Goal: Task Accomplishment & Management: Manage account settings

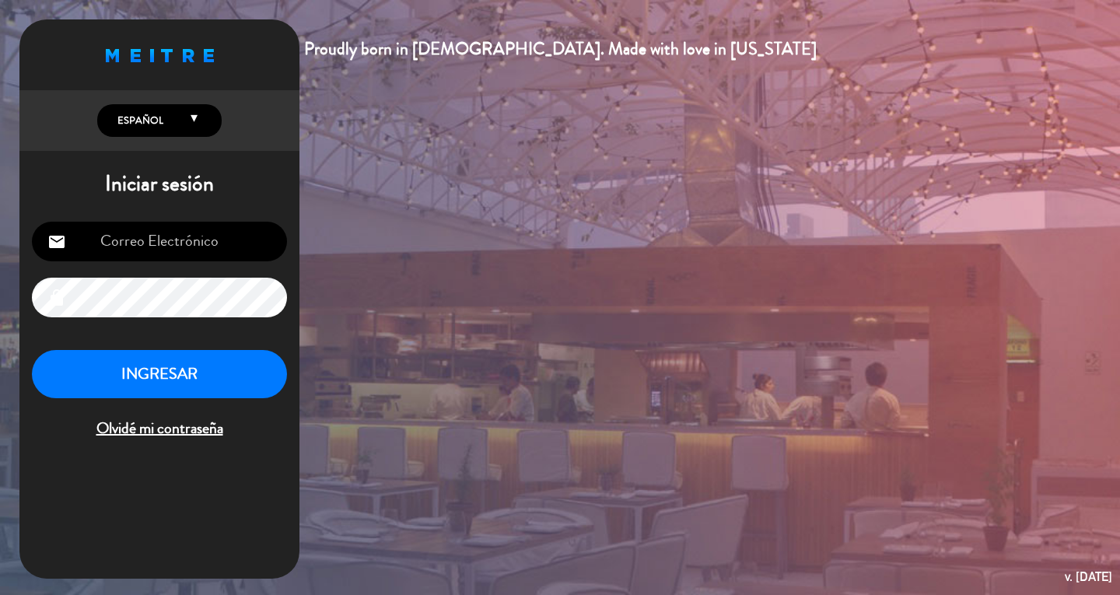
type input "[EMAIL_ADDRESS][DOMAIN_NAME]"
click at [191, 387] on button "INGRESAR" at bounding box center [159, 374] width 255 height 49
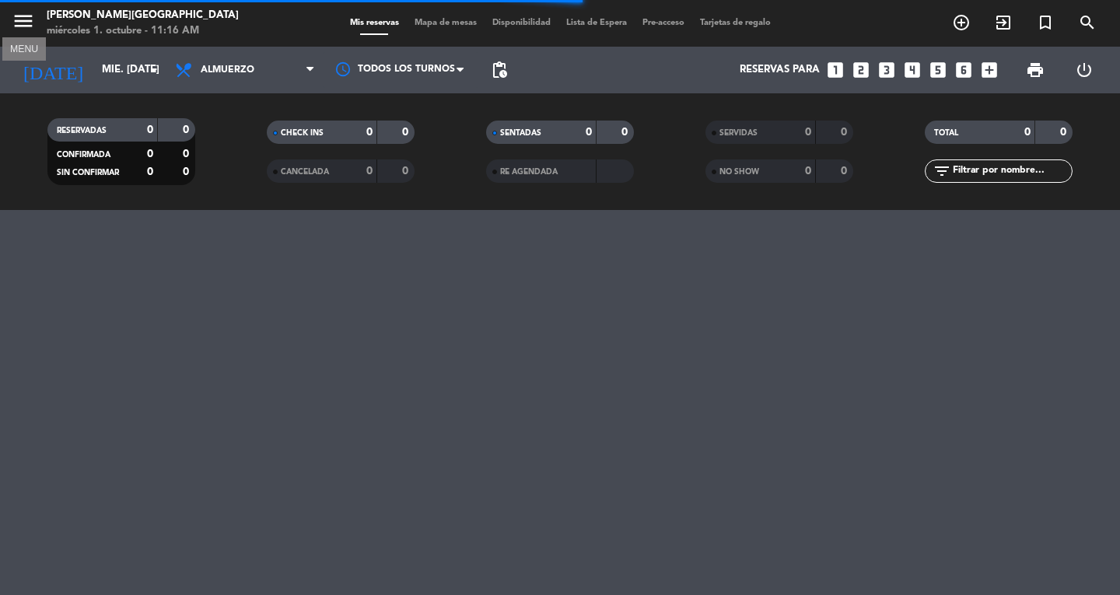
click at [31, 26] on icon "menu" at bounding box center [23, 20] width 23 height 23
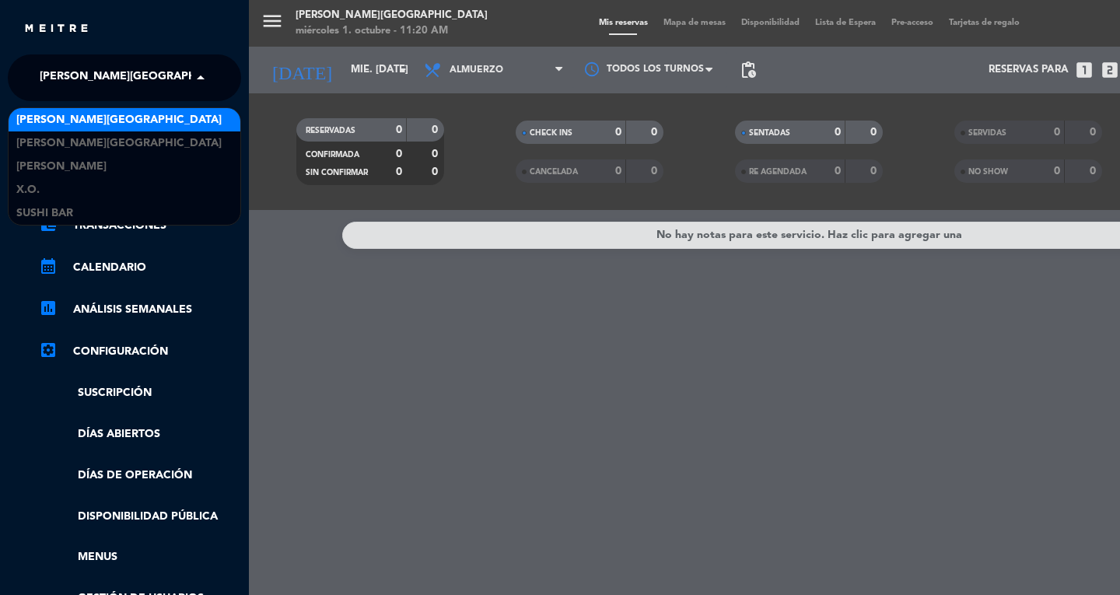
click at [192, 86] on span at bounding box center [204, 77] width 26 height 33
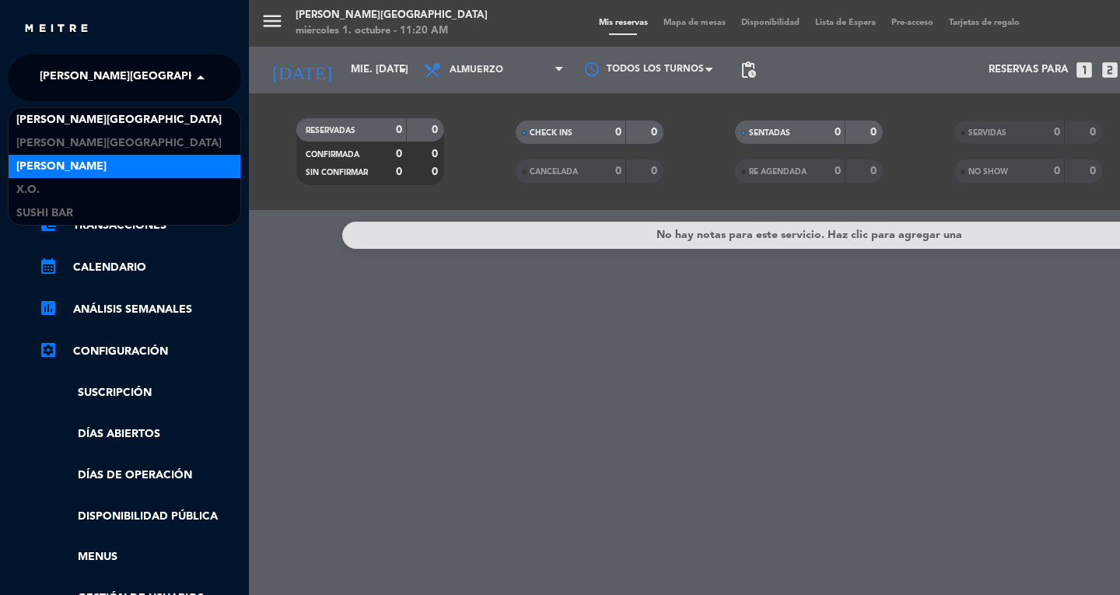
click at [135, 164] on div "[PERSON_NAME]" at bounding box center [125, 166] width 232 height 23
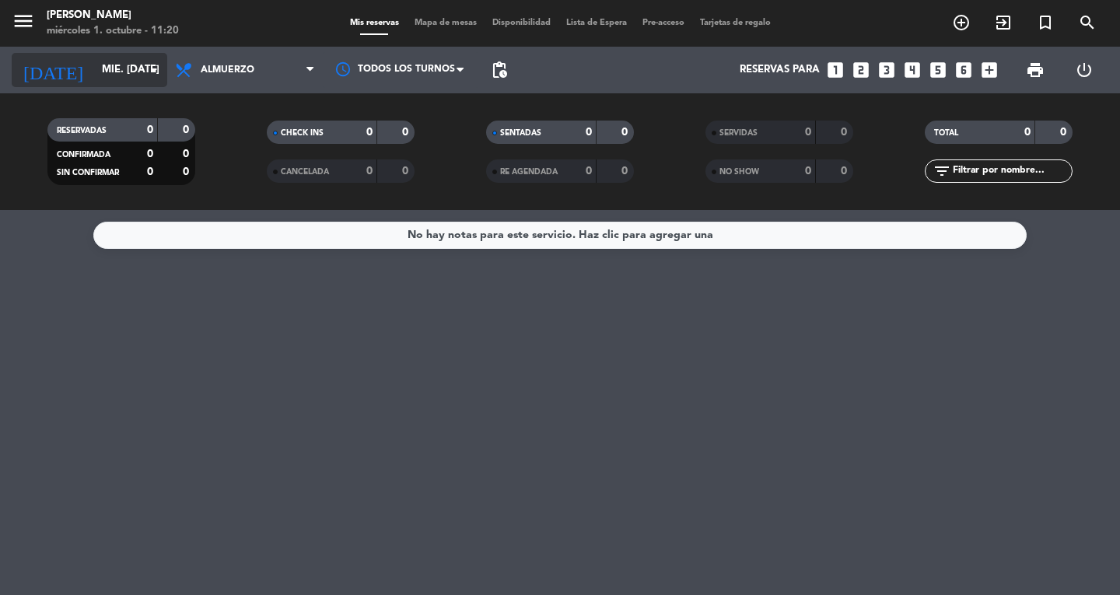
click at [114, 75] on input "mié. [DATE]" at bounding box center [162, 70] width 137 height 28
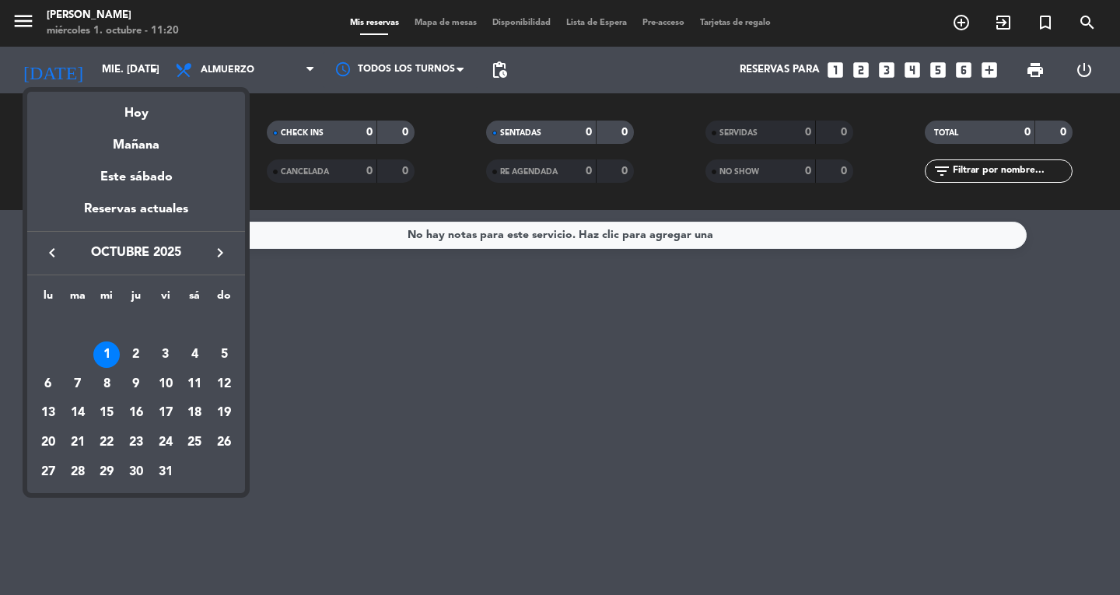
click at [220, 55] on div at bounding box center [560, 297] width 1120 height 595
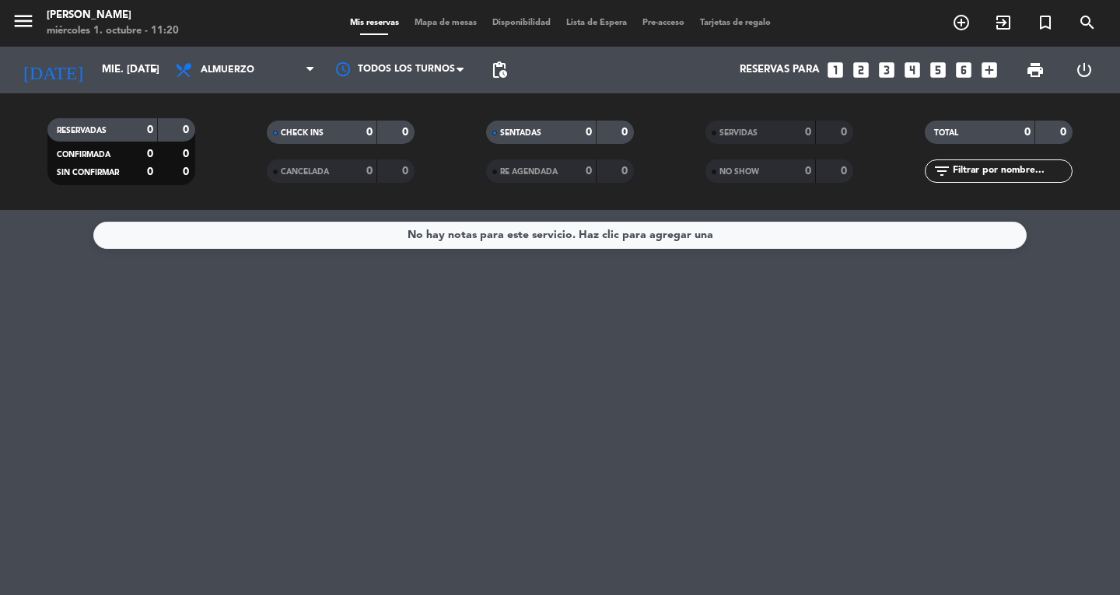
click at [220, 55] on span "Almuerzo" at bounding box center [245, 70] width 156 height 34
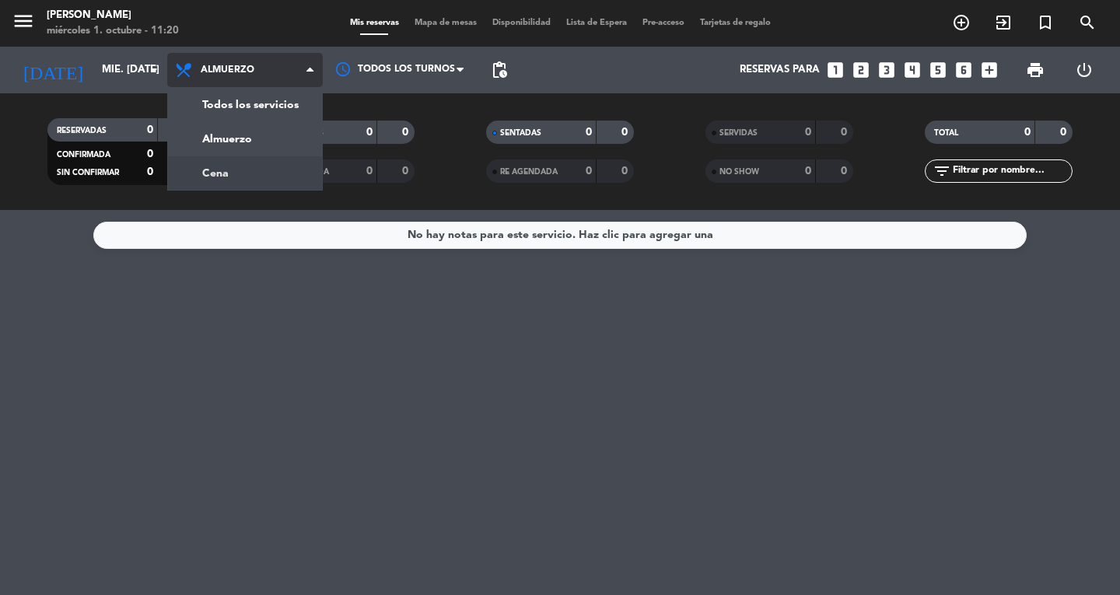
click at [221, 168] on div "menu Don Diablo miércoles 1. octubre - 11:20 Mis reservas Mapa de mesas Disponi…" at bounding box center [560, 105] width 1120 height 210
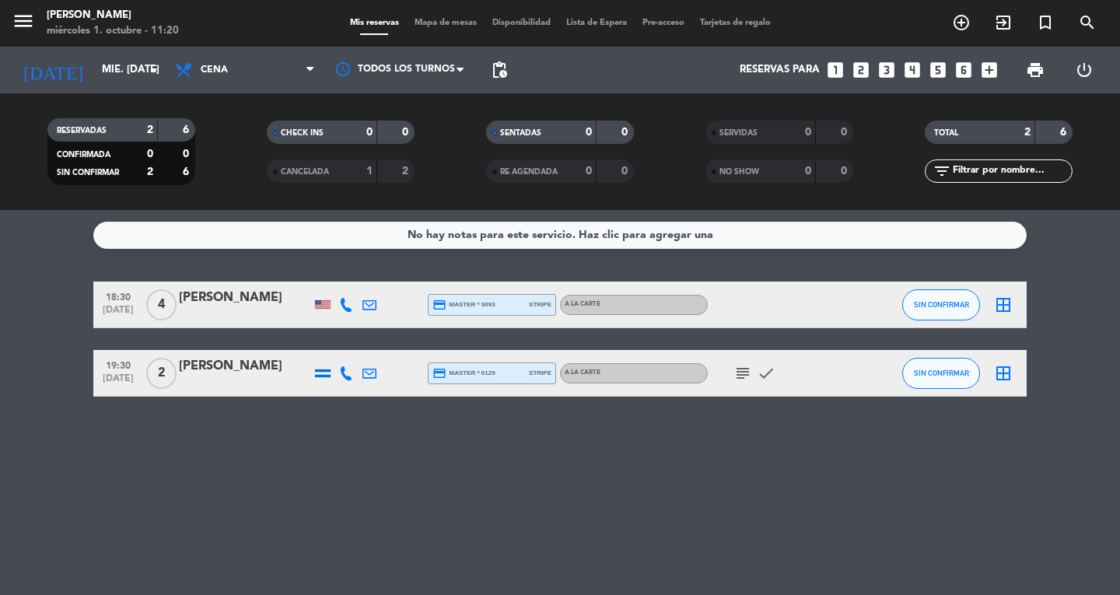
click at [26, 26] on icon "menu" at bounding box center [23, 20] width 23 height 23
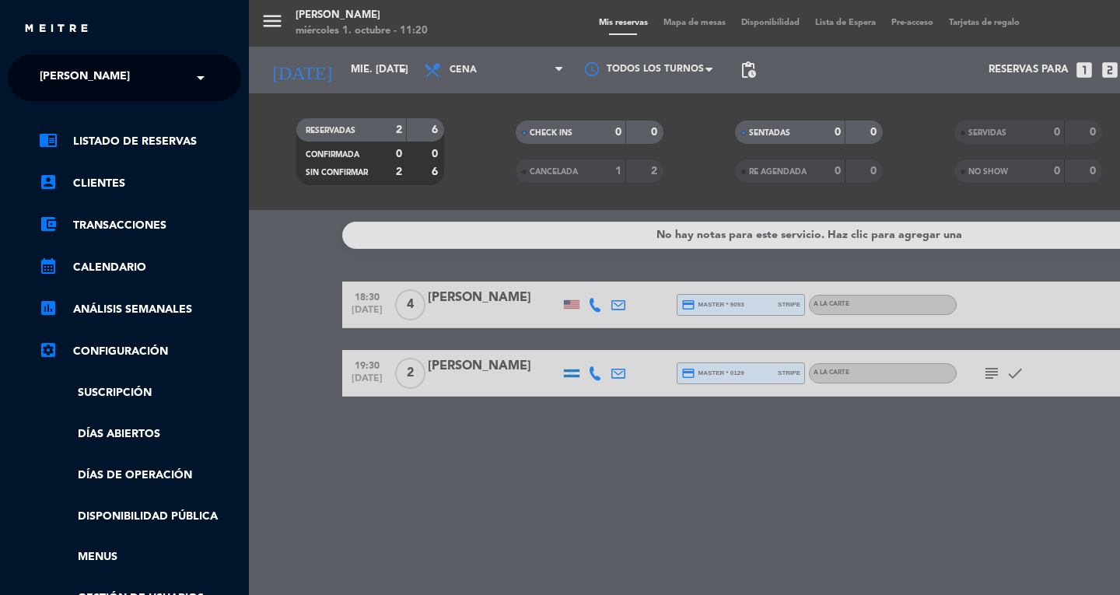
click at [43, 57] on ng-select "× [PERSON_NAME] ×" at bounding box center [124, 77] width 233 height 47
click at [43, 81] on span "[PERSON_NAME]" at bounding box center [85, 77] width 90 height 33
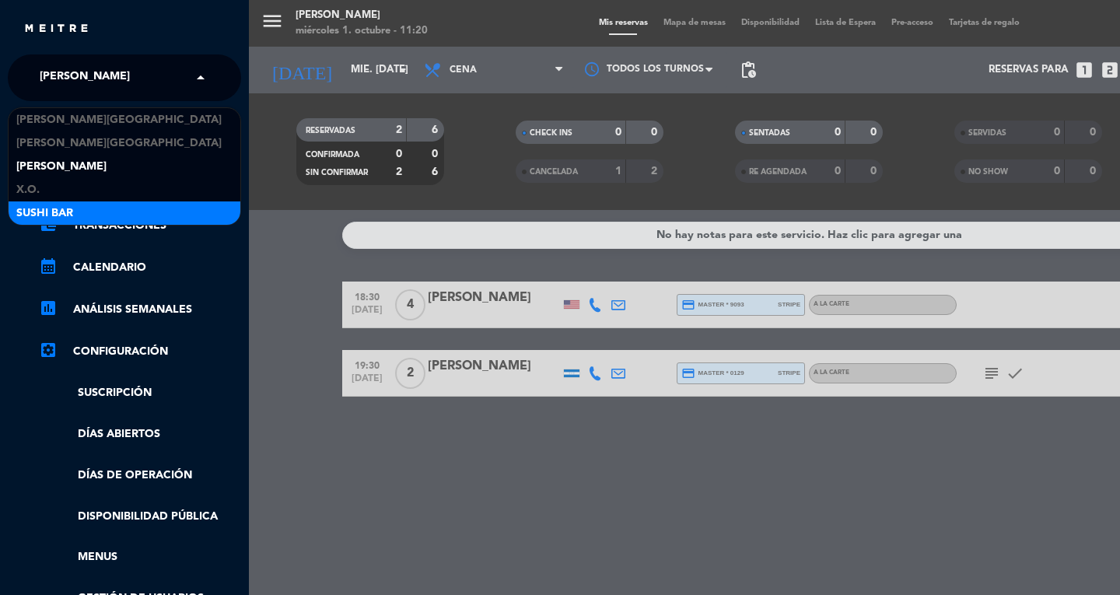
click at [44, 212] on span "SUSHI BAR" at bounding box center [44, 214] width 57 height 18
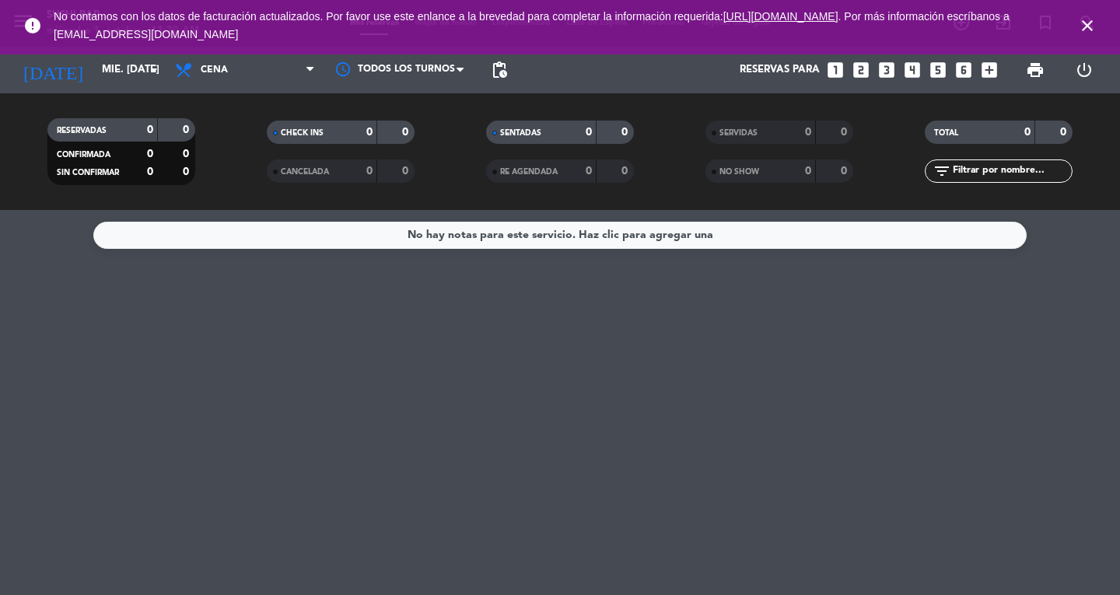
click at [236, 110] on div "CHECK INS 0 0 CANCELADA 0 0" at bounding box center [340, 152] width 219 height 86
click at [263, 88] on div "Todos los servicios Almuerzo Cena Cena Todos los servicios Almuerzo Cena" at bounding box center [245, 70] width 156 height 47
click at [264, 79] on span "Cena" at bounding box center [245, 70] width 156 height 34
click at [240, 133] on div "menu SUSHI BAR miércoles 1. octubre - 11:20 AM Mis reservas Mapa de mesas Dispo…" at bounding box center [560, 105] width 1120 height 210
click at [1084, 26] on icon "close" at bounding box center [1087, 25] width 19 height 19
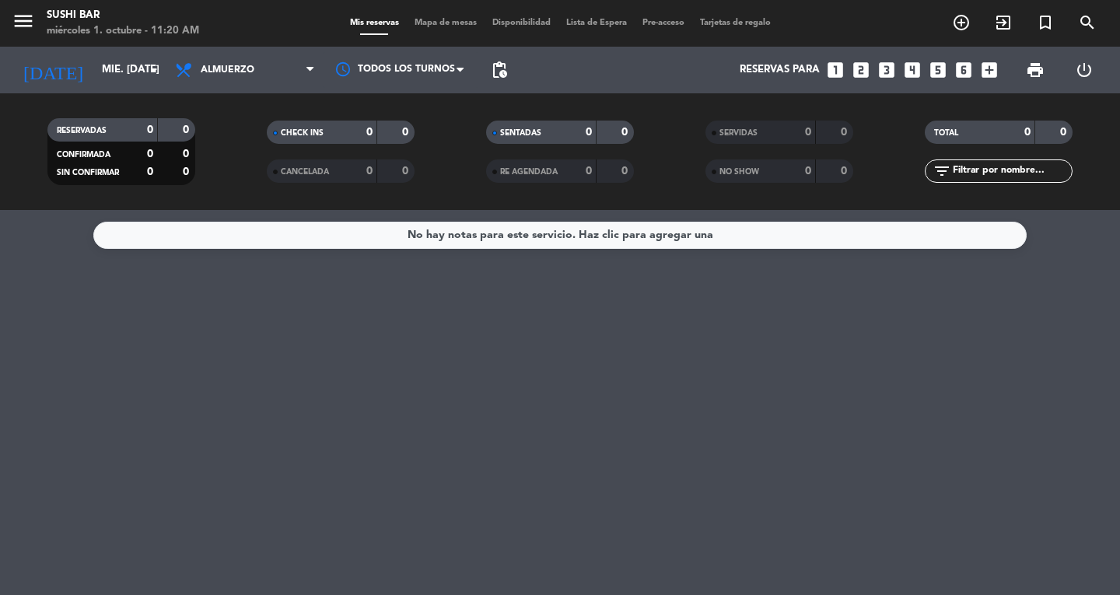
click at [22, 41] on div "menu SUSHI BAR miércoles 1. octubre - 11:20 AM Mis reservas Mapa de mesas Dispo…" at bounding box center [560, 23] width 1120 height 47
click at [28, 24] on icon "menu" at bounding box center [23, 20] width 23 height 23
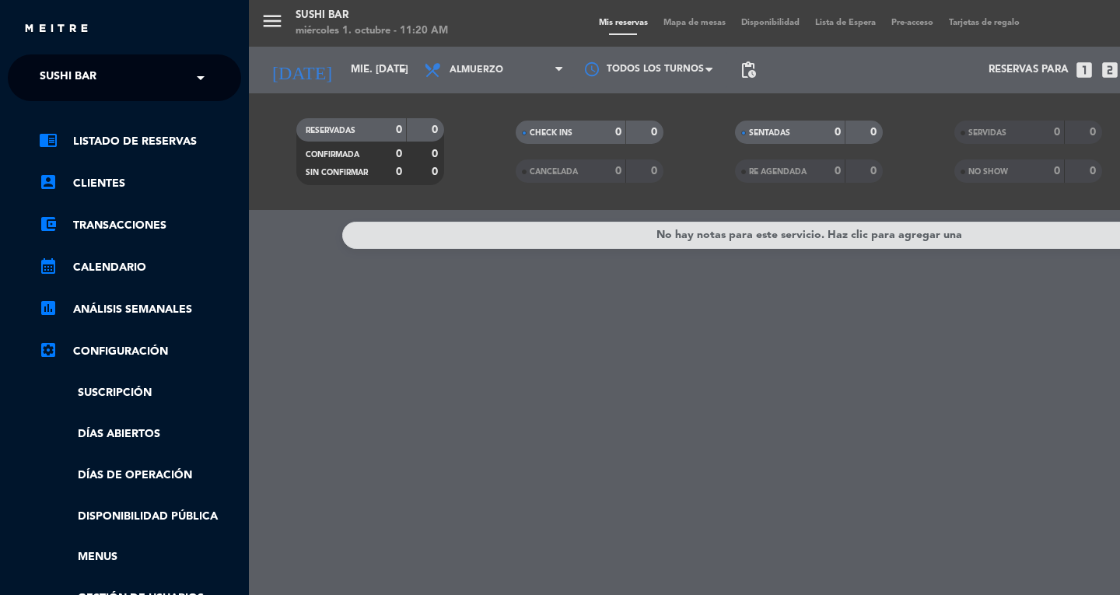
click at [89, 103] on div "chrome_reader_mode Listado de Reservas account_box Clientes account_balance_wal…" at bounding box center [124, 398] width 257 height 594
click at [98, 82] on div "× SUSHI BAR" at bounding box center [76, 77] width 86 height 33
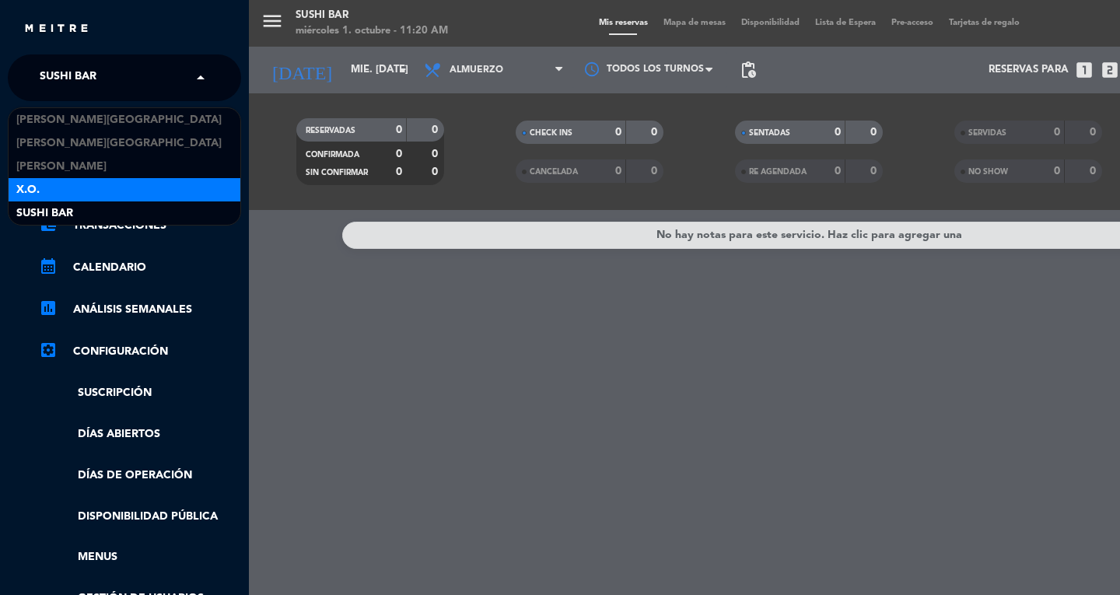
click at [89, 178] on div "X.O." at bounding box center [125, 189] width 232 height 23
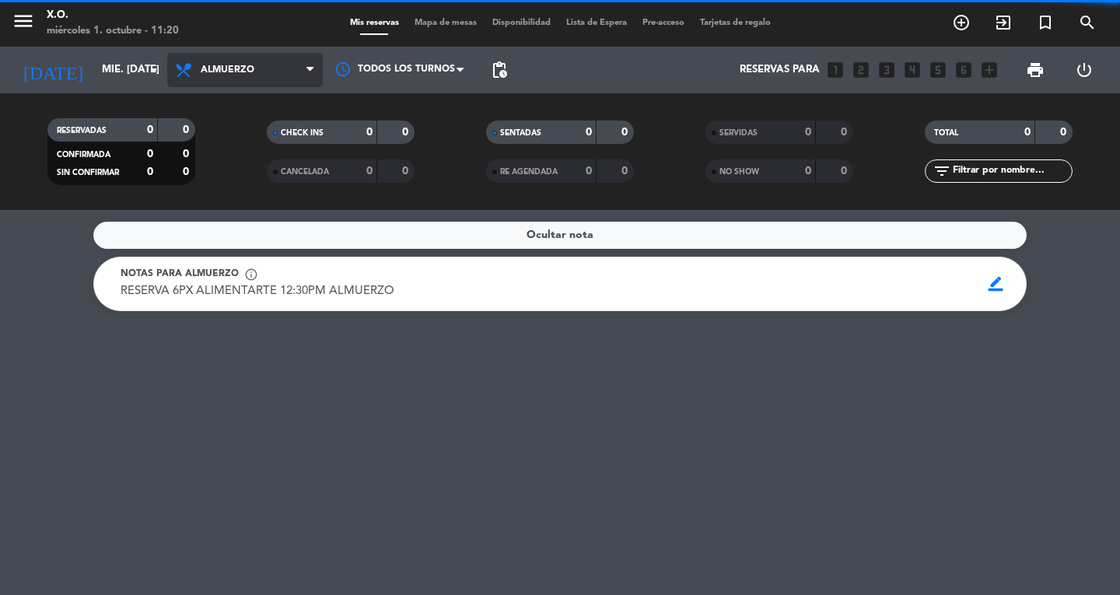
click at [202, 82] on span "Almuerzo" at bounding box center [245, 70] width 156 height 34
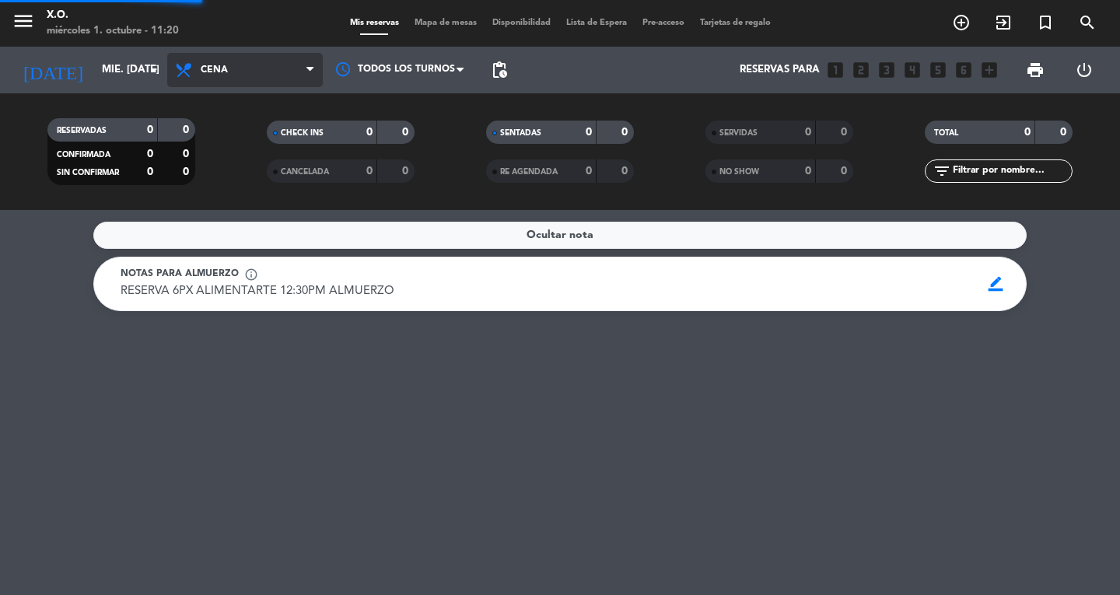
click at [249, 176] on div "menu X.O. miércoles 1. octubre - 11:20 Mis reservas Mapa de mesas Disponibilida…" at bounding box center [560, 105] width 1120 height 210
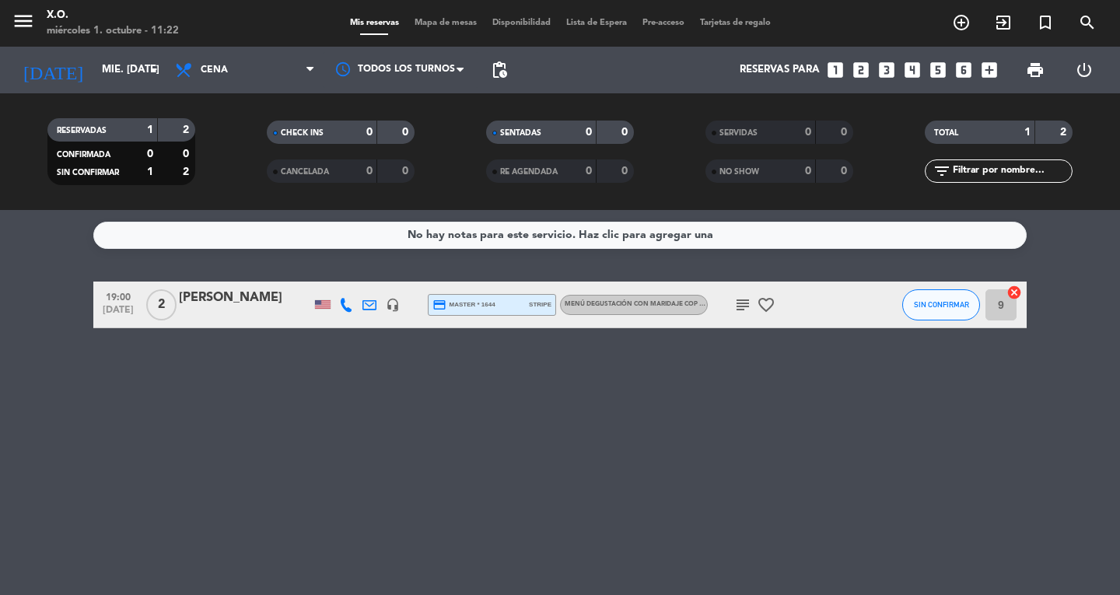
click at [170, 418] on div "No hay notas para este servicio. Haz clic para agregar una 19:00 [DATE] 2 [PERS…" at bounding box center [560, 402] width 1120 height 385
click at [26, 42] on div "menu X.O. miércoles 1. octubre - 11:29 Mis reservas Mapa de mesas Disponibilida…" at bounding box center [560, 23] width 1120 height 47
click at [940, 324] on div "SIN CONFIRMAR" at bounding box center [941, 305] width 78 height 46
click at [949, 310] on button "SIN CONFIRMAR" at bounding box center [941, 304] width 78 height 31
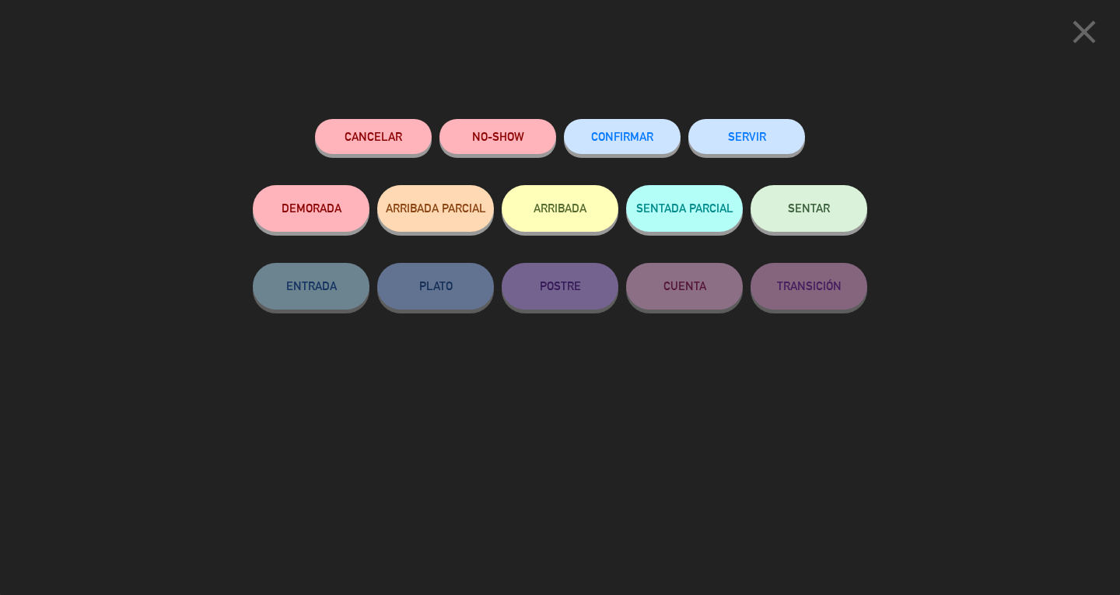
click at [1087, 31] on icon "close" at bounding box center [1084, 31] width 39 height 39
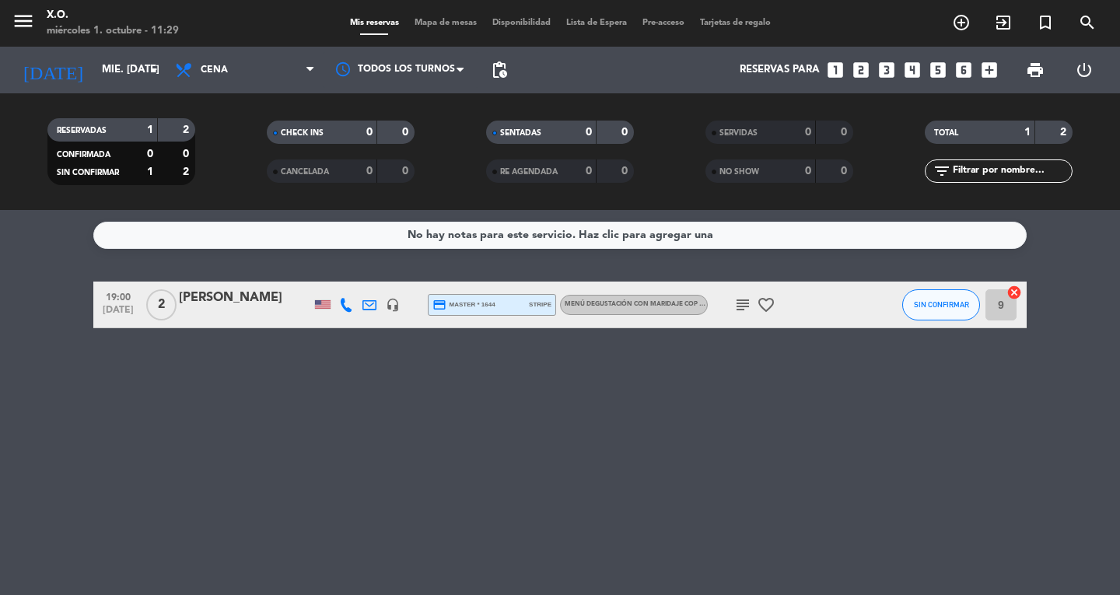
click at [751, 310] on icon "subject" at bounding box center [742, 305] width 19 height 19
click at [758, 307] on icon "favorite_border" at bounding box center [766, 305] width 19 height 19
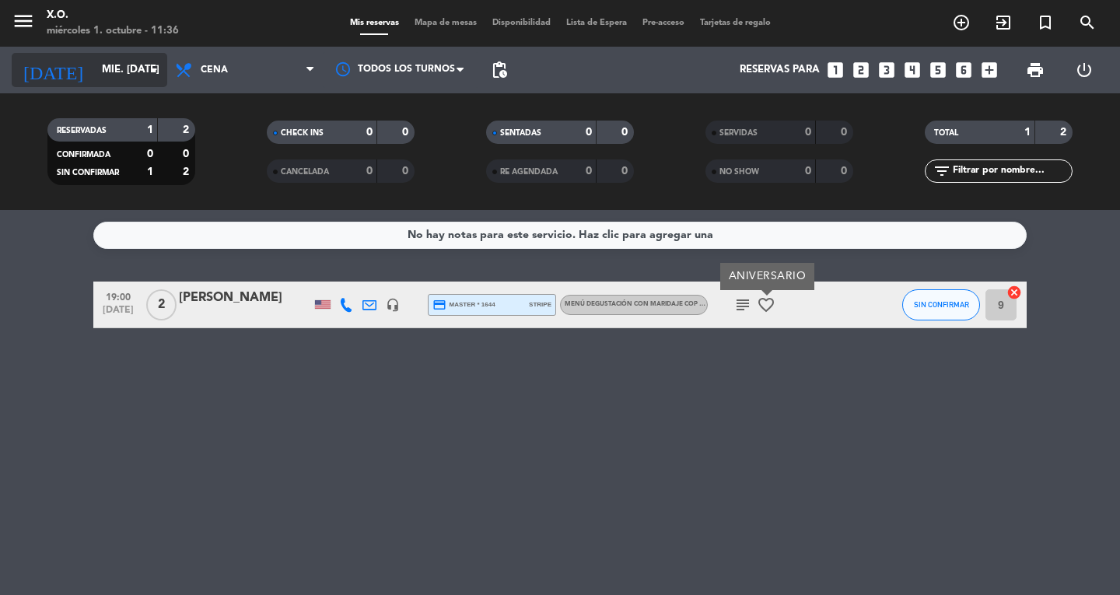
click at [94, 68] on input "mié. [DATE]" at bounding box center [162, 70] width 137 height 28
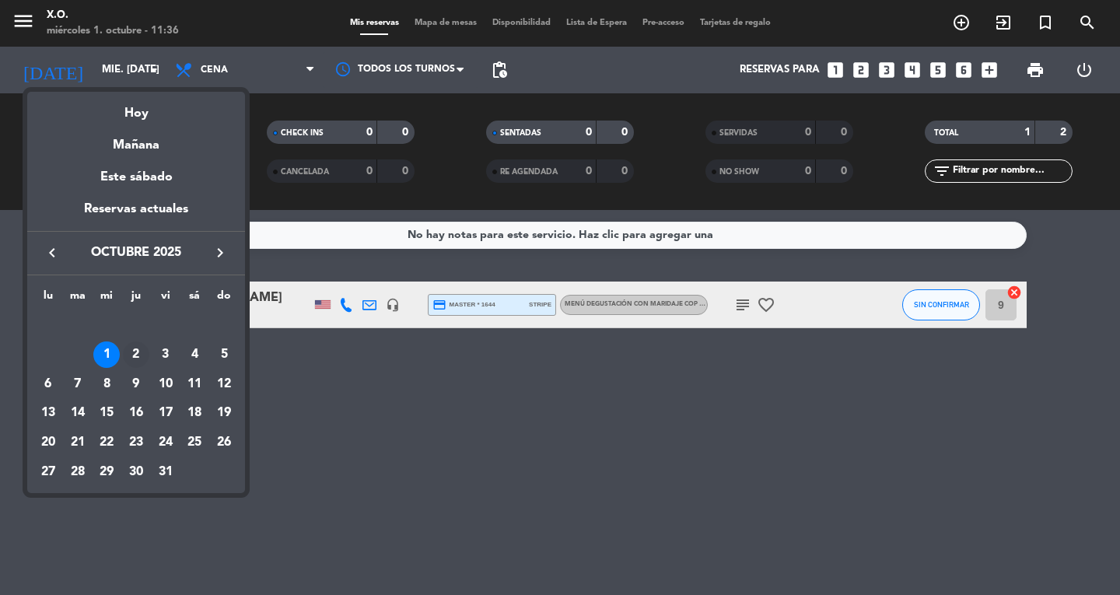
click at [131, 355] on div "2" at bounding box center [136, 354] width 26 height 26
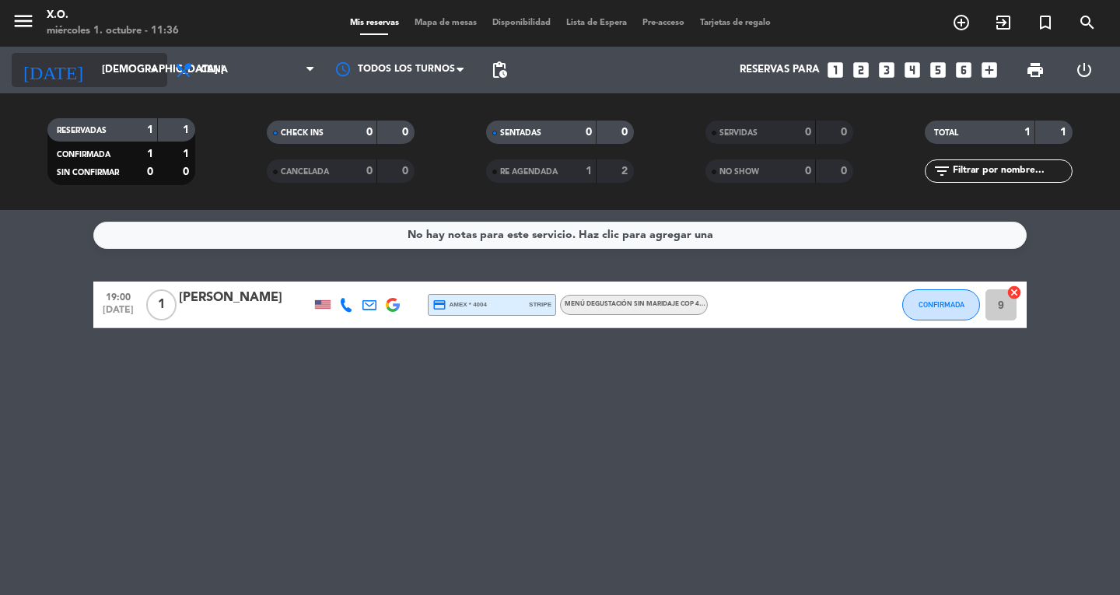
click at [138, 76] on input "[DEMOGRAPHIC_DATA] [DATE]" at bounding box center [162, 70] width 137 height 28
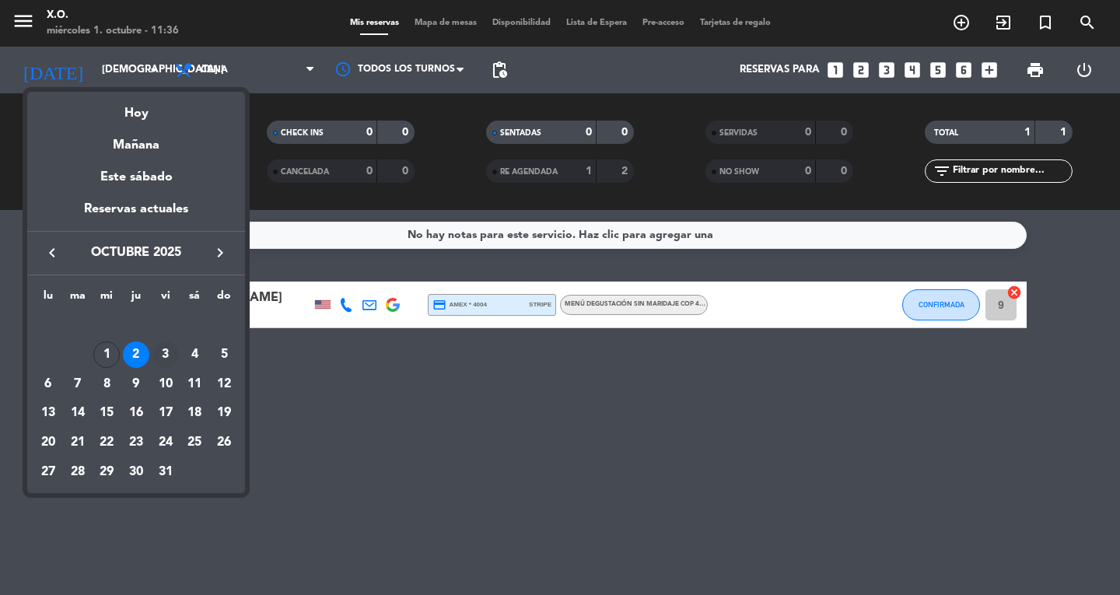
click at [177, 352] on div "3" at bounding box center [165, 354] width 26 height 26
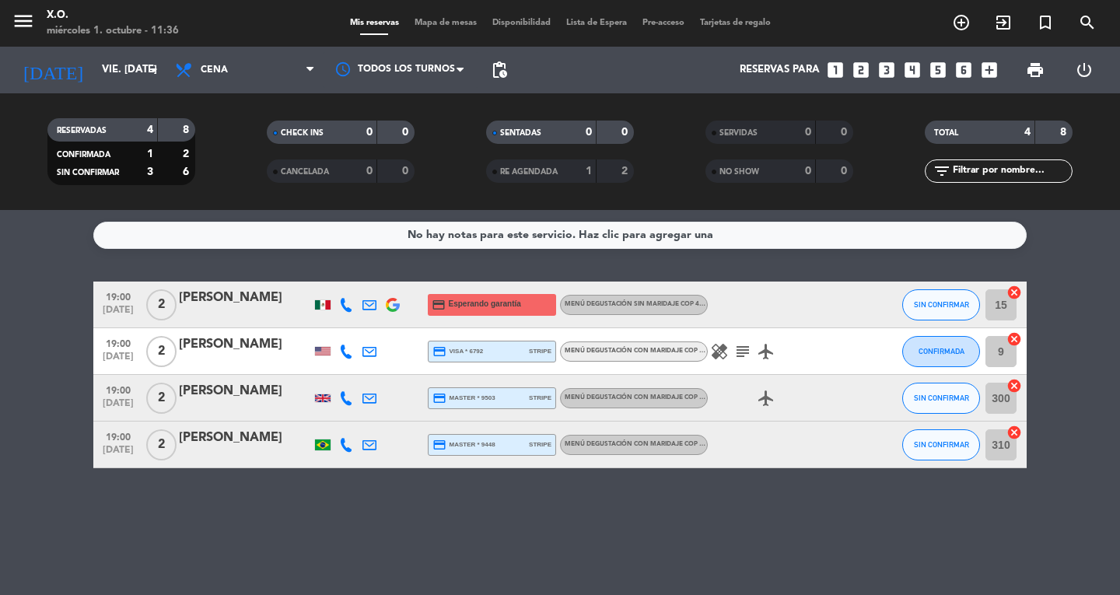
click at [177, 352] on div "2" at bounding box center [161, 351] width 36 height 46
drag, startPoint x: 177, startPoint y: 352, endPoint x: 348, endPoint y: 351, distance: 171.9
click at [348, 351] on div "19:00 [DATE] 2 [PERSON_NAME] credit_card visa * 6792 stripe Menú degustación co…" at bounding box center [559, 351] width 933 height 47
click at [282, 254] on div "No hay notas para este servicio. Haz clic para agregar una 19:00 [DATE] 2 [PERS…" at bounding box center [560, 402] width 1120 height 385
click at [122, 73] on input "vie. [DATE]" at bounding box center [162, 70] width 137 height 28
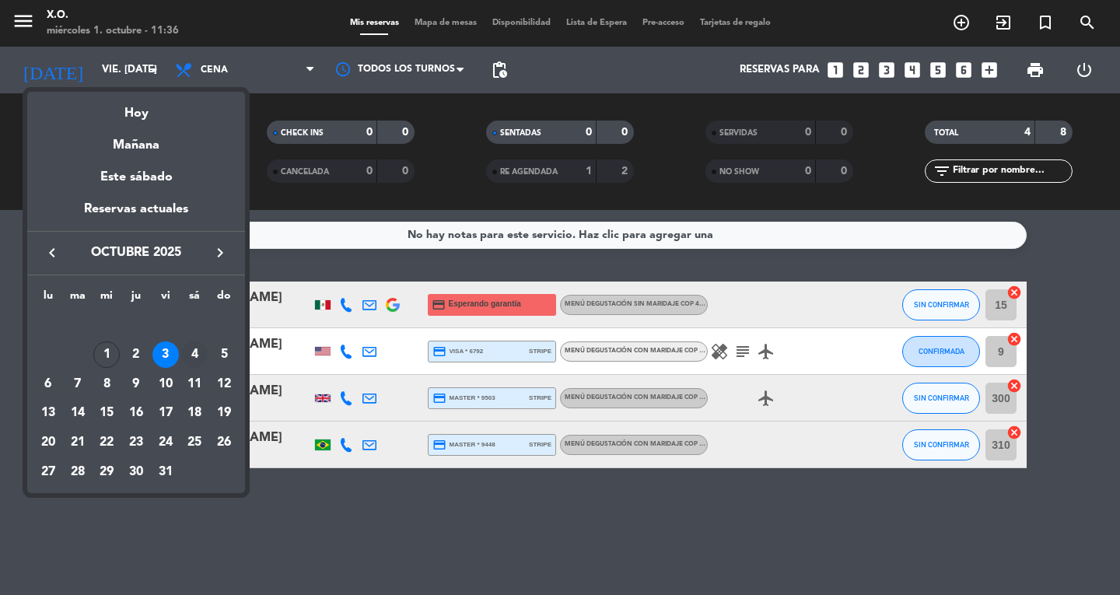
click at [190, 353] on div "4" at bounding box center [194, 354] width 26 height 26
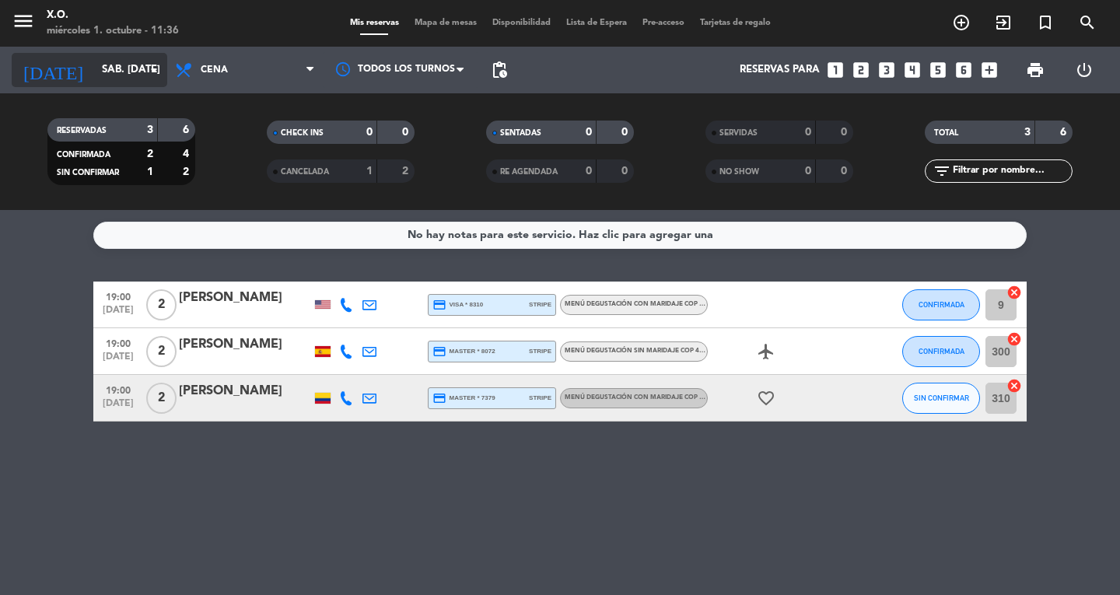
click at [94, 66] on input "sáb. [DATE]" at bounding box center [162, 70] width 137 height 28
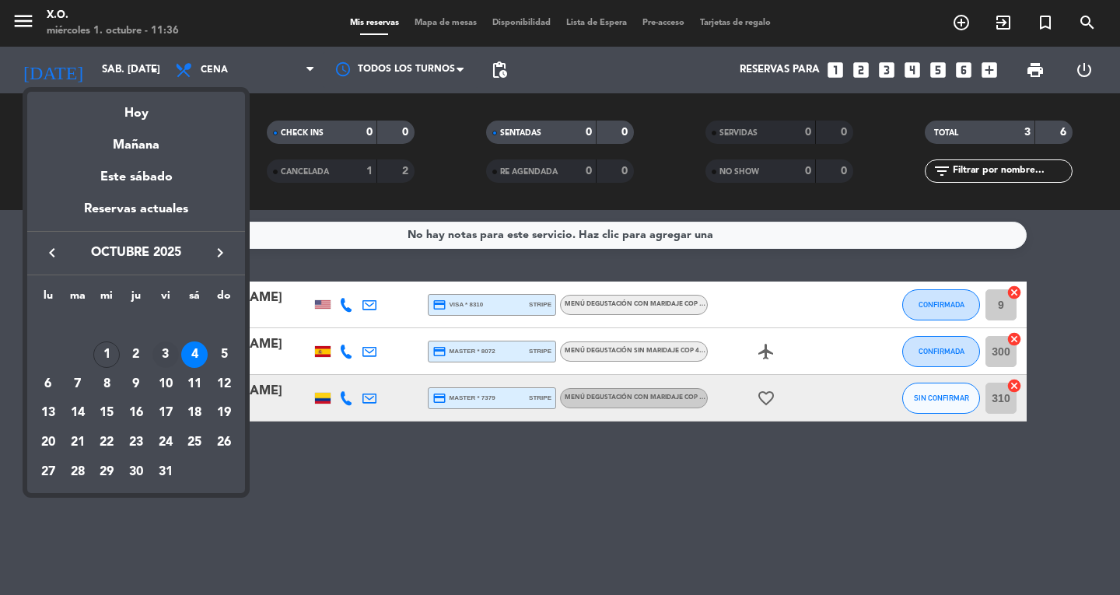
click at [161, 350] on div "3" at bounding box center [165, 354] width 26 height 26
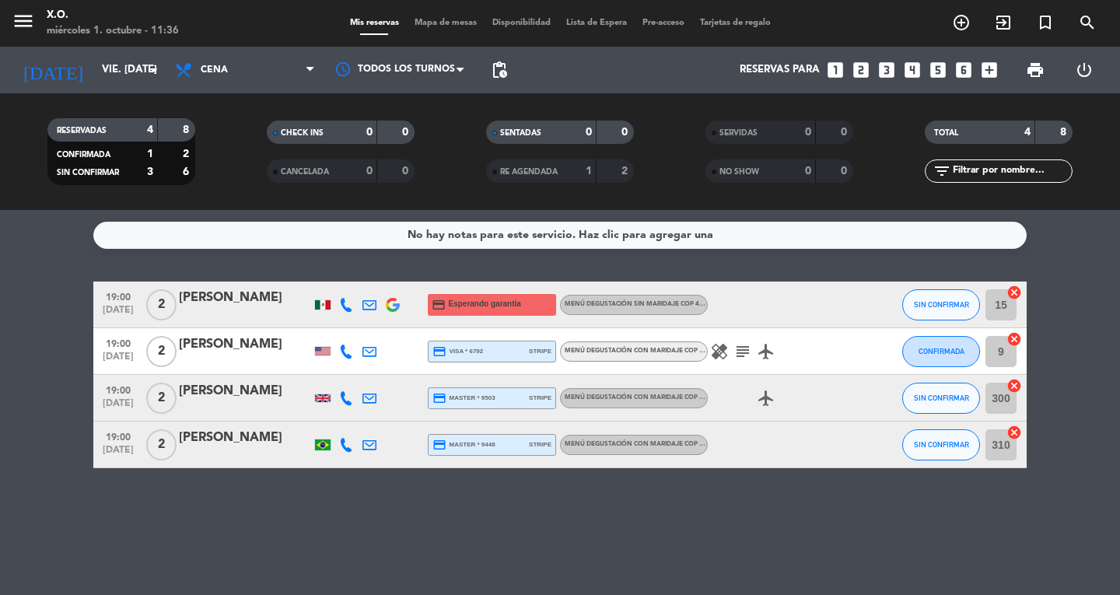
click at [345, 307] on icon at bounding box center [346, 305] width 14 height 14
click at [352, 275] on span "content_paste" at bounding box center [355, 279] width 12 height 12
click at [204, 509] on div "No hay notas para este servicio. Haz clic para agregar una 19:00 [DATE] 2 [PERS…" at bounding box center [560, 402] width 1120 height 385
click at [456, 554] on div "No hay notas para este servicio. Haz clic para agregar una 19:00 [DATE] 2 [PERS…" at bounding box center [560, 402] width 1120 height 385
click at [103, 61] on input "vie. [DATE]" at bounding box center [162, 70] width 137 height 28
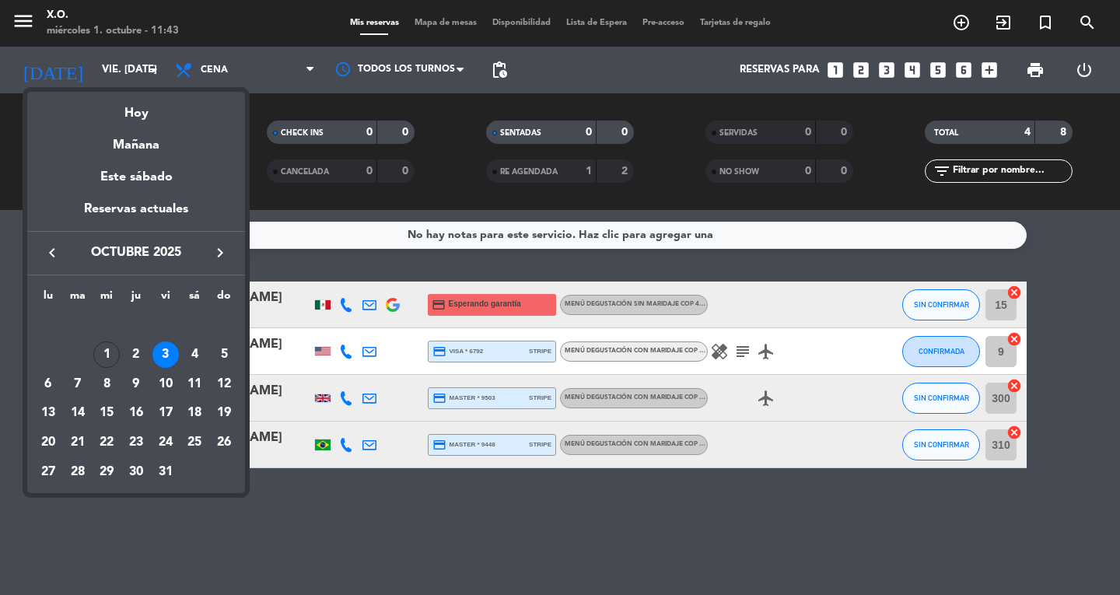
click at [30, 12] on div at bounding box center [560, 297] width 1120 height 595
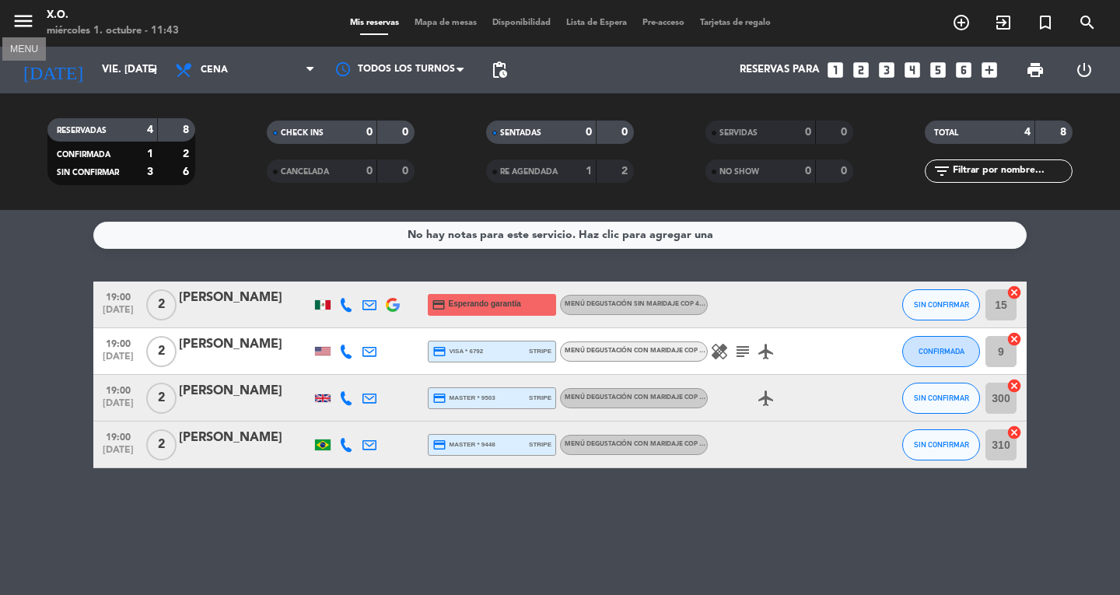
click at [30, 12] on icon "menu" at bounding box center [23, 20] width 23 height 23
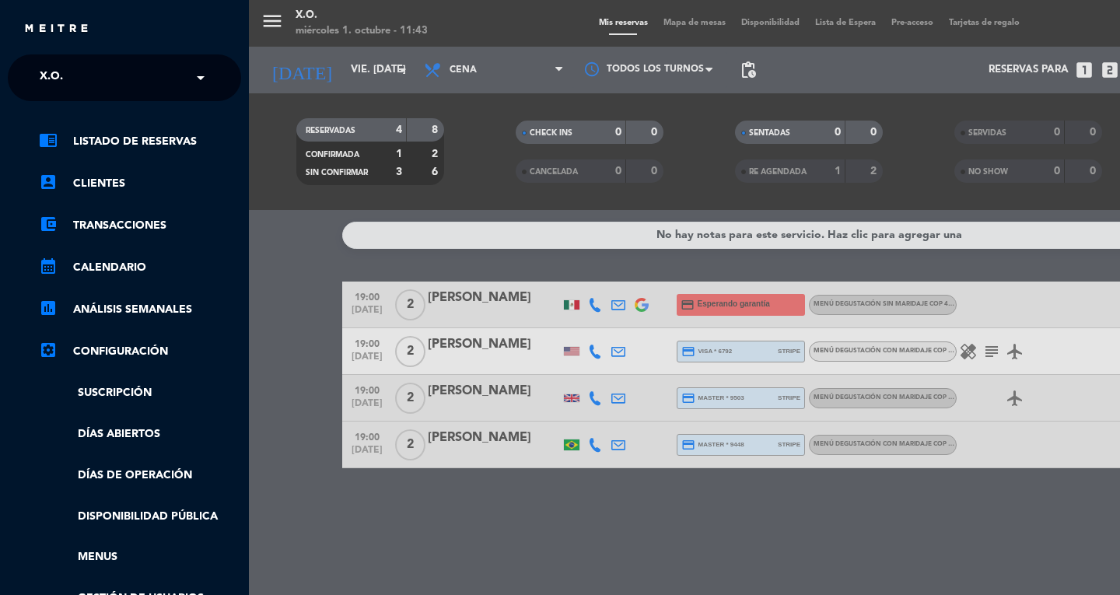
click at [45, 93] on span "X.O." at bounding box center [51, 77] width 23 height 33
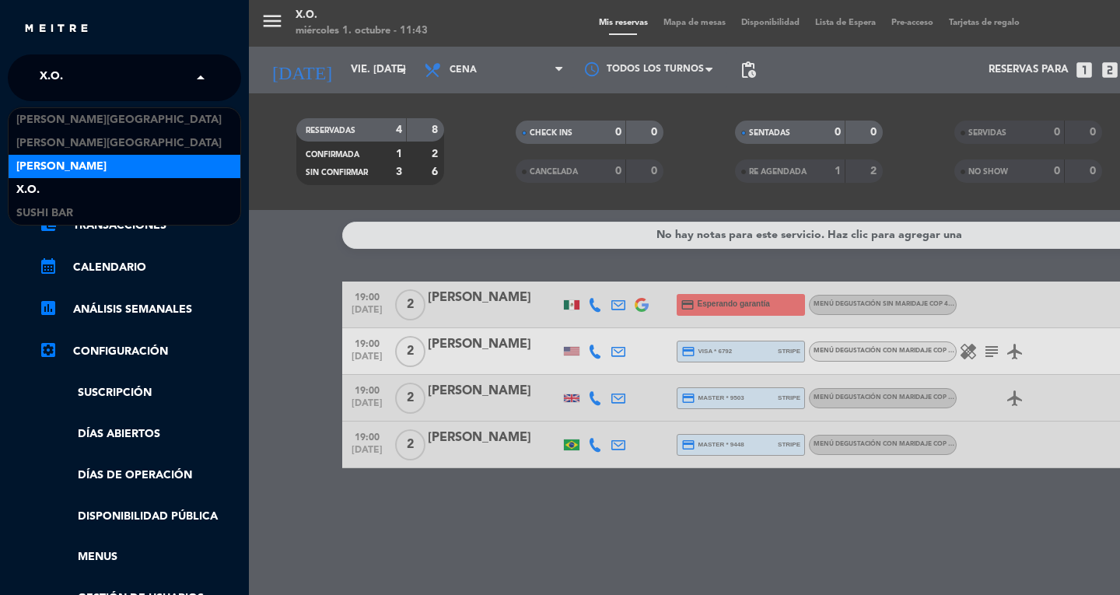
click at [40, 163] on span "[PERSON_NAME]" at bounding box center [61, 167] width 90 height 18
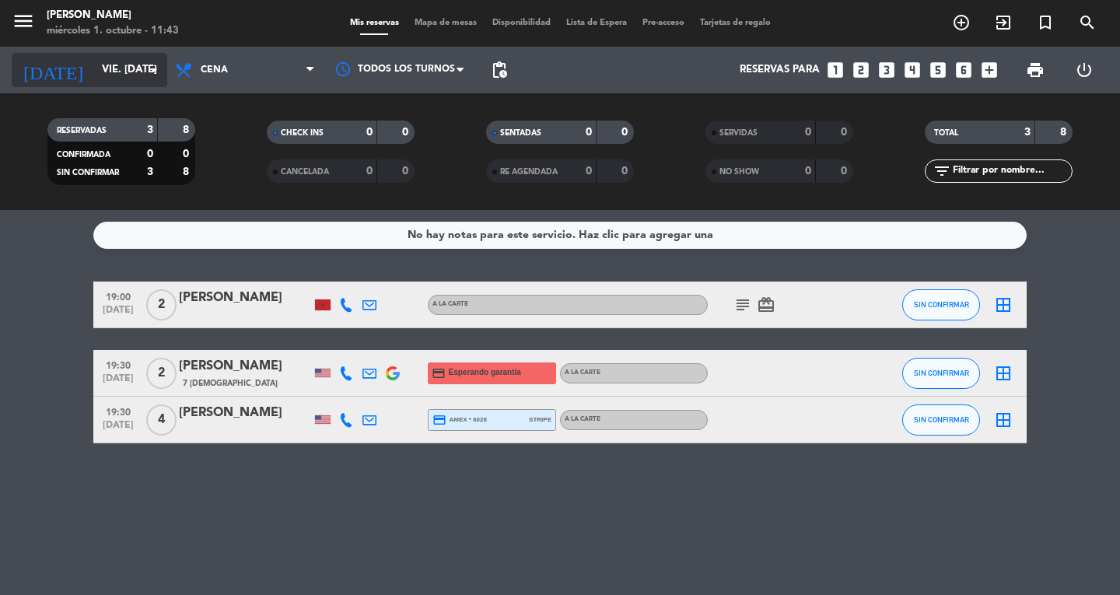
click at [94, 74] on input "vie. [DATE]" at bounding box center [162, 70] width 137 height 28
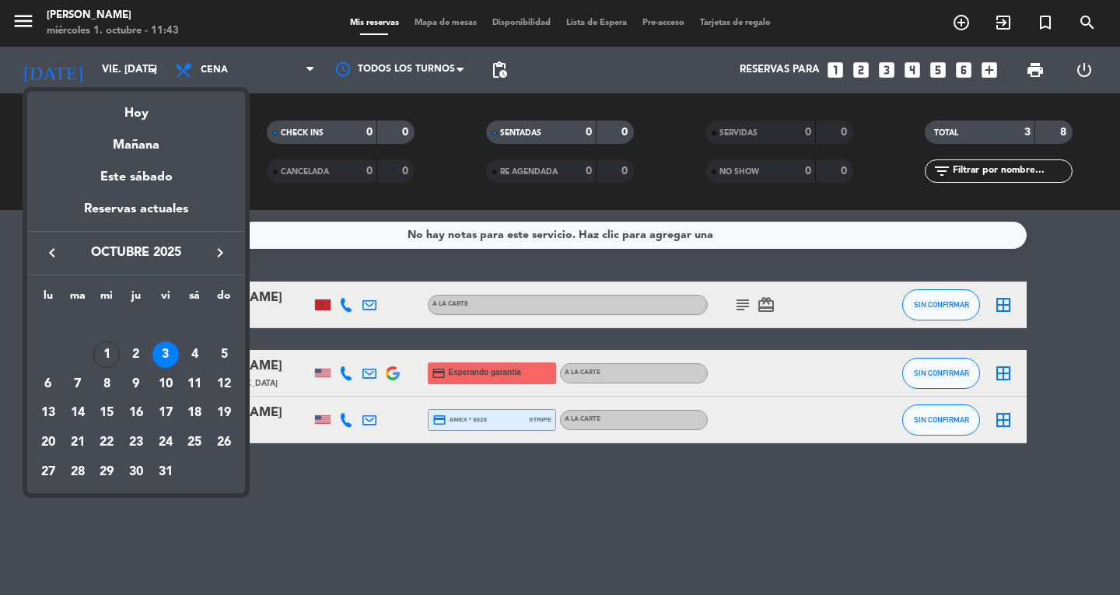
click at [22, 35] on div at bounding box center [560, 297] width 1120 height 595
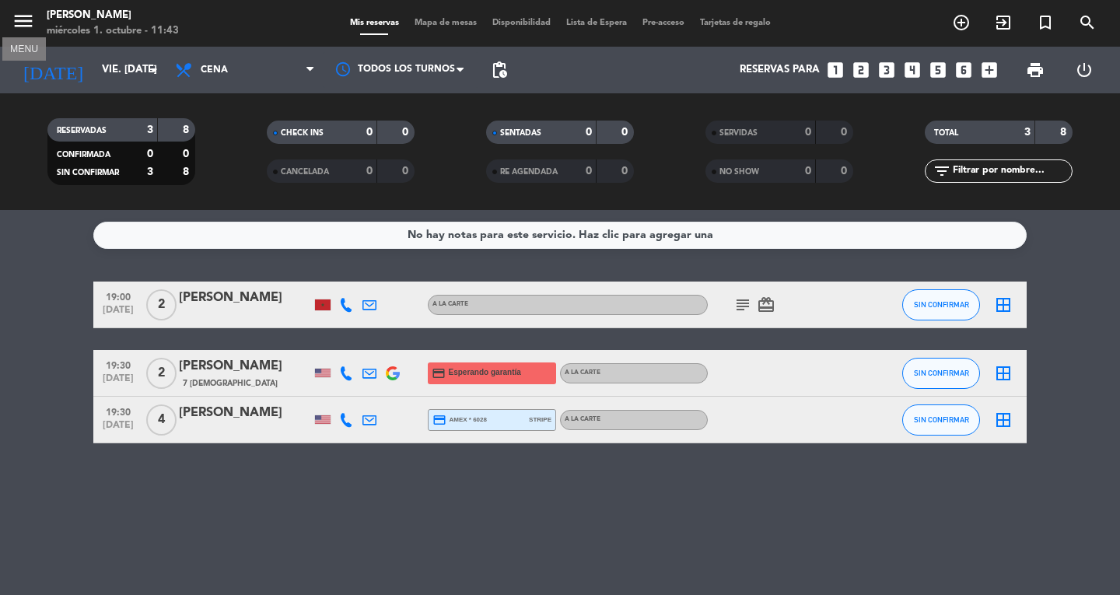
click at [22, 33] on button "menu" at bounding box center [23, 23] width 23 height 29
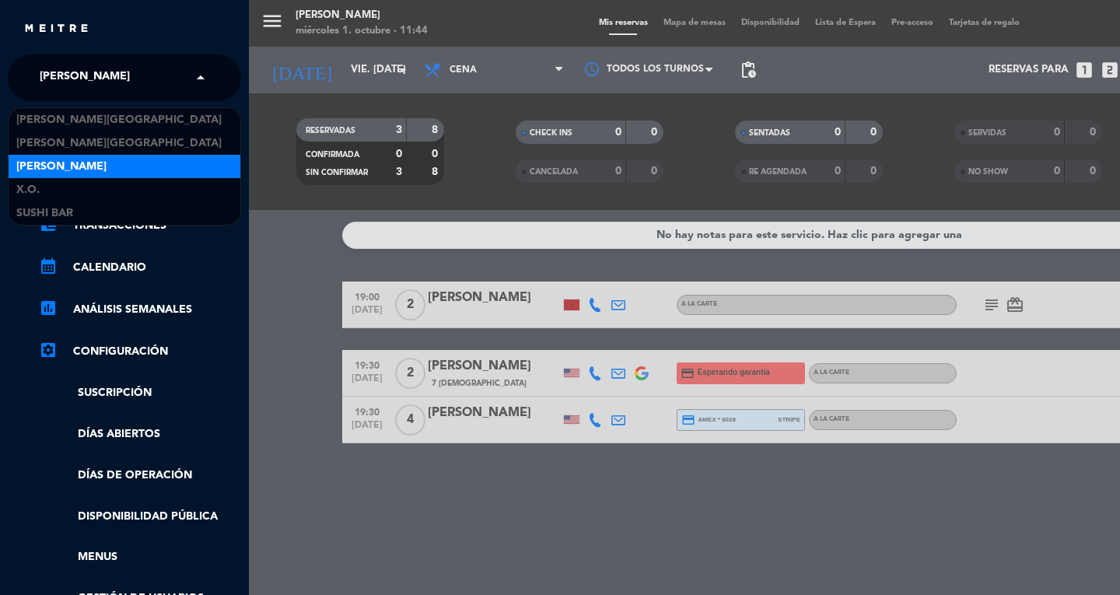
click at [67, 90] on span "[PERSON_NAME]" at bounding box center [85, 77] width 90 height 33
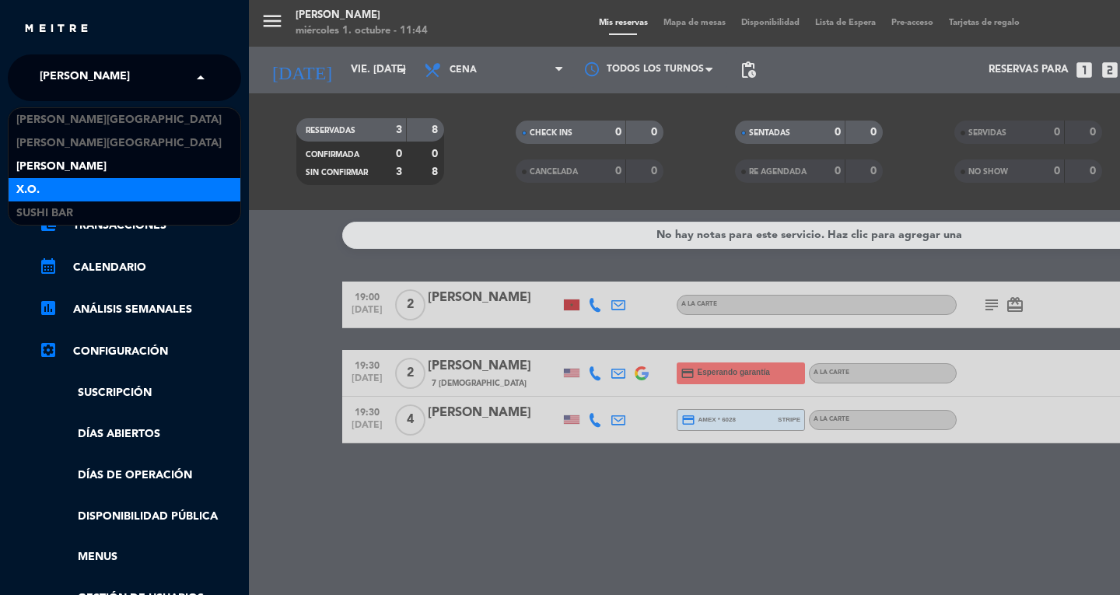
click at [95, 193] on div "X.O." at bounding box center [125, 189] width 232 height 23
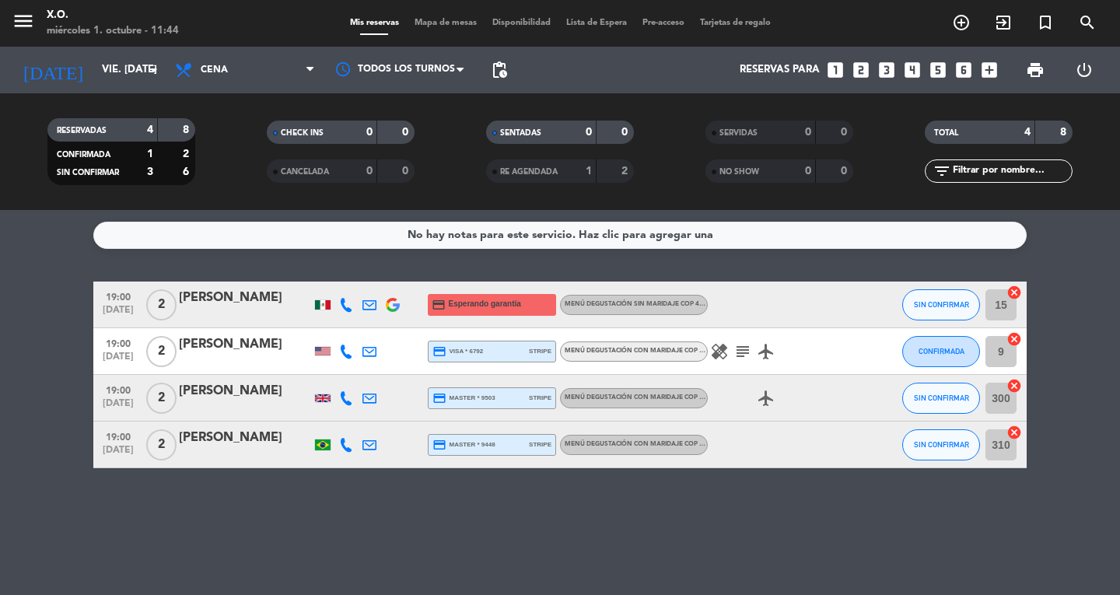
click at [28, 6] on span "menu" at bounding box center [29, 23] width 35 height 37
click at [26, 22] on icon "menu" at bounding box center [23, 20] width 23 height 23
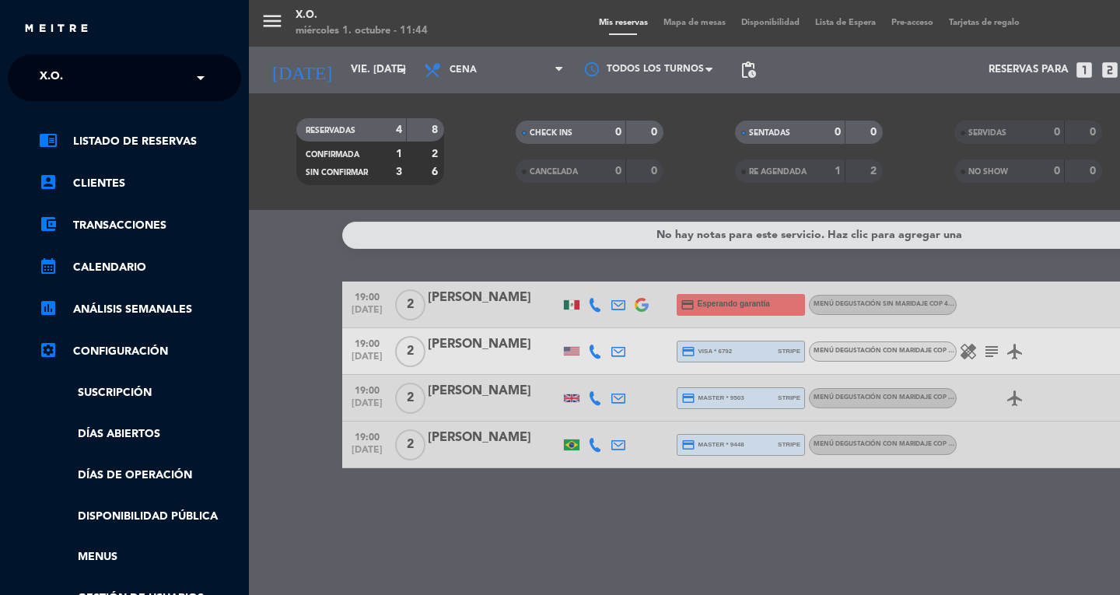
click at [32, 38] on div "close" at bounding box center [130, 28] width 214 height 19
click at [37, 72] on div "× X.O." at bounding box center [59, 77] width 53 height 33
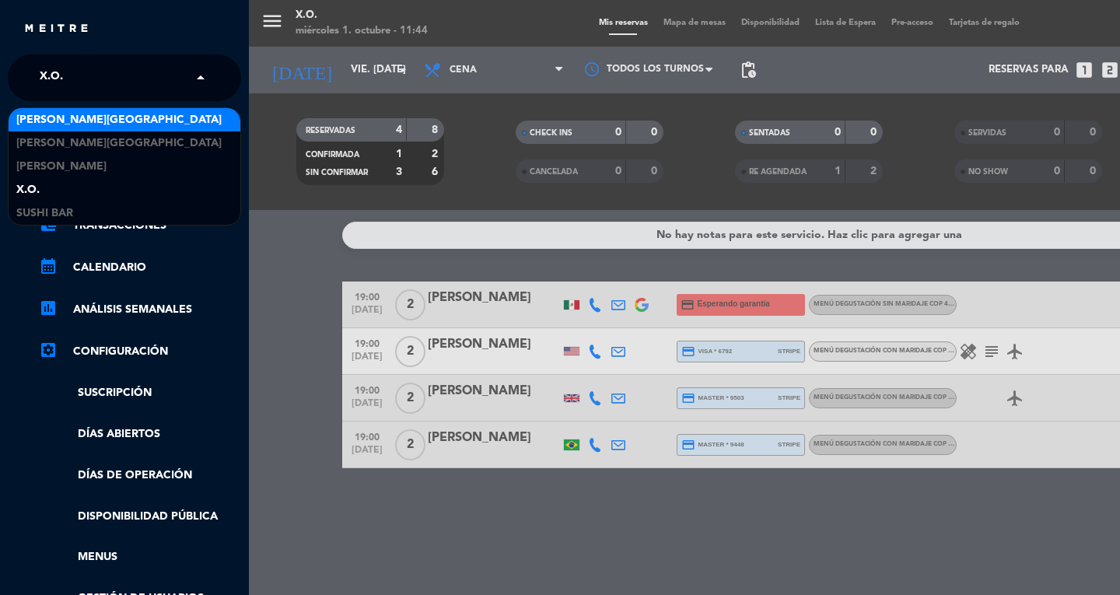
click at [95, 123] on span "[PERSON_NAME][GEOGRAPHIC_DATA]" at bounding box center [118, 120] width 205 height 18
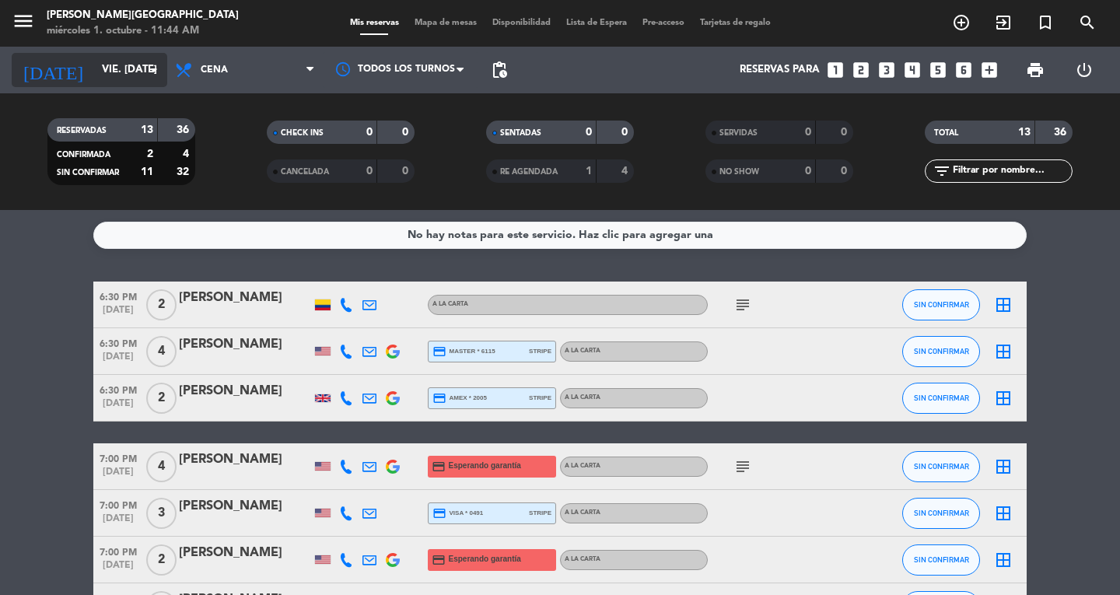
click at [105, 68] on input "vie. [DATE]" at bounding box center [162, 70] width 137 height 28
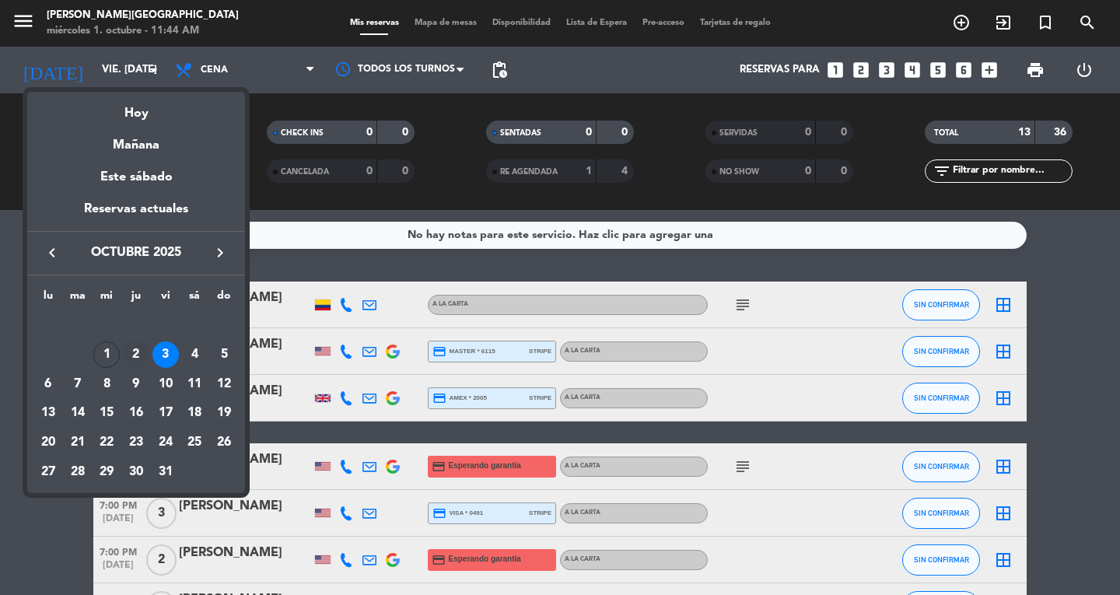
click at [137, 346] on div "2" at bounding box center [136, 354] width 26 height 26
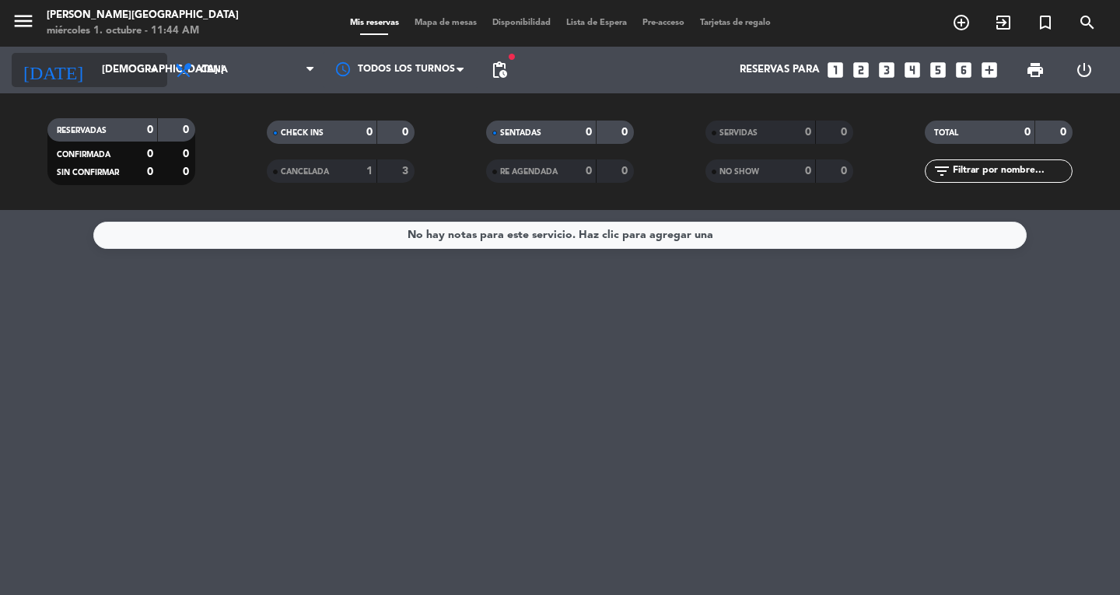
click at [115, 84] on div "[DATE] jue. [DATE] arrow_drop_down" at bounding box center [90, 70] width 156 height 34
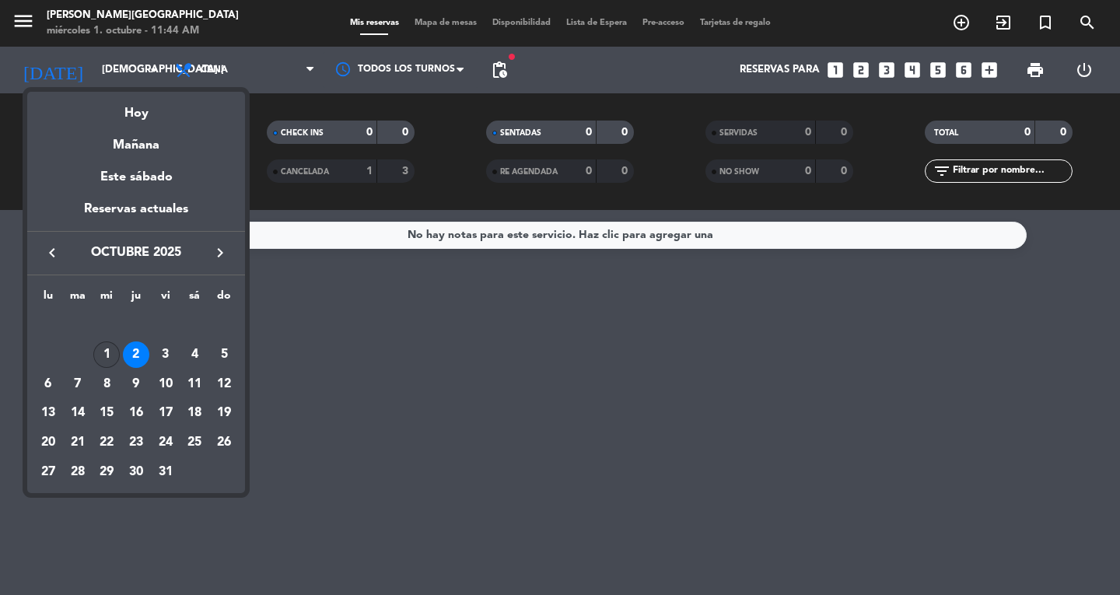
click at [98, 345] on div "1" at bounding box center [106, 354] width 26 height 26
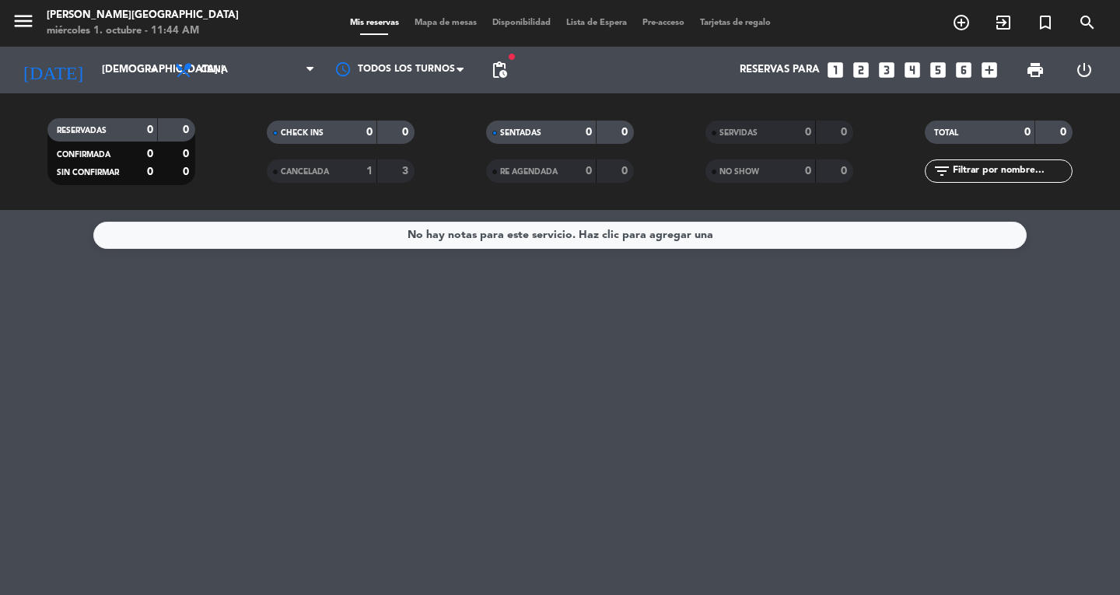
type input "mié. [DATE]"
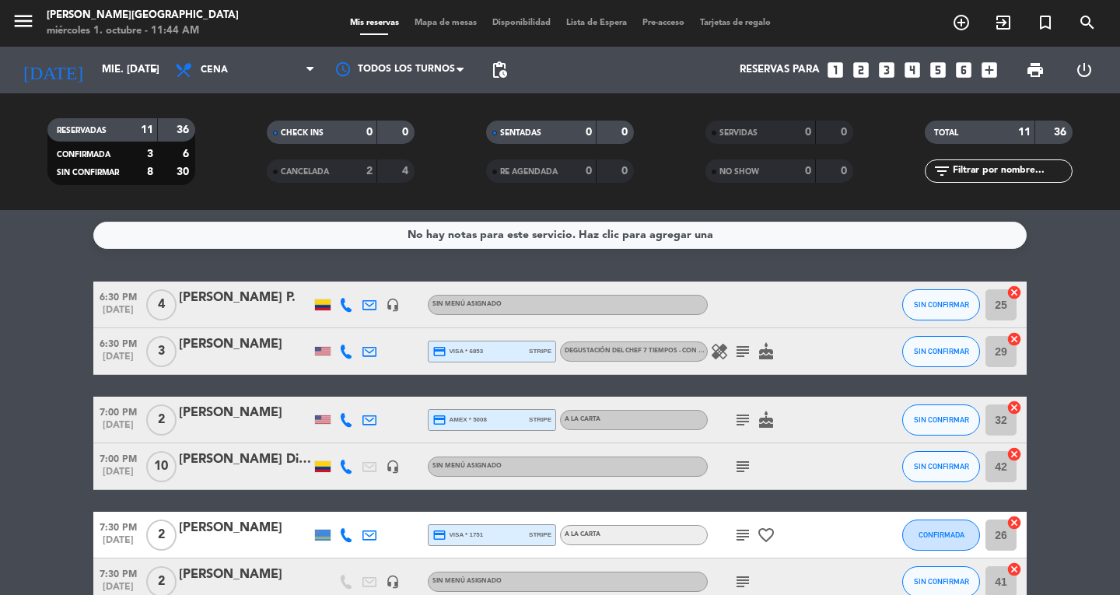
click at [744, 467] on icon "subject" at bounding box center [742, 466] width 19 height 19
click at [23, 24] on icon "menu" at bounding box center [23, 20] width 23 height 23
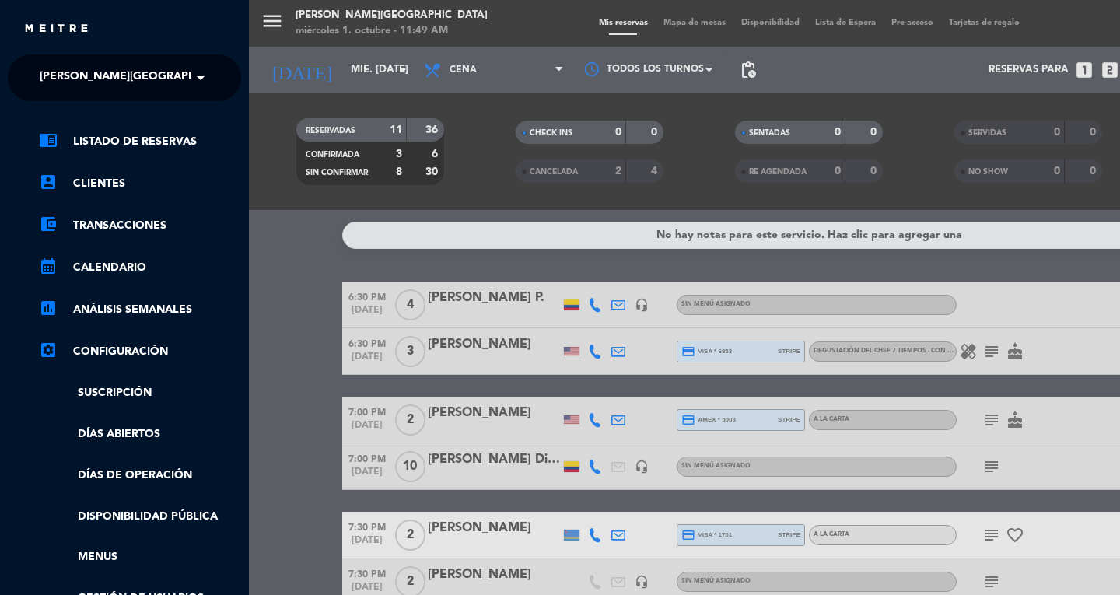
click at [109, 105] on div "chrome_reader_mode Listado de Reservas account_box Clientes account_balance_wal…" at bounding box center [124, 398] width 257 height 594
click at [112, 103] on div "chrome_reader_mode Listado de Reservas account_box Clientes account_balance_wal…" at bounding box center [124, 398] width 257 height 594
click at [150, 72] on div "× [PERSON_NAME][GEOGRAPHIC_DATA]" at bounding box center [112, 77] width 158 height 33
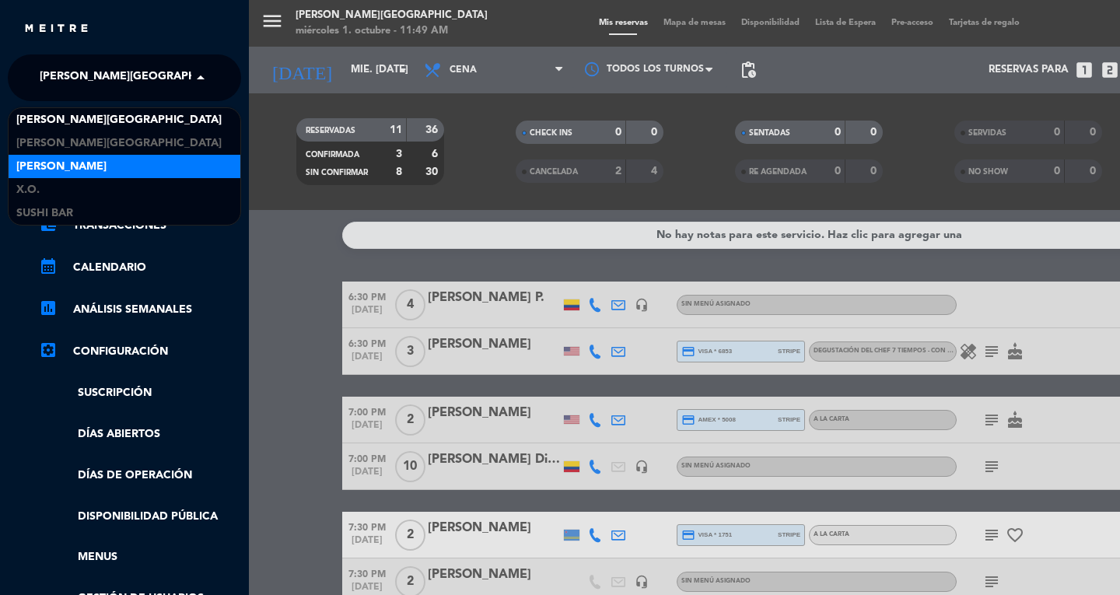
drag, startPoint x: 118, startPoint y: 137, endPoint x: 61, endPoint y: 172, distance: 67.4
click at [61, 172] on div "[PERSON_NAME] [PERSON_NAME] Don Diablo X.O. SUSHI BAR" at bounding box center [125, 166] width 232 height 117
click at [64, 163] on span "[PERSON_NAME]" at bounding box center [61, 167] width 90 height 18
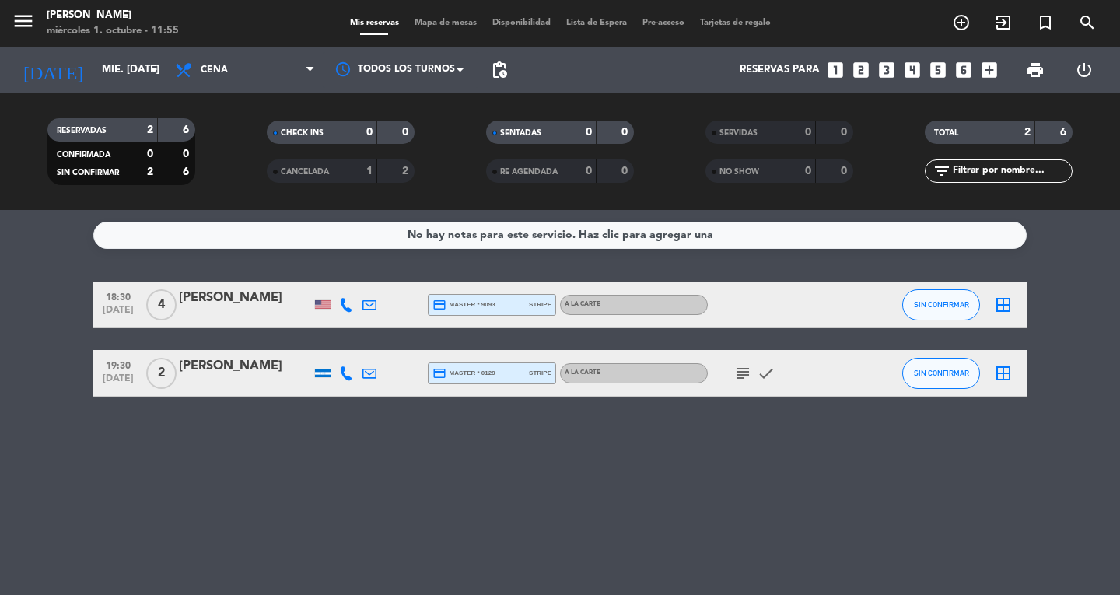
click at [247, 495] on div "No hay notas para este servicio. Haz clic para agregar una 18:30 [DATE] 4 [PERS…" at bounding box center [560, 402] width 1120 height 385
click at [148, 458] on div "No hay notas para este servicio. Haz clic para agregar una 18:30 [DATE] 4 [PERS…" at bounding box center [560, 402] width 1120 height 385
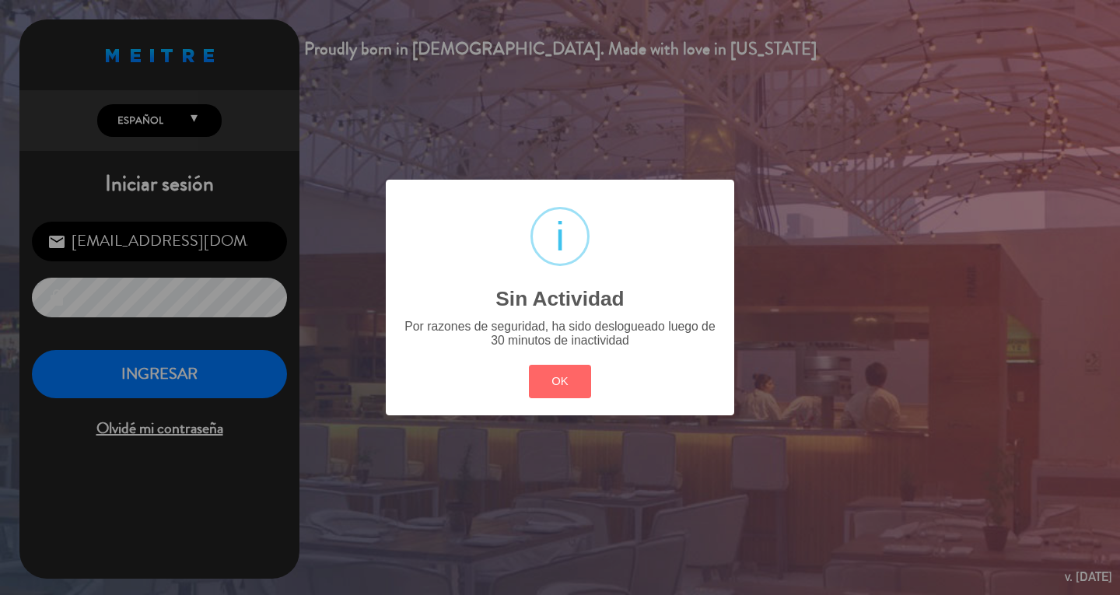
click at [79, 388] on div "? ! i Sin Actividad × Por razones de seguridad, ha sido deslogueado luego de 30…" at bounding box center [560, 297] width 1120 height 595
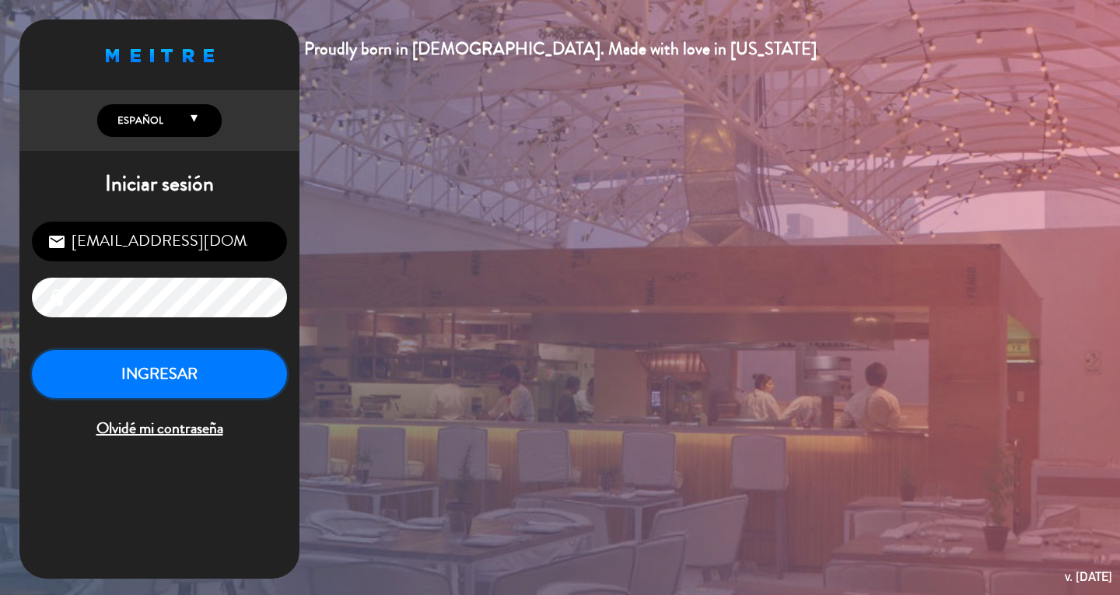
click at [83, 387] on button "INGRESAR" at bounding box center [159, 374] width 255 height 49
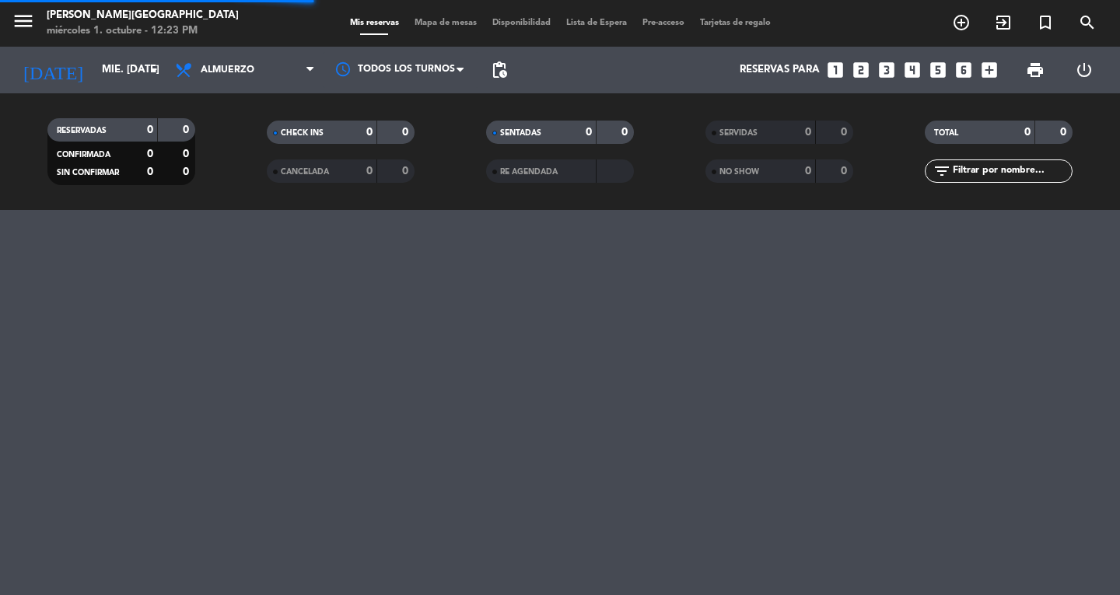
click at [145, 229] on div "menu [PERSON_NAME][GEOGRAPHIC_DATA] miércoles 1. octubre - 12:23 PM Mis reserva…" at bounding box center [560, 297] width 1120 height 595
click at [34, 19] on icon "menu" at bounding box center [23, 20] width 23 height 23
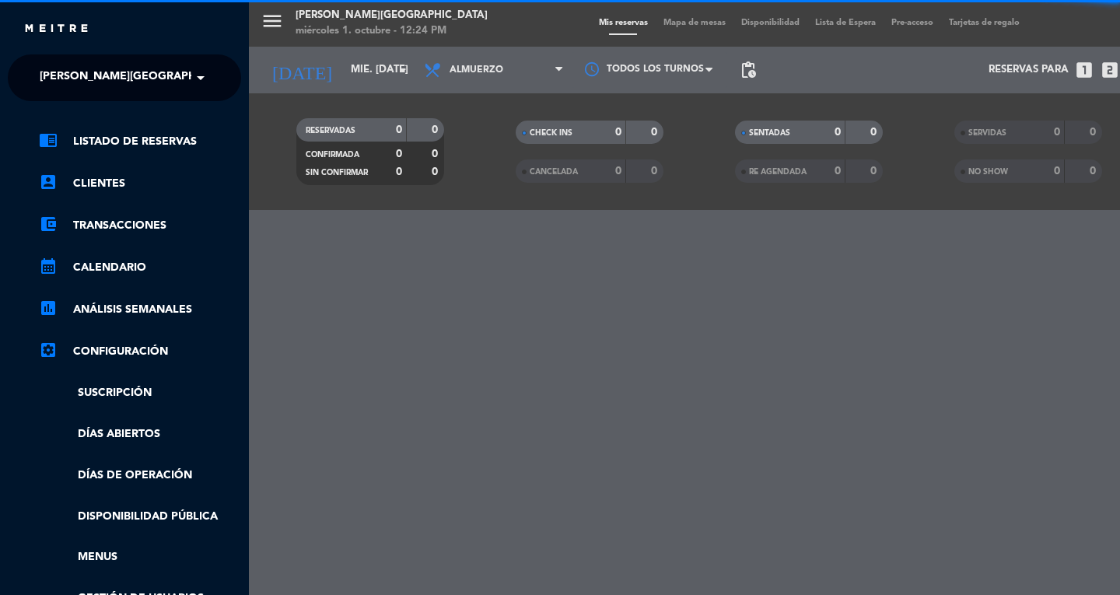
click at [33, 56] on ng-select "× [PERSON_NAME] ×" at bounding box center [124, 77] width 233 height 47
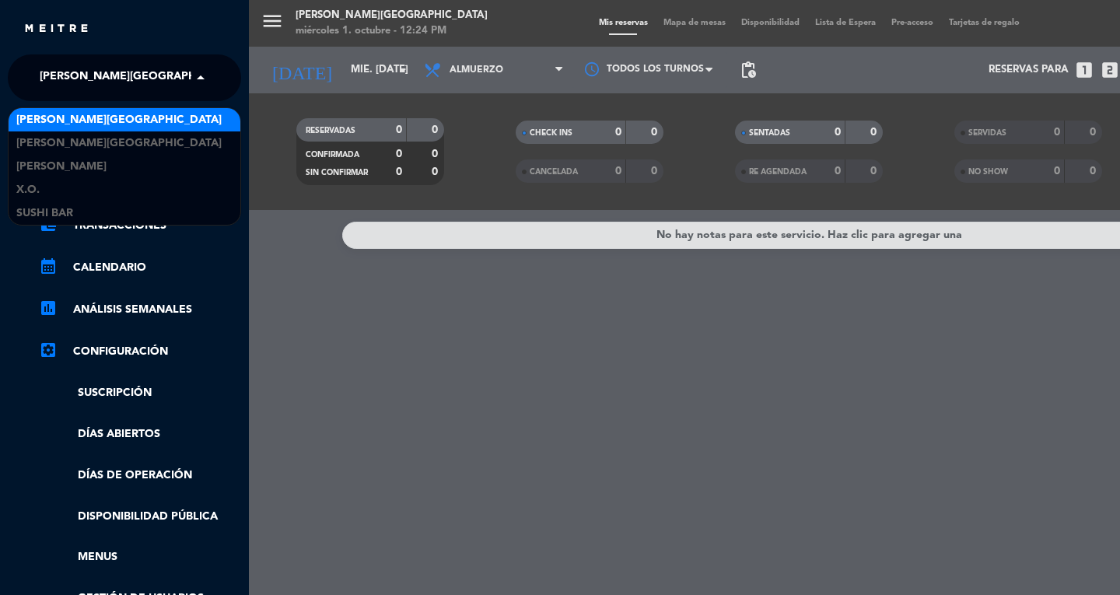
click at [62, 85] on span "[PERSON_NAME][GEOGRAPHIC_DATA]" at bounding box center [142, 77] width 205 height 33
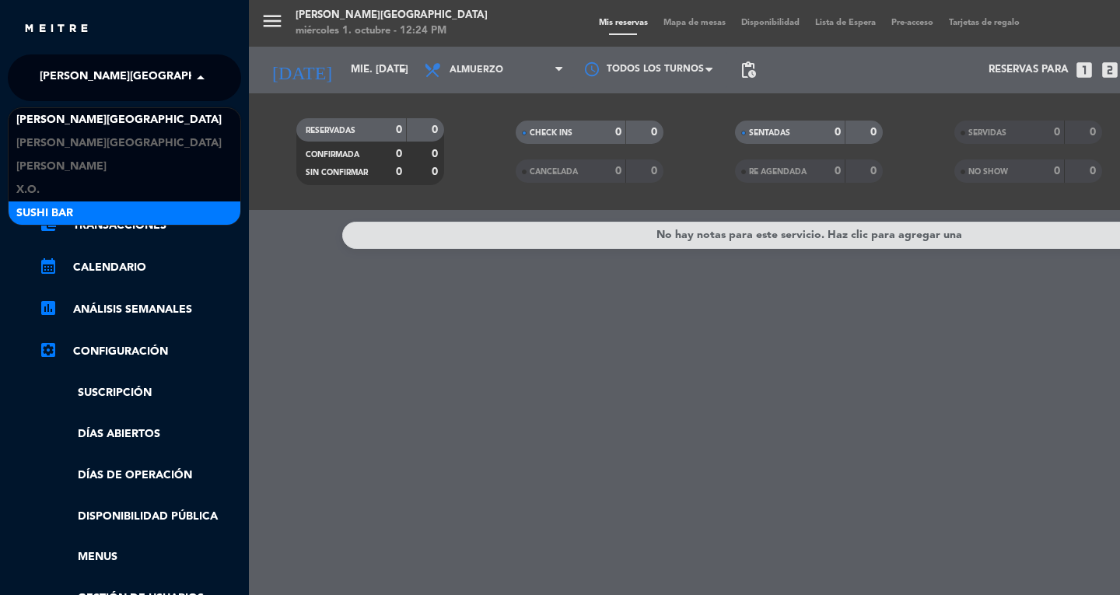
click at [51, 212] on span "SUSHI BAR" at bounding box center [44, 214] width 57 height 18
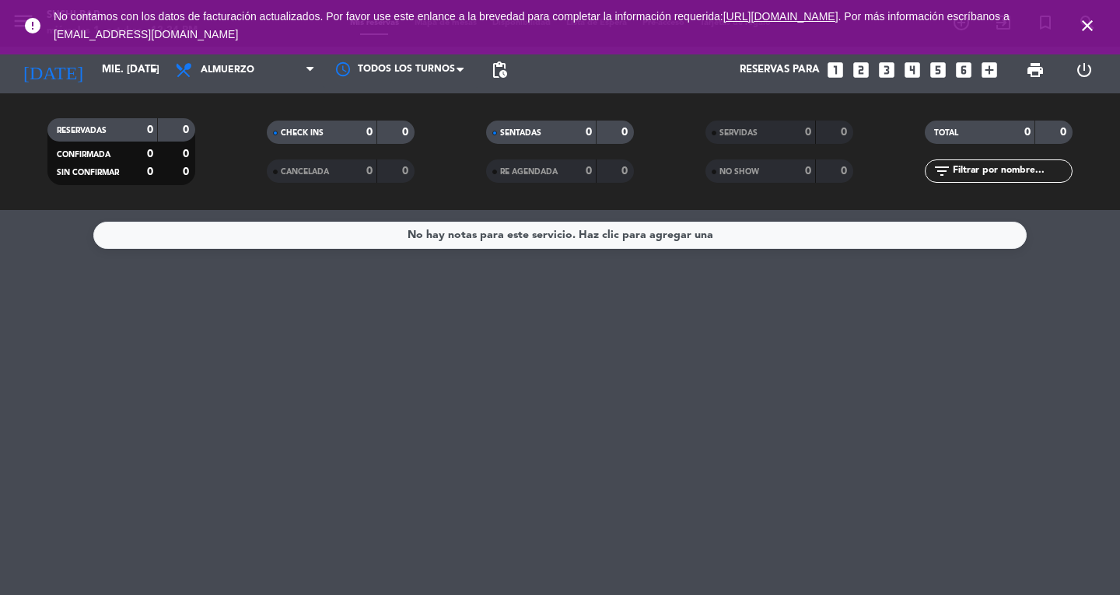
click at [1081, 32] on icon "close" at bounding box center [1087, 25] width 19 height 19
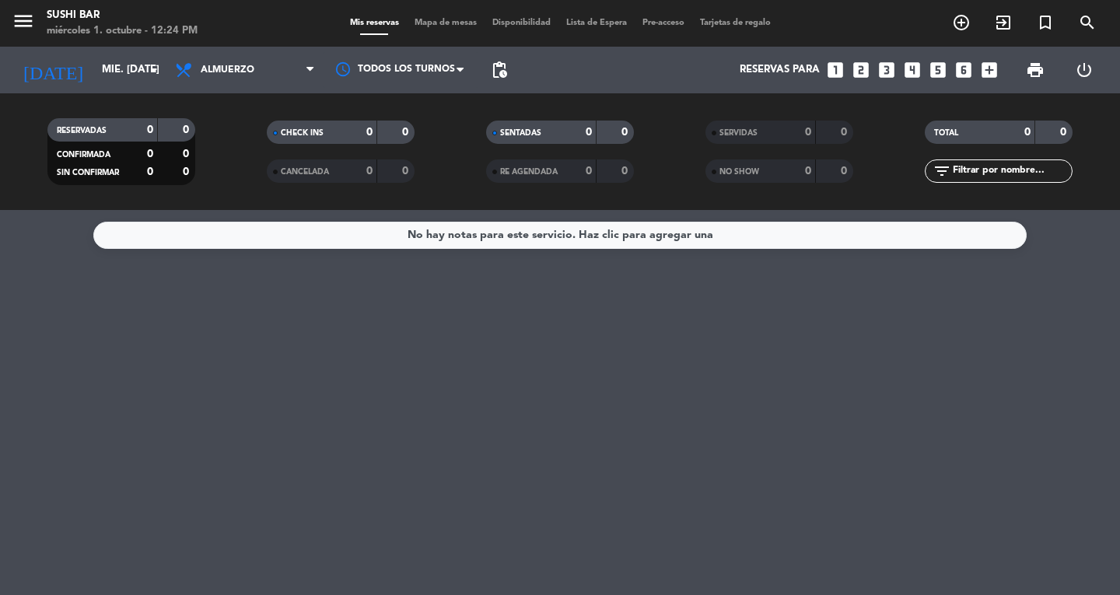
click at [854, 75] on icon "looks_two" at bounding box center [861, 70] width 20 height 20
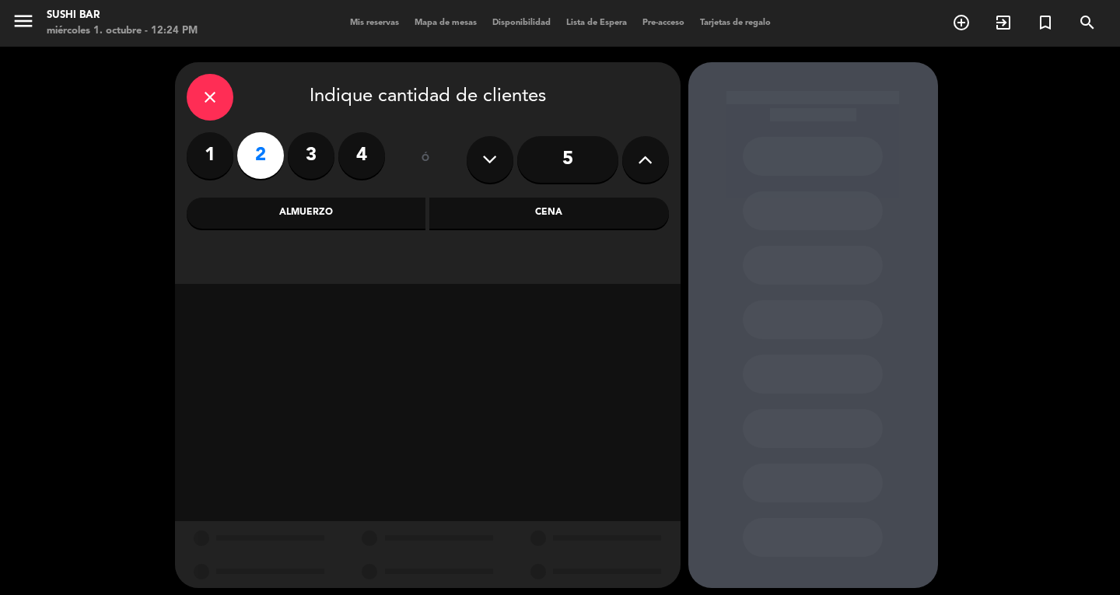
click at [539, 217] on div "Cena" at bounding box center [549, 213] width 240 height 31
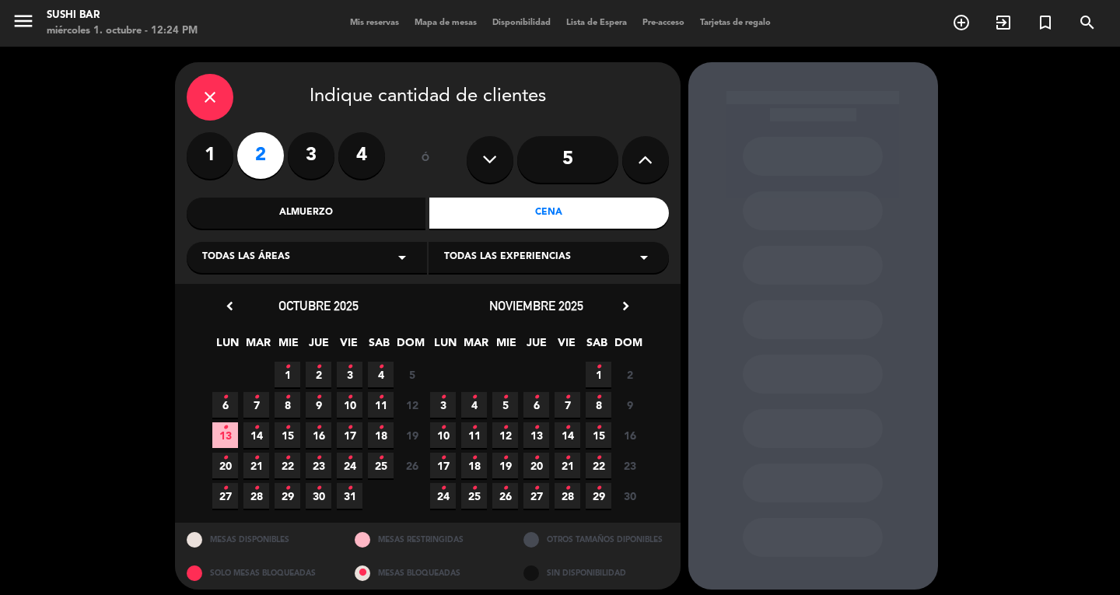
click at [337, 377] on span "3 •" at bounding box center [350, 375] width 26 height 26
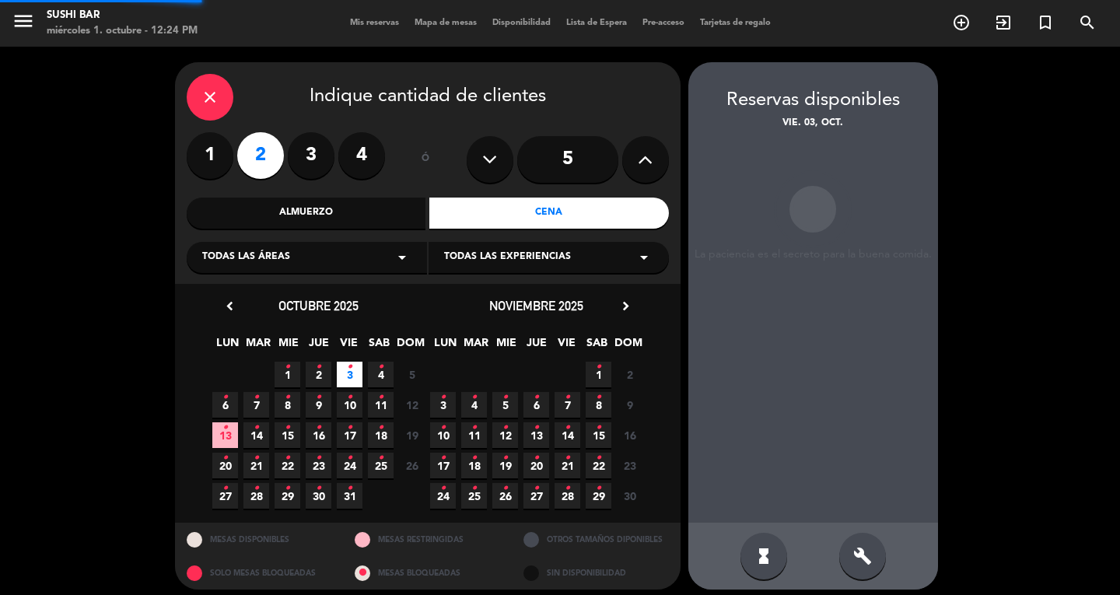
scroll to position [9, 0]
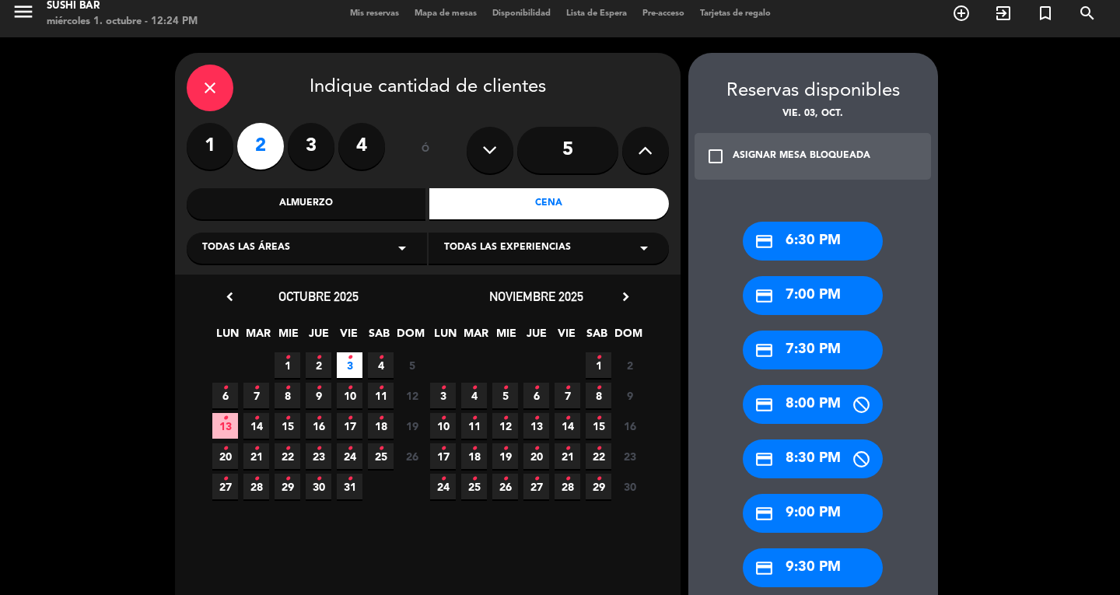
click at [800, 521] on div "credit_card 9:00 PM" at bounding box center [813, 513] width 140 height 39
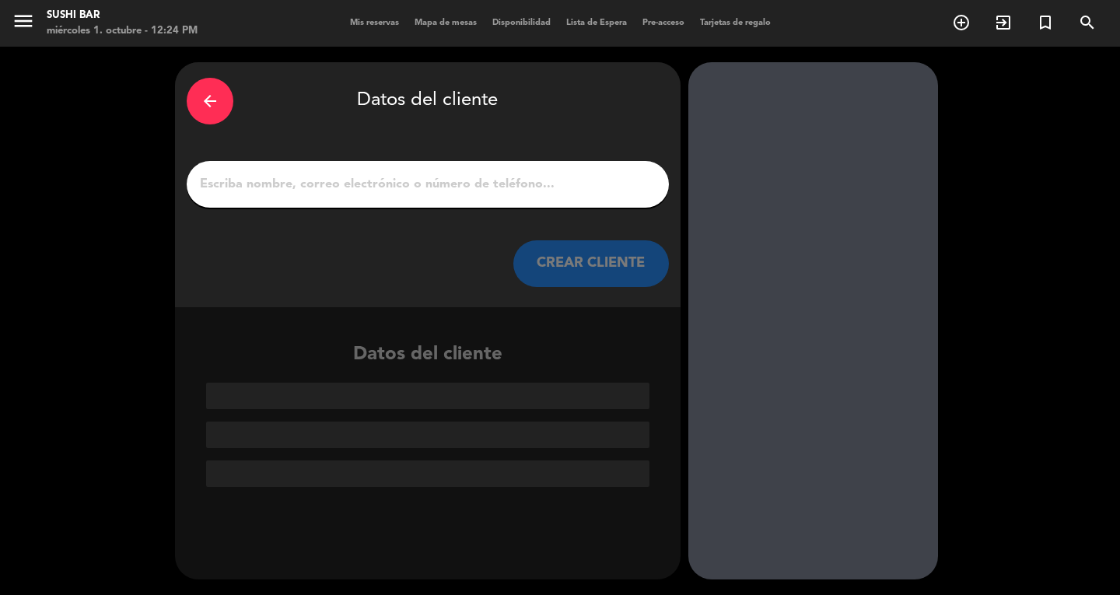
scroll to position [0, 0]
click at [571, 88] on div "arrow_back Datos del cliente" at bounding box center [428, 101] width 482 height 54
click at [197, 96] on div "arrow_back" at bounding box center [210, 101] width 47 height 47
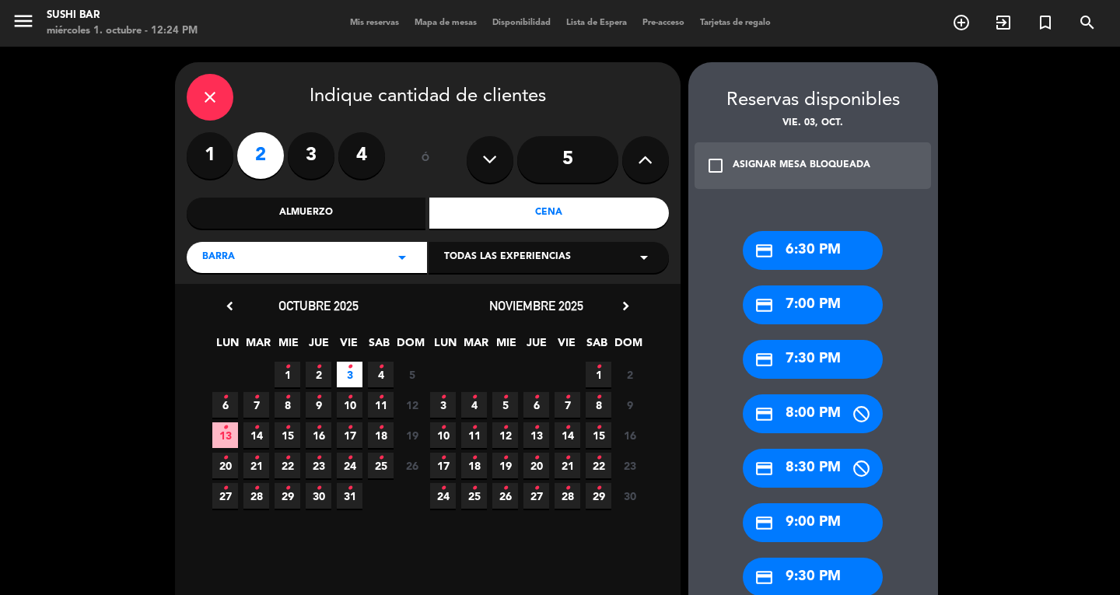
click at [831, 299] on div "credit_card 7:00 PM" at bounding box center [813, 304] width 140 height 39
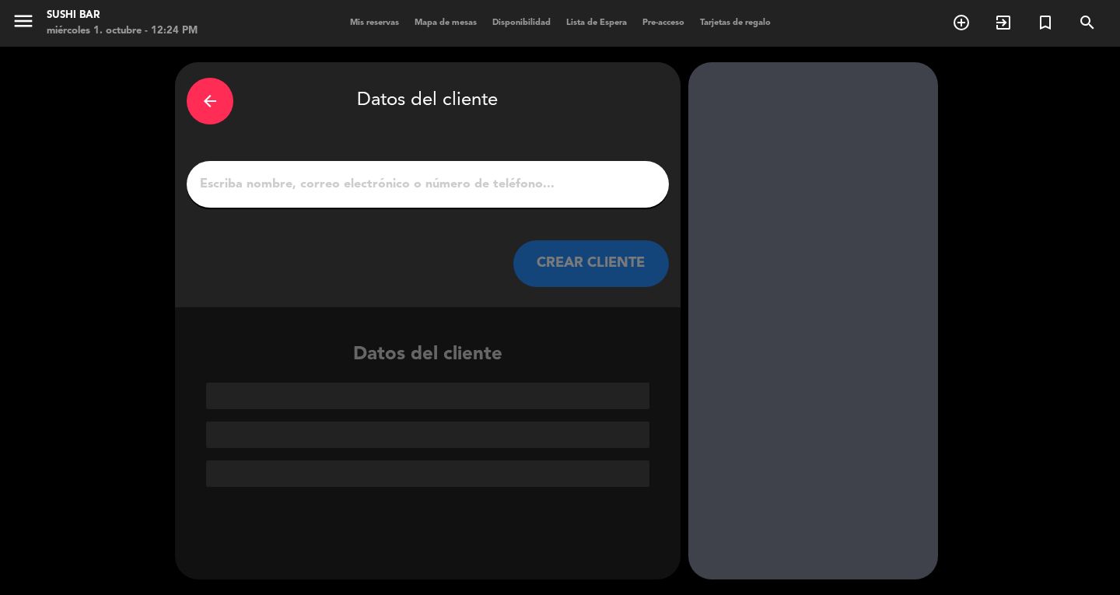
click at [477, 184] on input "1" at bounding box center [427, 184] width 459 height 22
click at [245, 292] on div "arrow_back Datos del cliente CREAR CLIENTE" at bounding box center [428, 184] width 506 height 245
click at [305, 187] on input "1" at bounding box center [427, 184] width 459 height 22
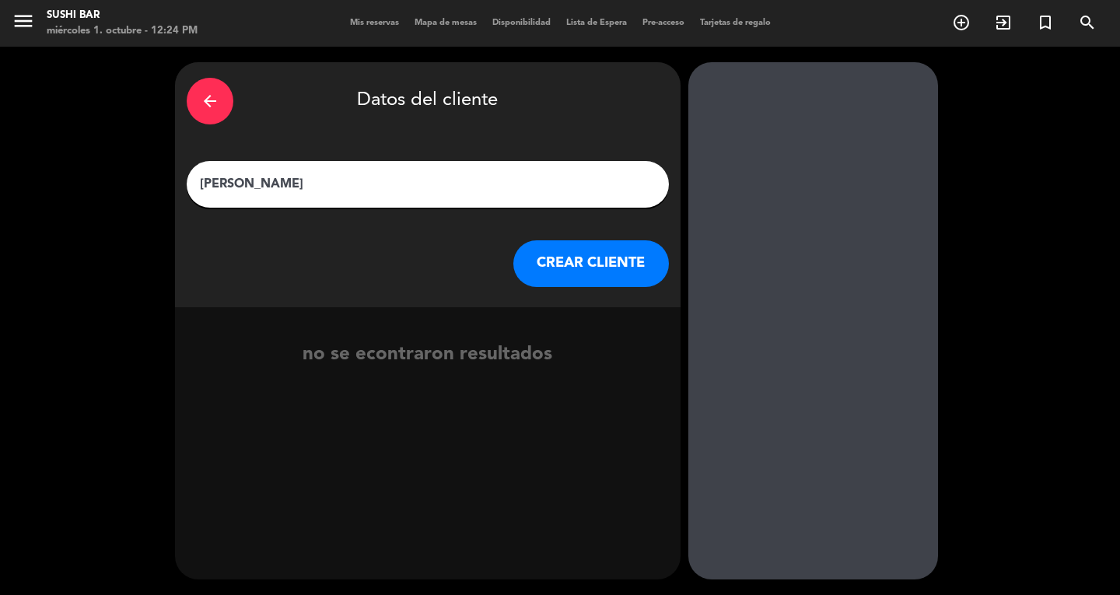
type input "[PERSON_NAME]"
click at [584, 247] on button "CREAR CLIENTE" at bounding box center [591, 263] width 156 height 47
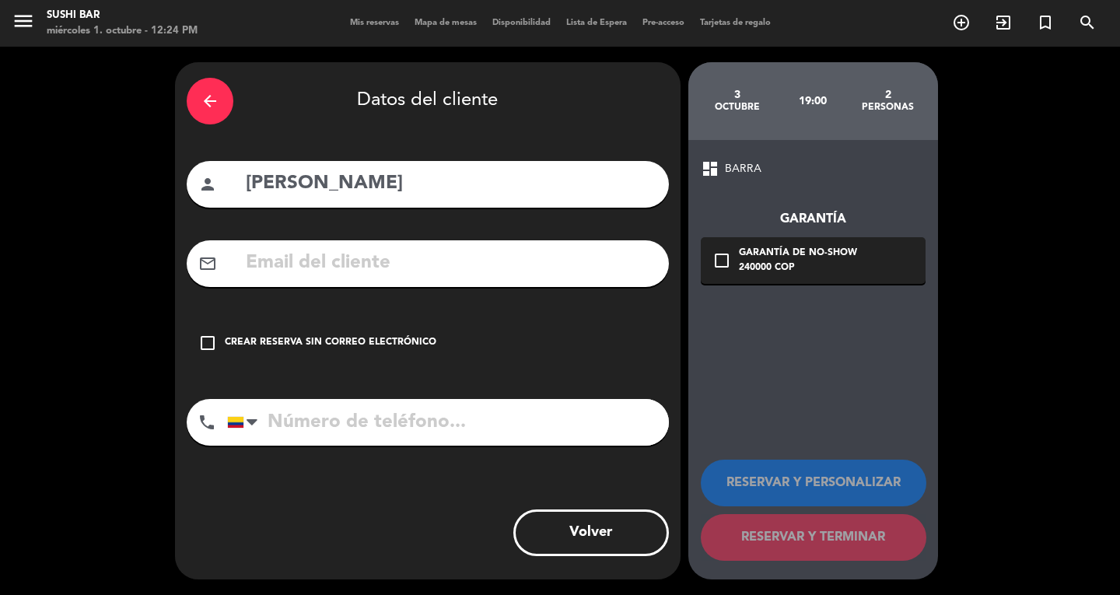
click at [241, 273] on div "mail_outline" at bounding box center [428, 263] width 482 height 47
click at [261, 272] on input "text" at bounding box center [450, 263] width 413 height 32
paste input "[EMAIL_ADDRESS][DOMAIN_NAME]"
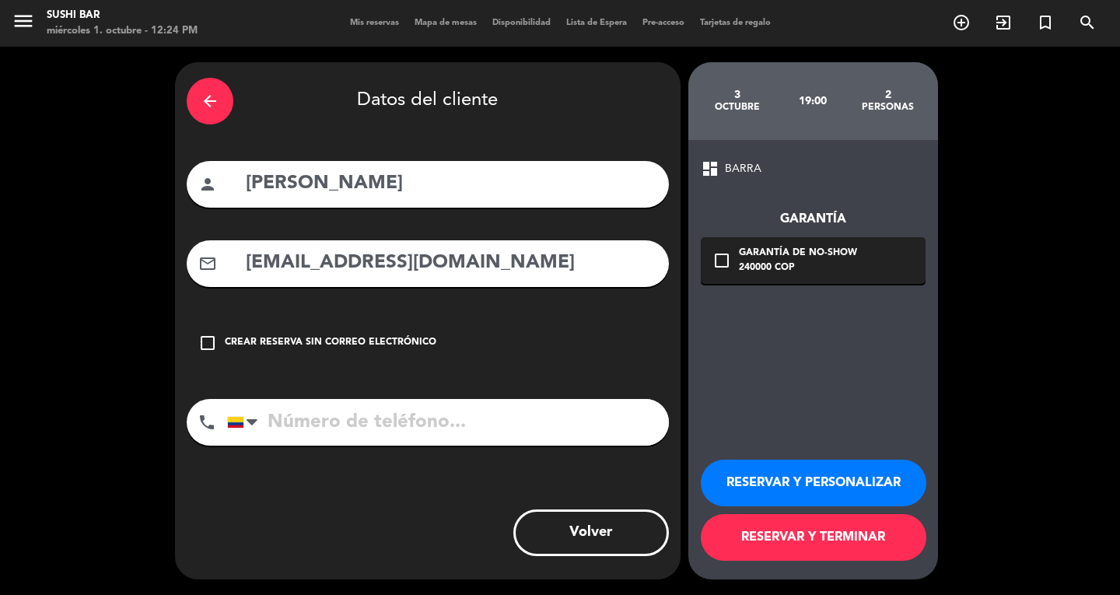
type input "[EMAIL_ADDRESS][DOMAIN_NAME]"
click at [193, 477] on div "arrow_back Datos del cliente person [PERSON_NAME] mail_outline [EMAIL_ADDRESS][…" at bounding box center [428, 320] width 506 height 517
click at [291, 428] on input "tel" at bounding box center [448, 422] width 442 height 47
paste input "3148110152"
type input "3148110152"
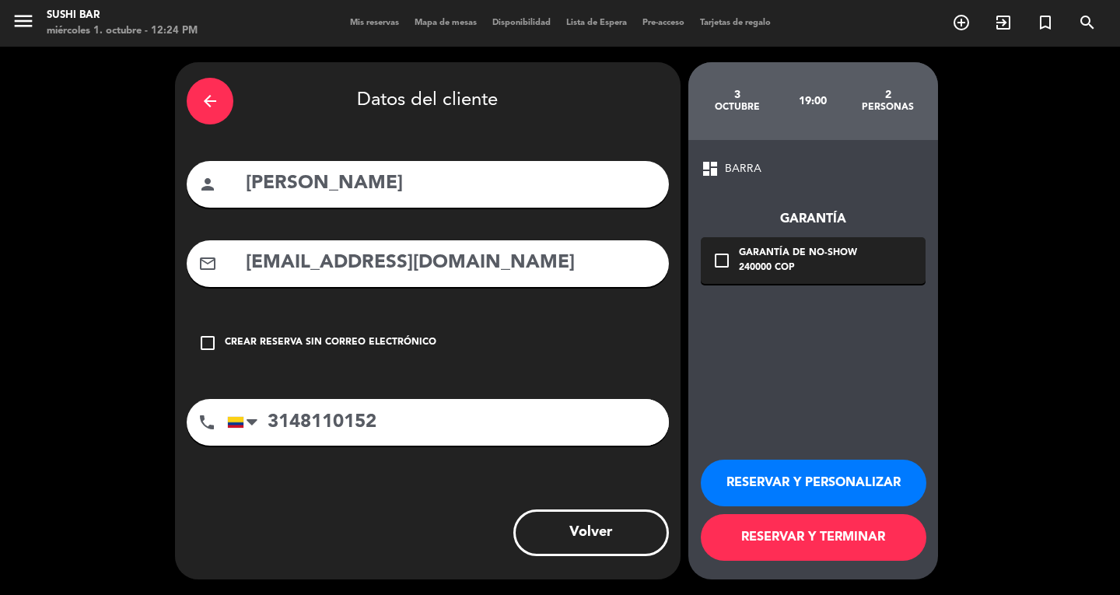
click at [710, 376] on div "dashboard BARRA Garantía check_box_outline_blank Garantía de no-show 240000 COP…" at bounding box center [813, 359] width 250 height 439
click at [857, 250] on div "check_box_outline_blank Garantía de no-show 240000 COP" at bounding box center [813, 260] width 225 height 47
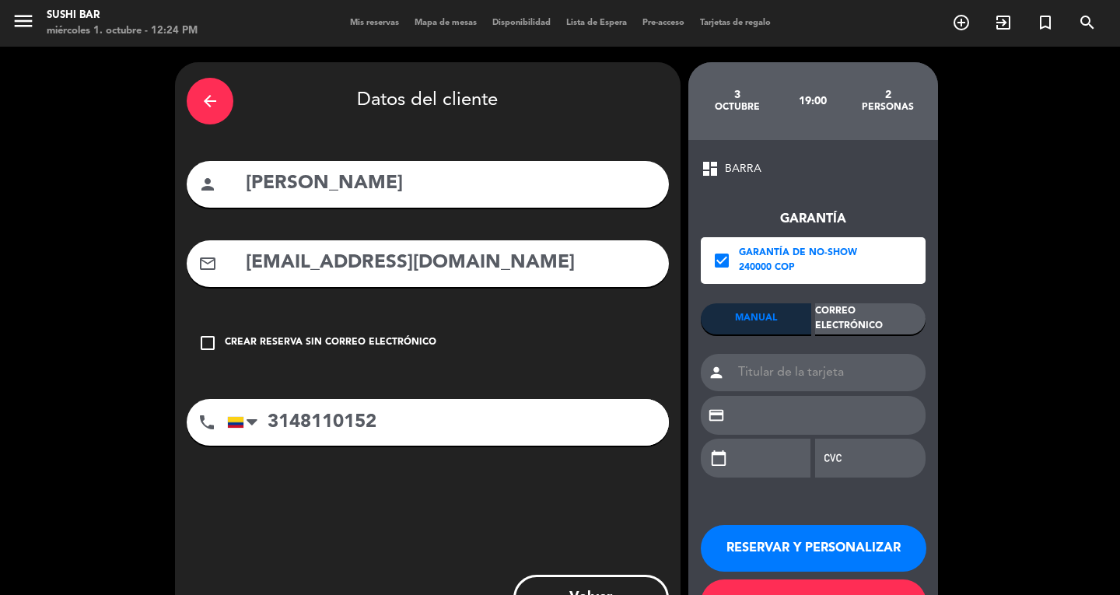
click at [865, 321] on div "Correo Electrónico" at bounding box center [870, 318] width 110 height 31
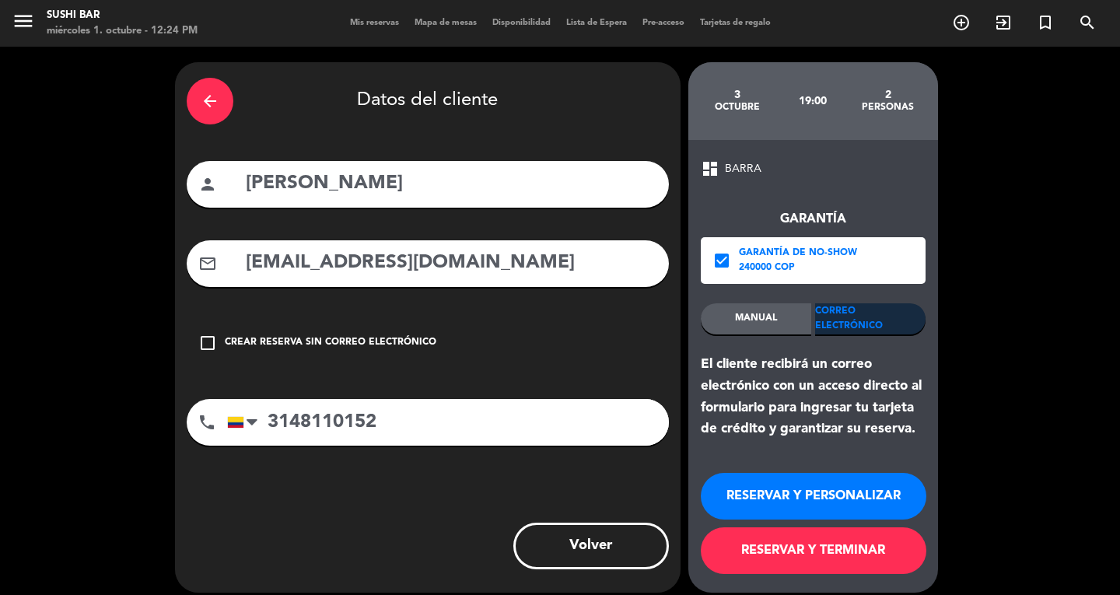
click at [807, 545] on button "RESERVAR Y TERMINAR" at bounding box center [814, 550] width 226 height 47
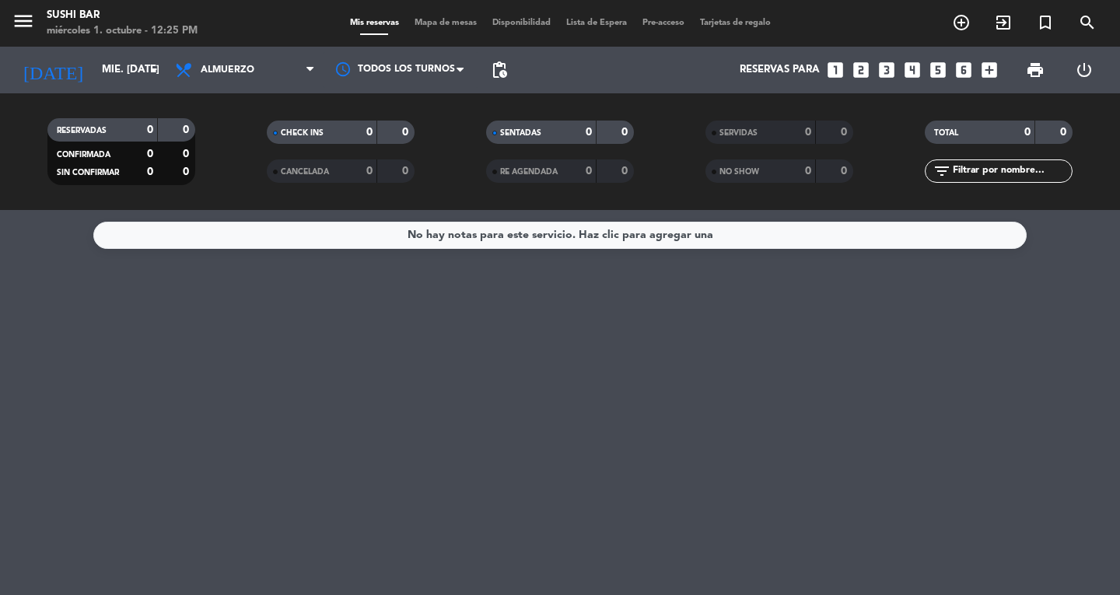
click at [85, 501] on div "No hay notas para este servicio. Haz clic para agregar una" at bounding box center [560, 402] width 1120 height 385
click at [33, 30] on icon "menu" at bounding box center [23, 20] width 23 height 23
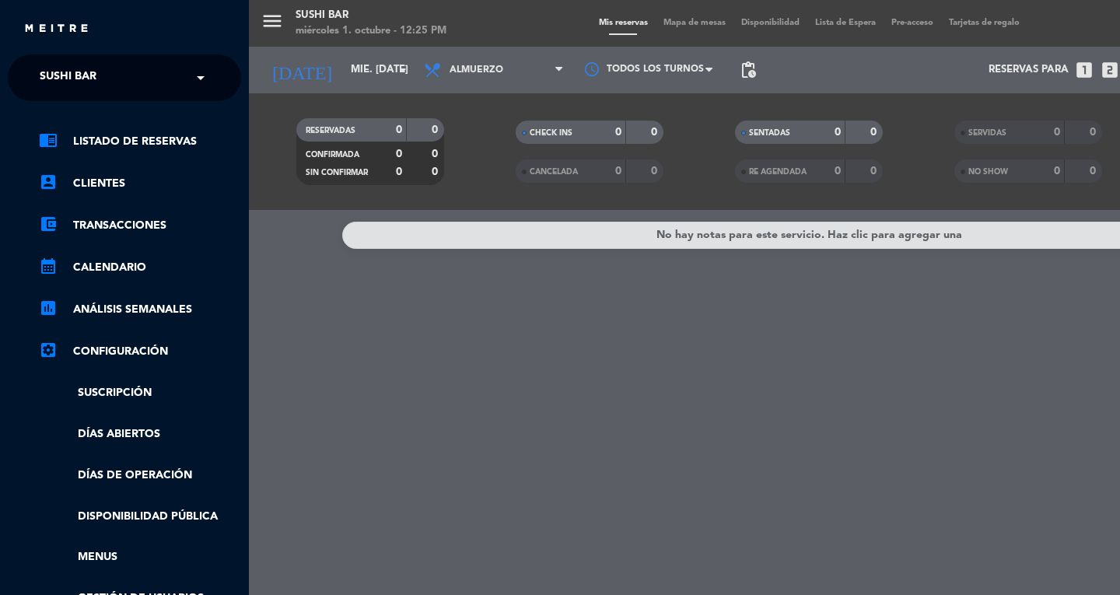
click at [75, 85] on span "SUSHI BAR" at bounding box center [68, 77] width 57 height 33
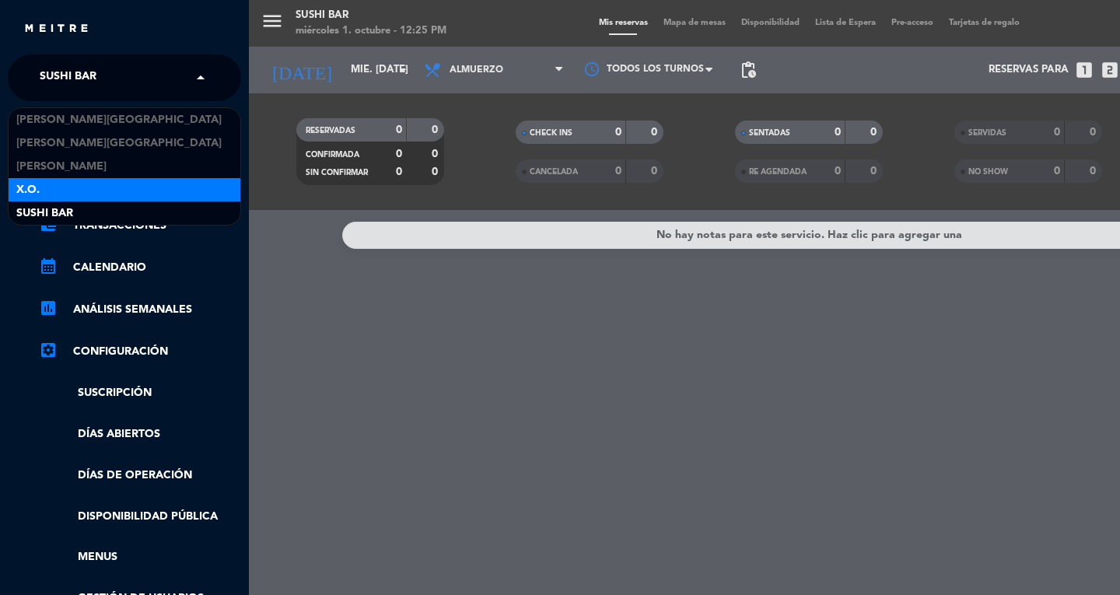
click at [54, 194] on div "X.O." at bounding box center [125, 189] width 232 height 23
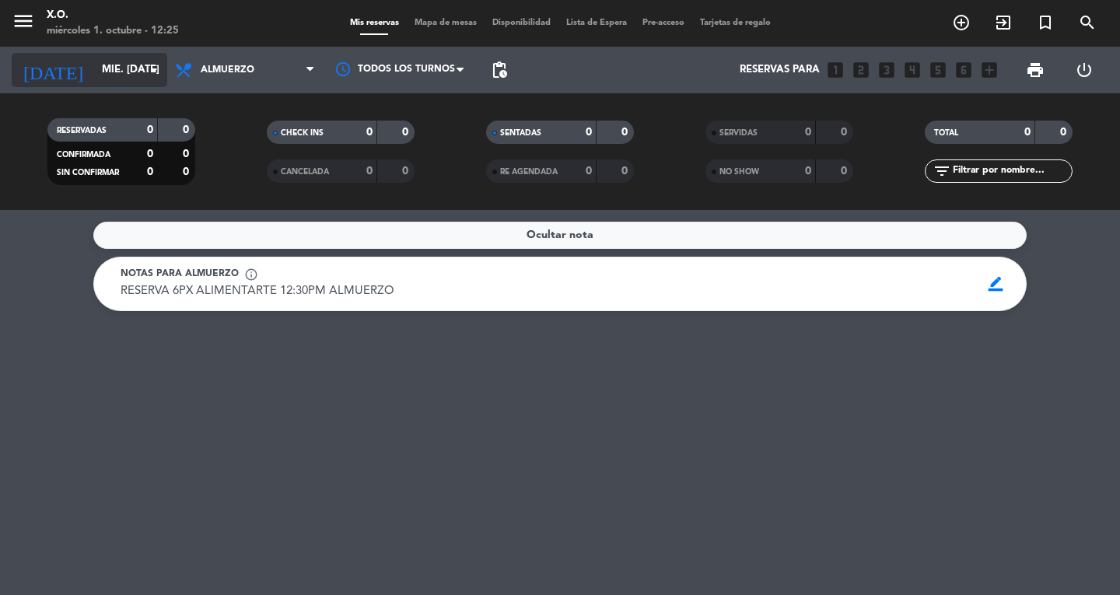
click at [163, 81] on input "mié. [DATE]" at bounding box center [162, 70] width 137 height 28
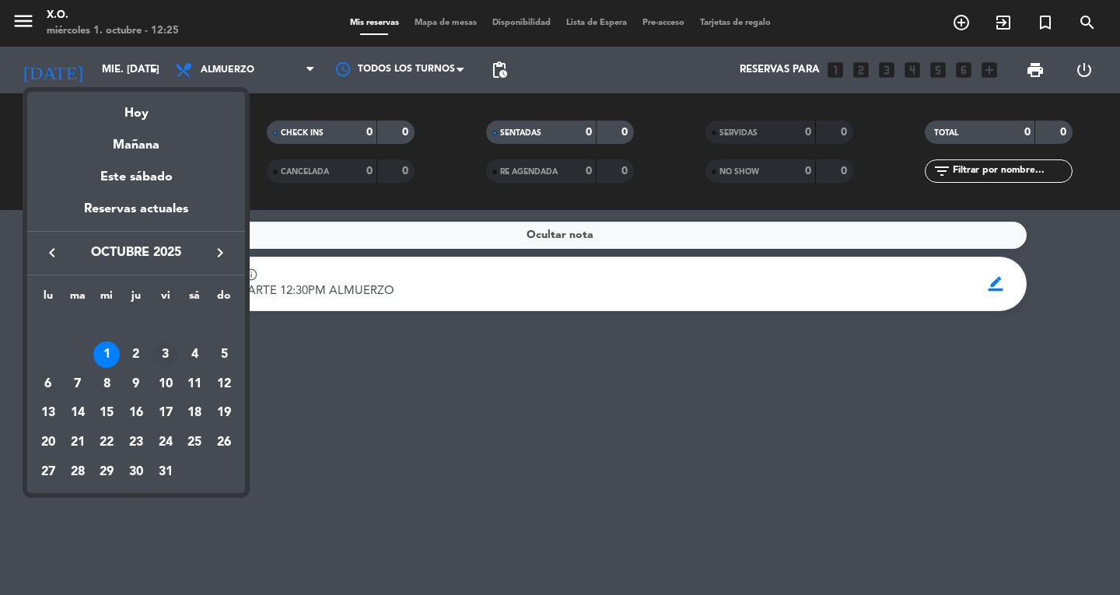
click at [171, 349] on div "3" at bounding box center [165, 354] width 26 height 26
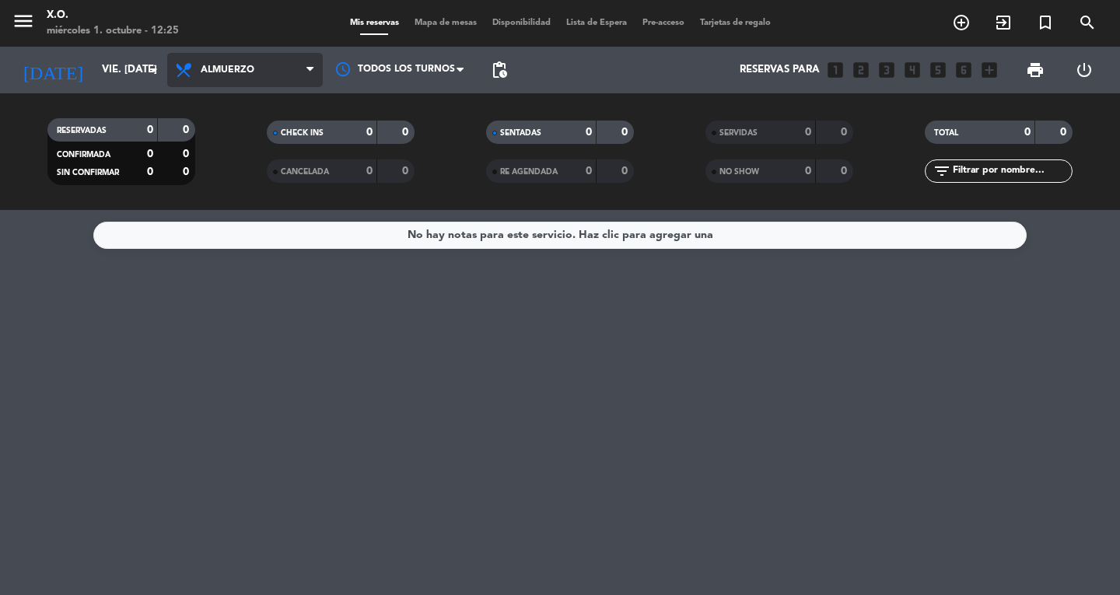
click at [251, 83] on span "Almuerzo" at bounding box center [245, 70] width 156 height 34
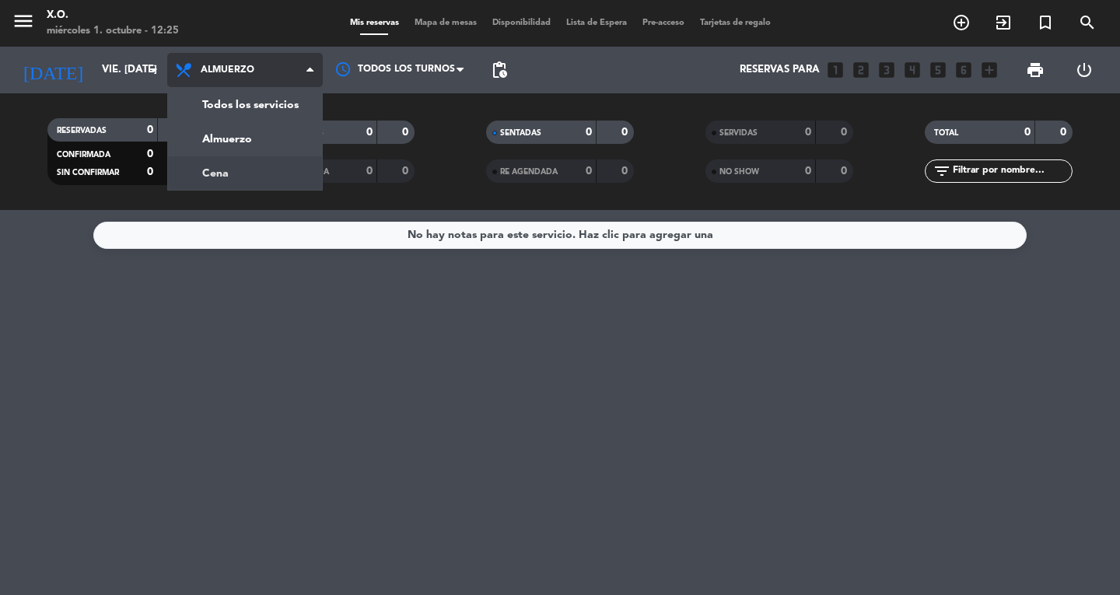
click at [250, 167] on div "menu X.O. miércoles 1. octubre - 12:25 Mis reservas Mapa de mesas Disponibilida…" at bounding box center [560, 105] width 1120 height 210
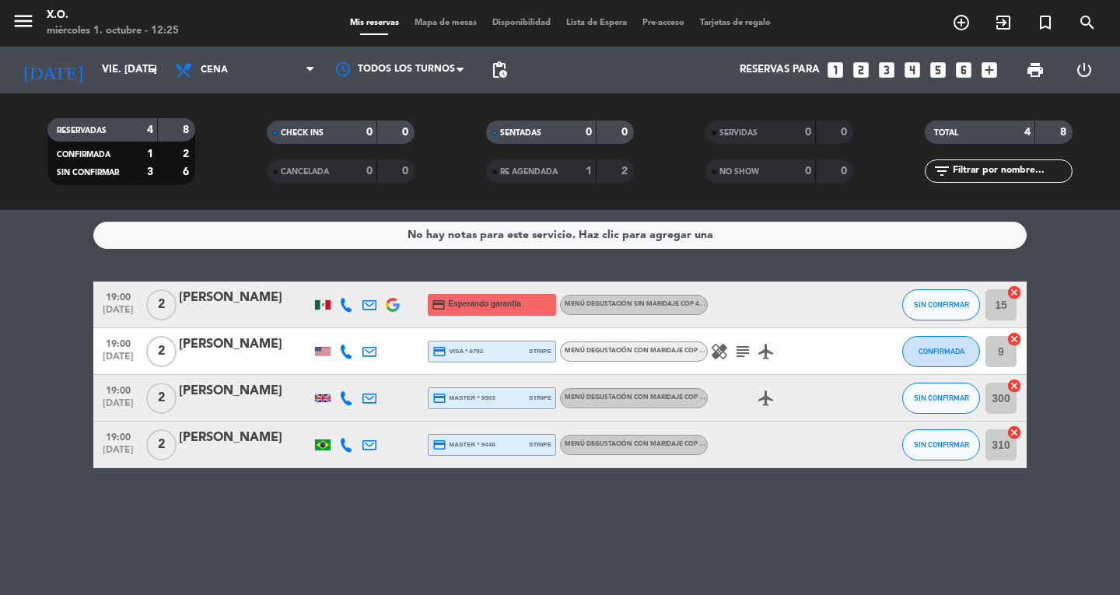
click at [254, 306] on div "[PERSON_NAME]" at bounding box center [245, 298] width 132 height 20
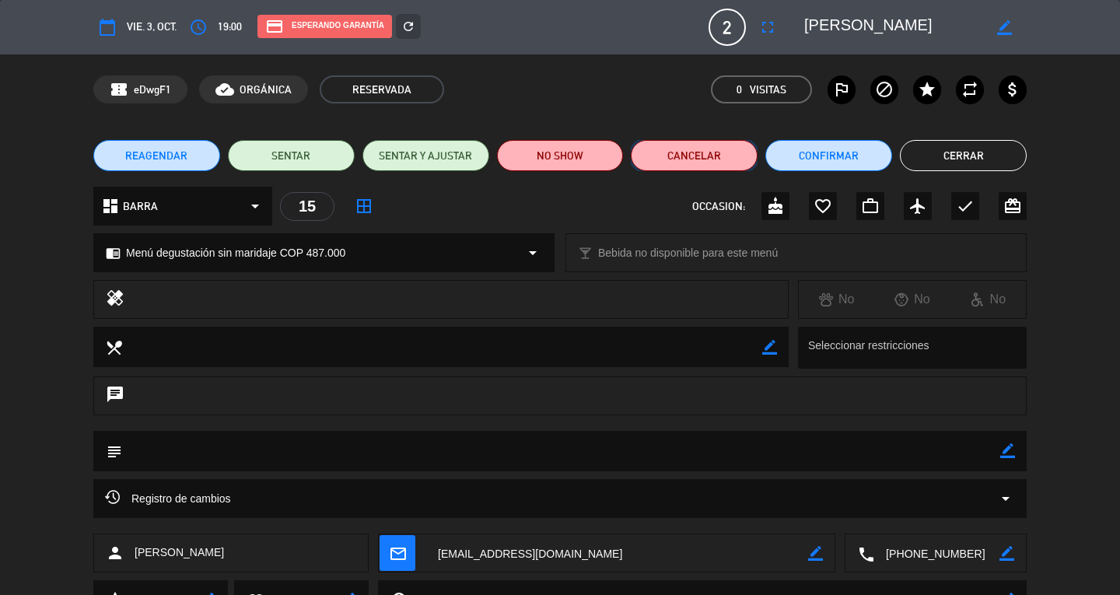
click at [688, 161] on button "Cancelar" at bounding box center [694, 155] width 127 height 31
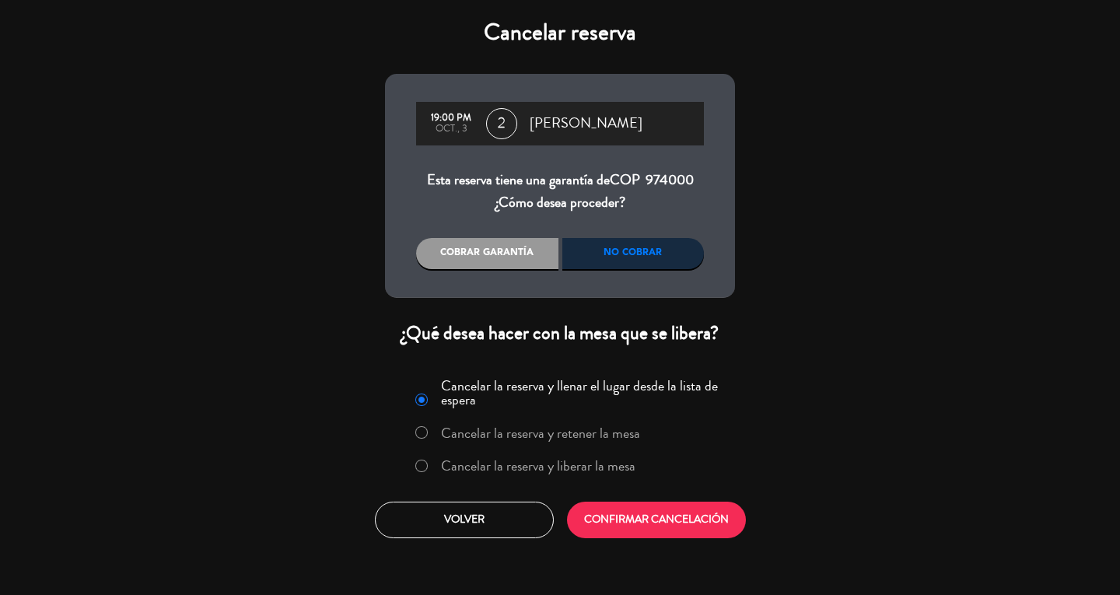
click at [492, 460] on label "Cancelar la reserva y liberar la mesa" at bounding box center [538, 466] width 194 height 14
click at [626, 514] on button "CONFIRMAR CANCELACIÓN" at bounding box center [656, 520] width 179 height 37
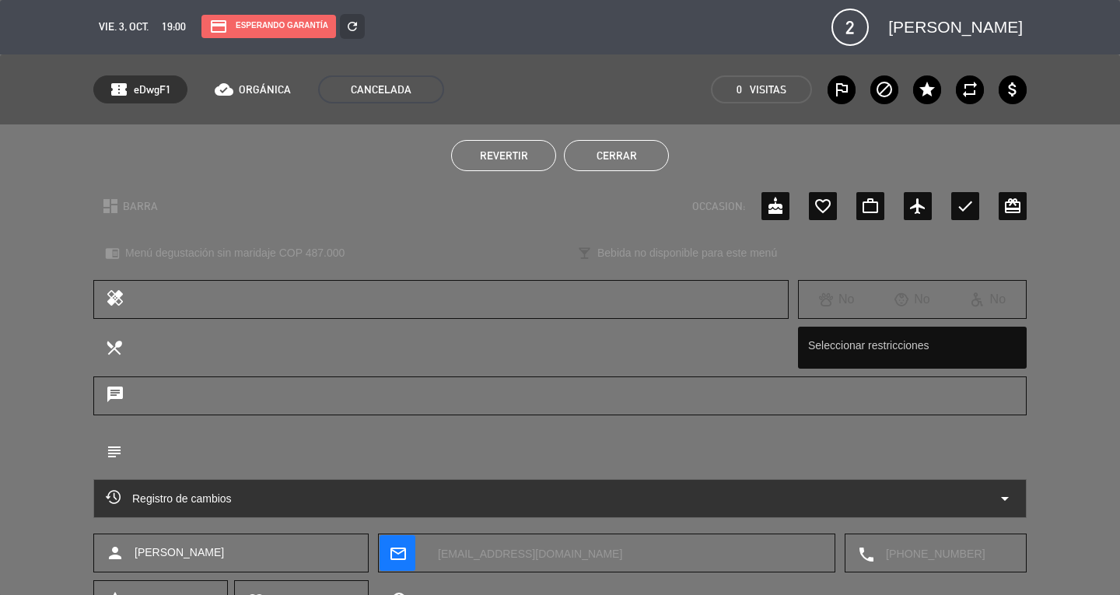
click at [614, 150] on button "Cerrar" at bounding box center [616, 155] width 105 height 31
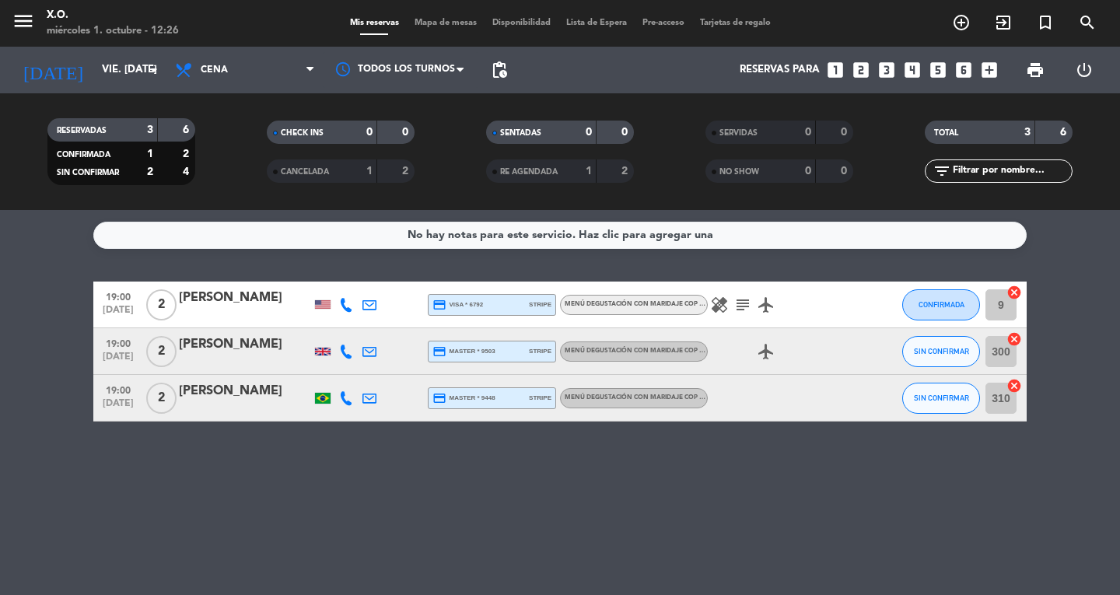
click at [586, 175] on strong "1" at bounding box center [589, 171] width 6 height 11
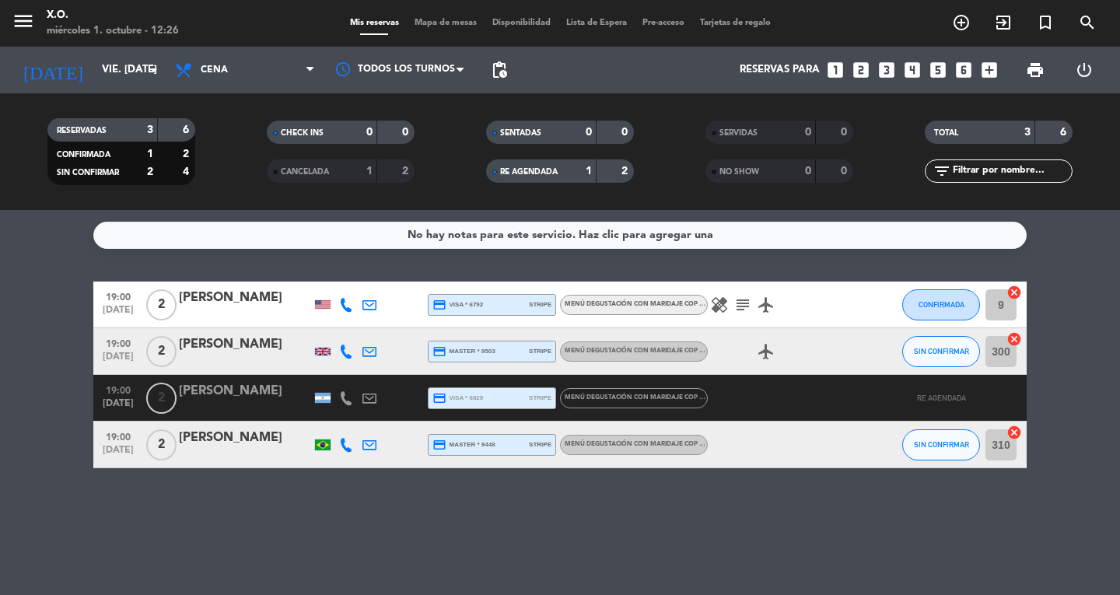
click at [586, 175] on strong "1" at bounding box center [589, 171] width 6 height 11
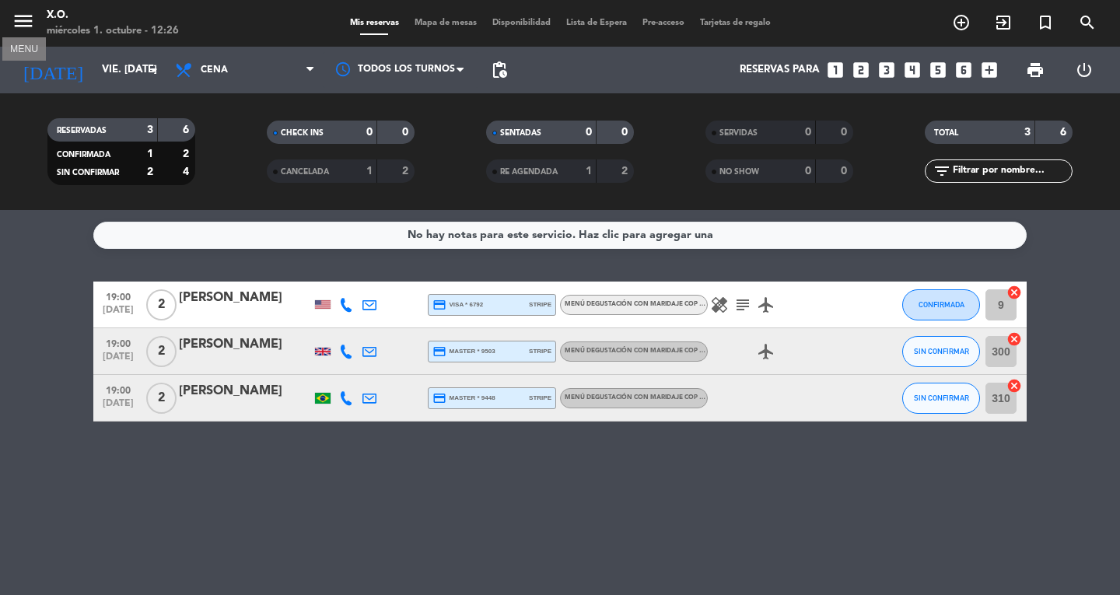
click at [23, 24] on icon "menu" at bounding box center [23, 20] width 23 height 23
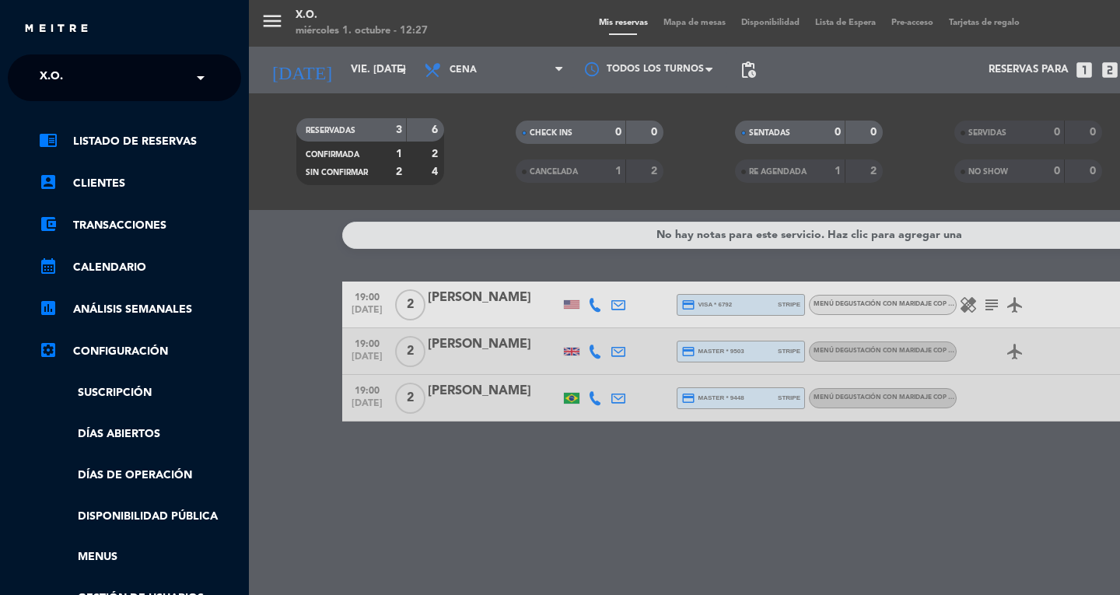
click at [72, 67] on div "× X.O." at bounding box center [59, 77] width 53 height 33
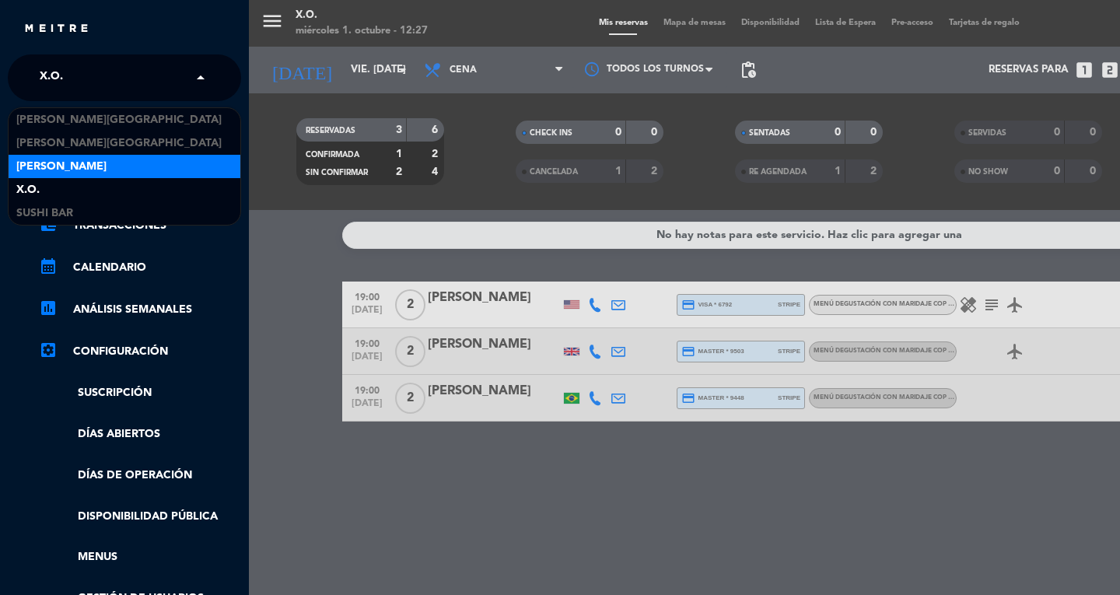
click at [59, 167] on span "[PERSON_NAME]" at bounding box center [61, 167] width 90 height 18
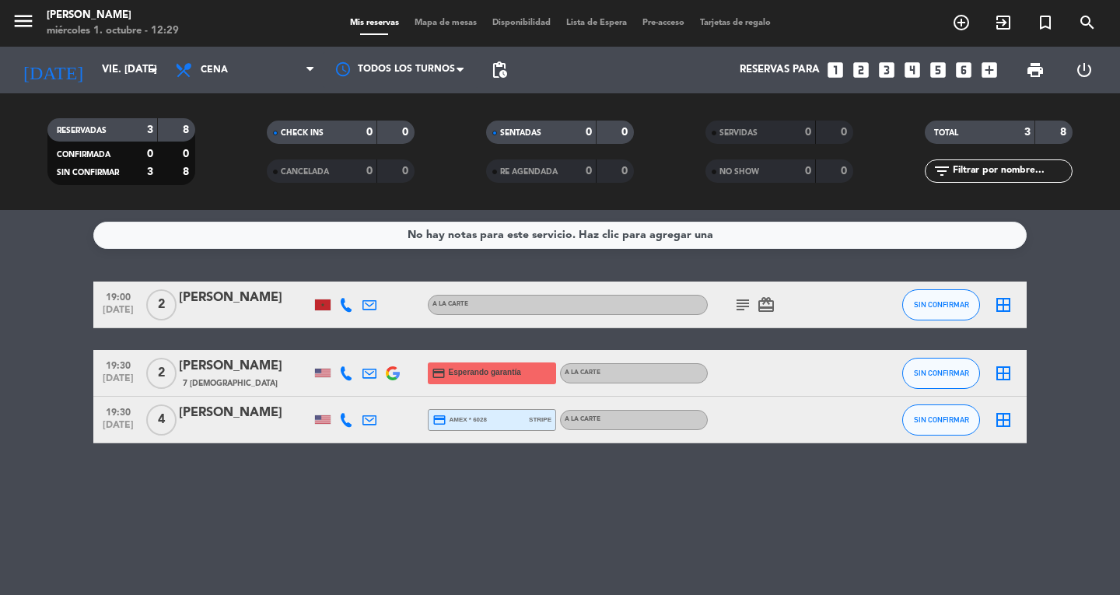
click at [738, 306] on icon "subject" at bounding box center [742, 305] width 19 height 19
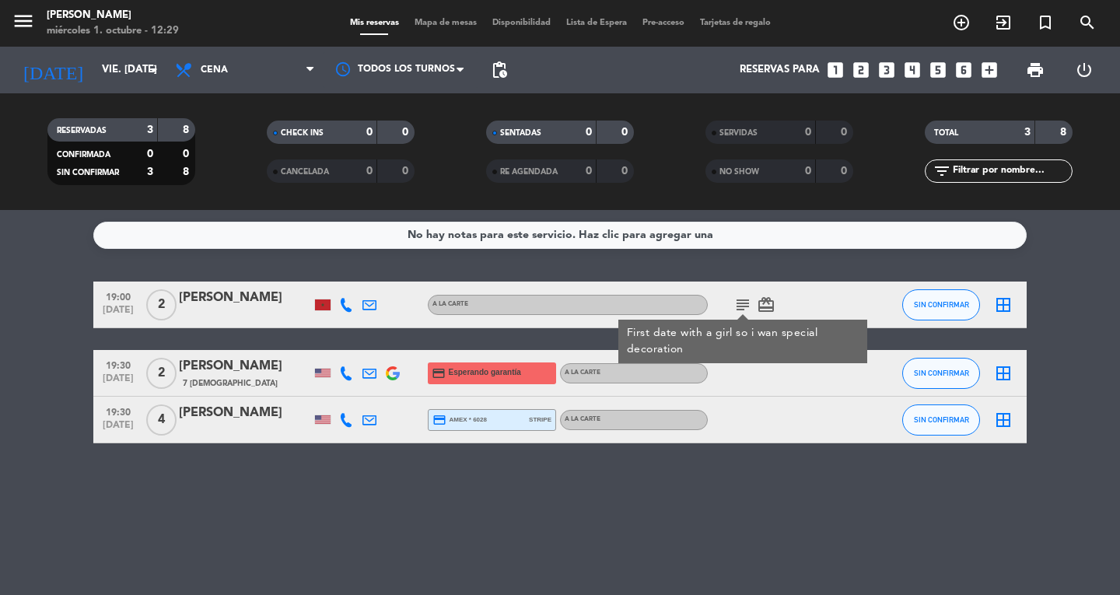
click at [163, 551] on div "No hay notas para este servicio. Haz clic para agregar una 19:00 [DATE] 2 [PERS…" at bounding box center [560, 402] width 1120 height 385
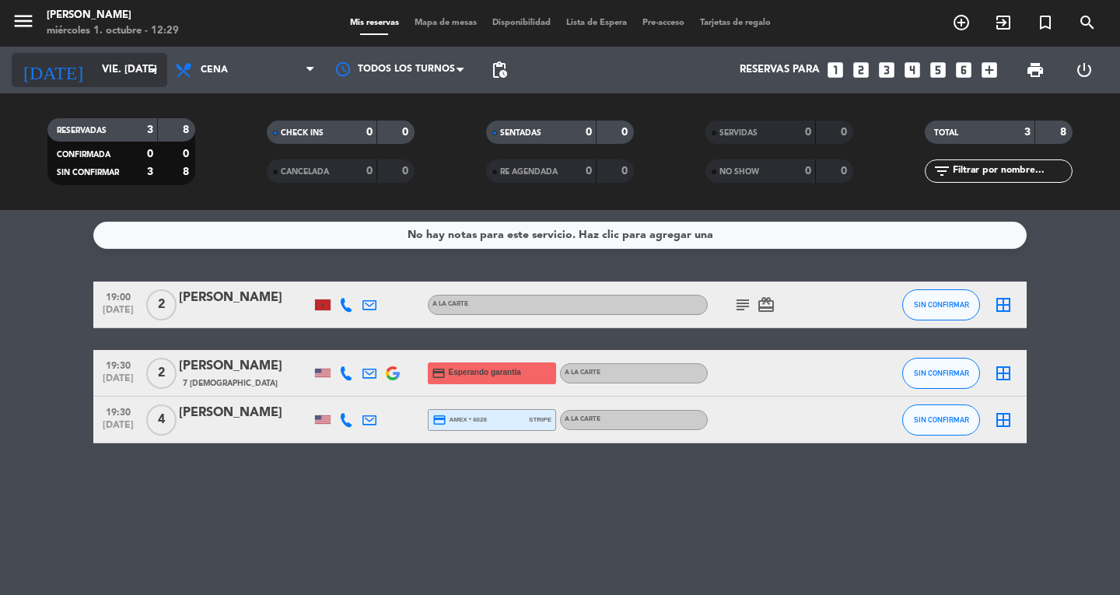
click at [103, 70] on input "vie. [DATE]" at bounding box center [162, 70] width 137 height 28
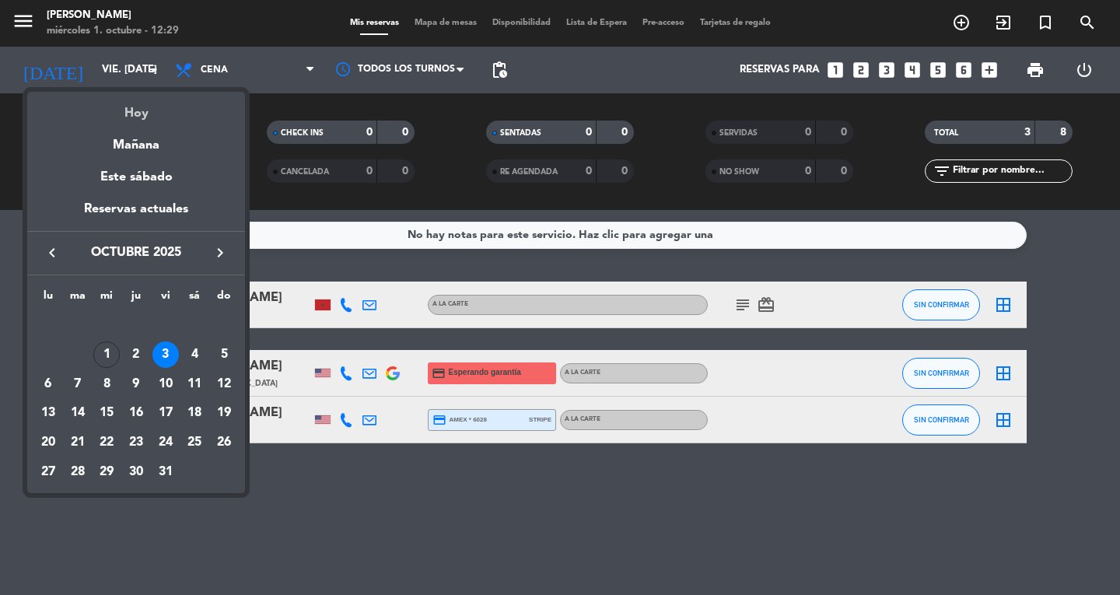
click at [138, 117] on div "Hoy" at bounding box center [136, 108] width 218 height 32
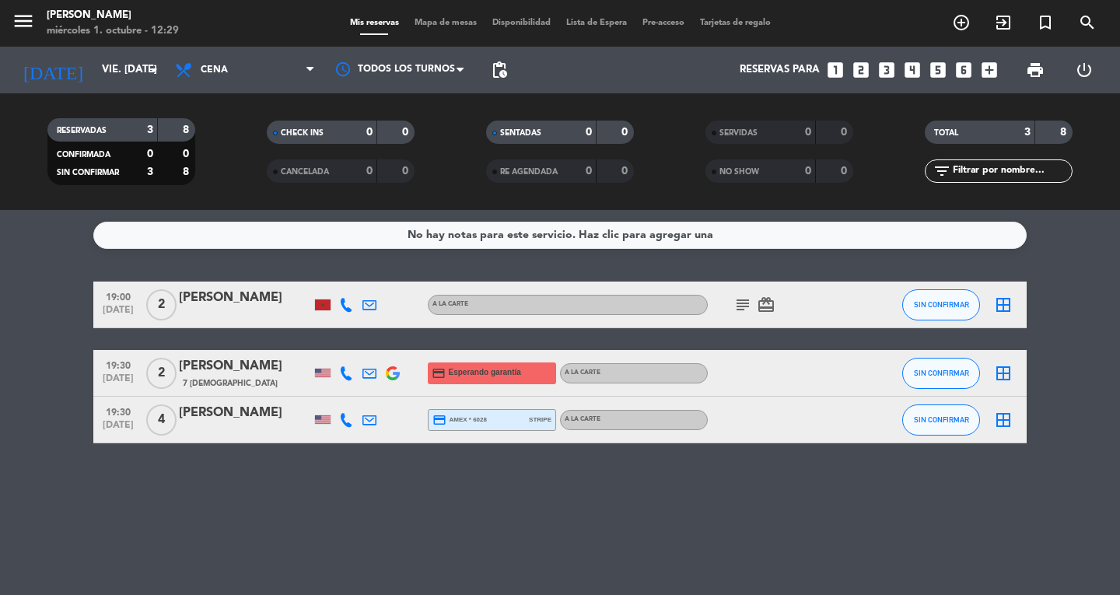
type input "mié. [DATE]"
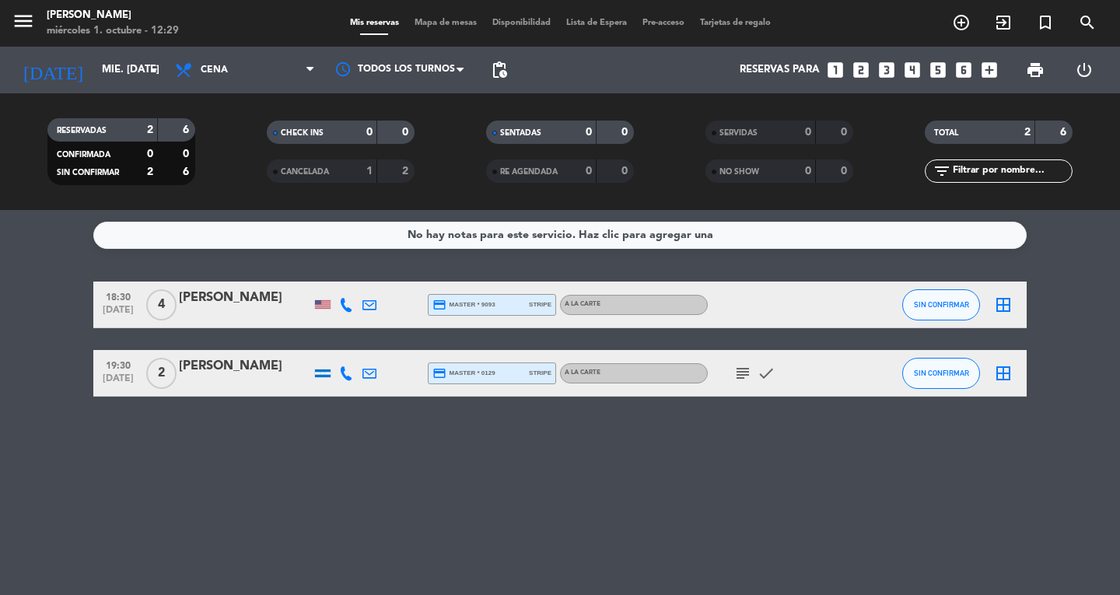
click at [154, 462] on div "No hay notas para este servicio. Haz clic para agregar una 18:30 [DATE] 4 [PERS…" at bounding box center [560, 402] width 1120 height 385
click at [737, 371] on icon "subject" at bounding box center [742, 373] width 19 height 19
click at [446, 23] on span "Mapa de mesas" at bounding box center [446, 23] width 78 height 9
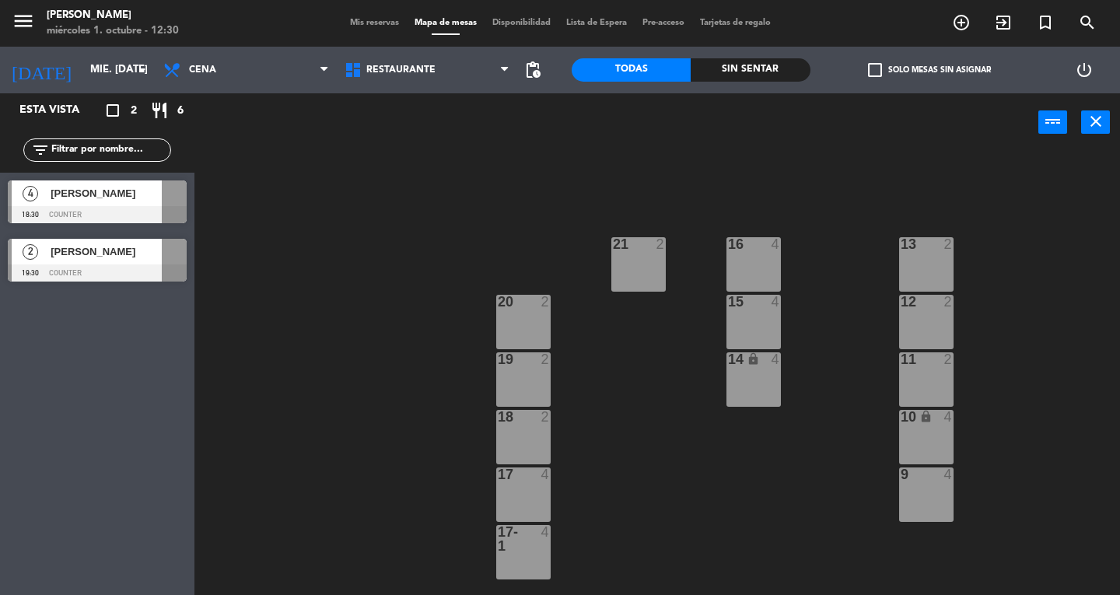
click at [112, 216] on div at bounding box center [97, 214] width 179 height 17
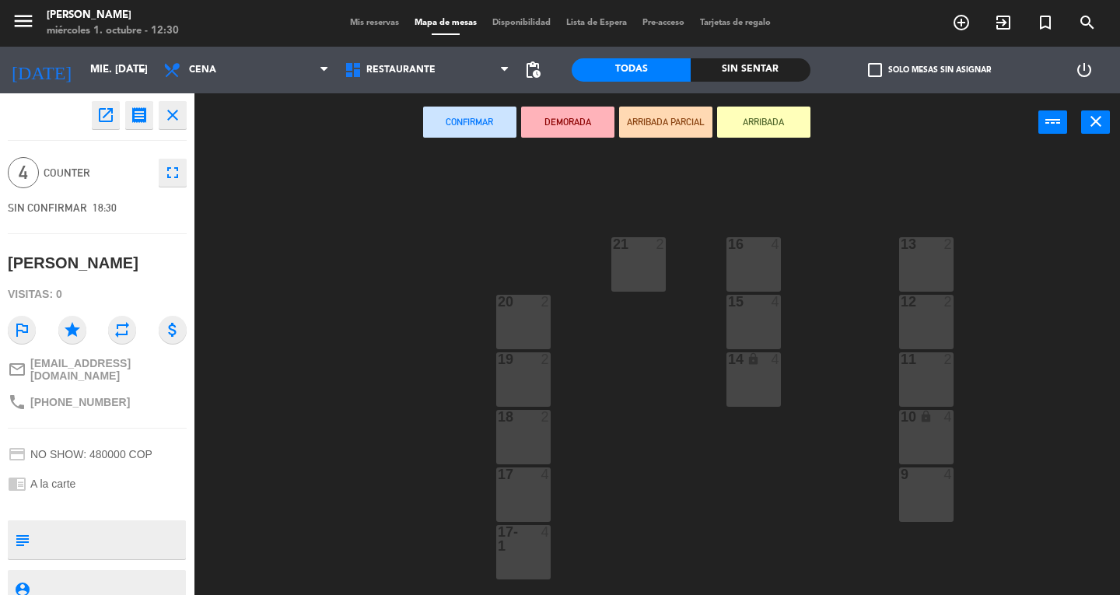
click at [738, 264] on div "16 4" at bounding box center [753, 264] width 54 height 54
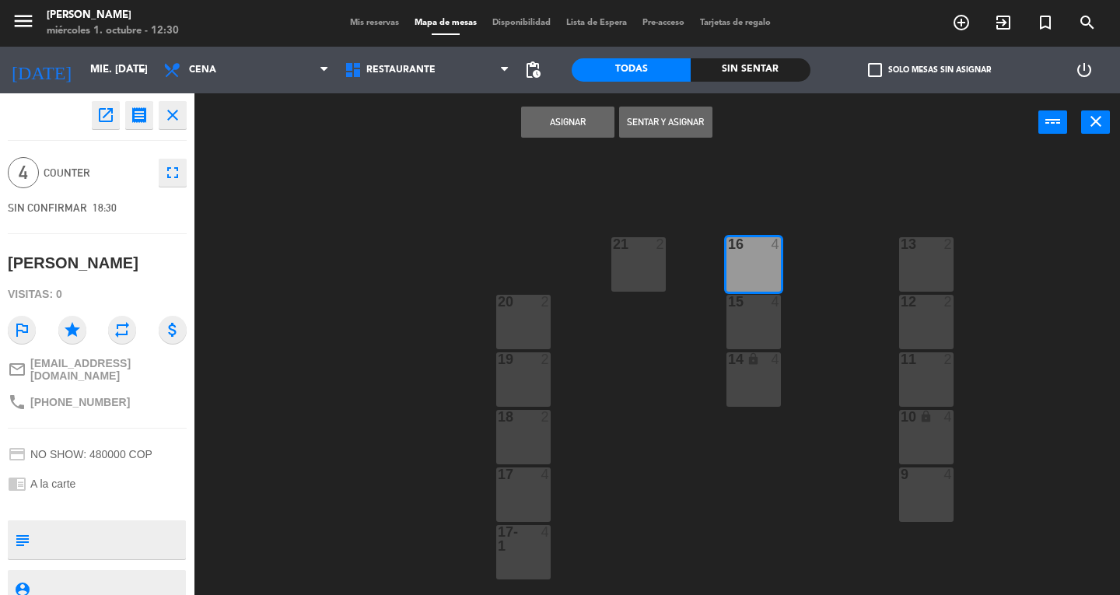
click at [541, 127] on button "Asignar" at bounding box center [567, 122] width 93 height 31
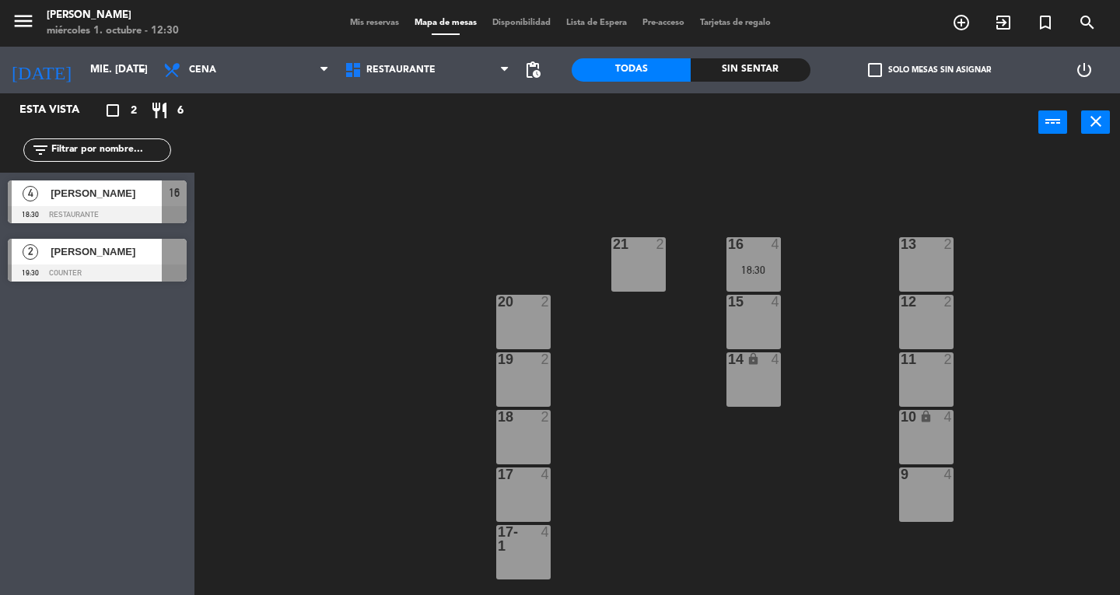
click at [157, 262] on div "[PERSON_NAME]" at bounding box center [105, 252] width 113 height 26
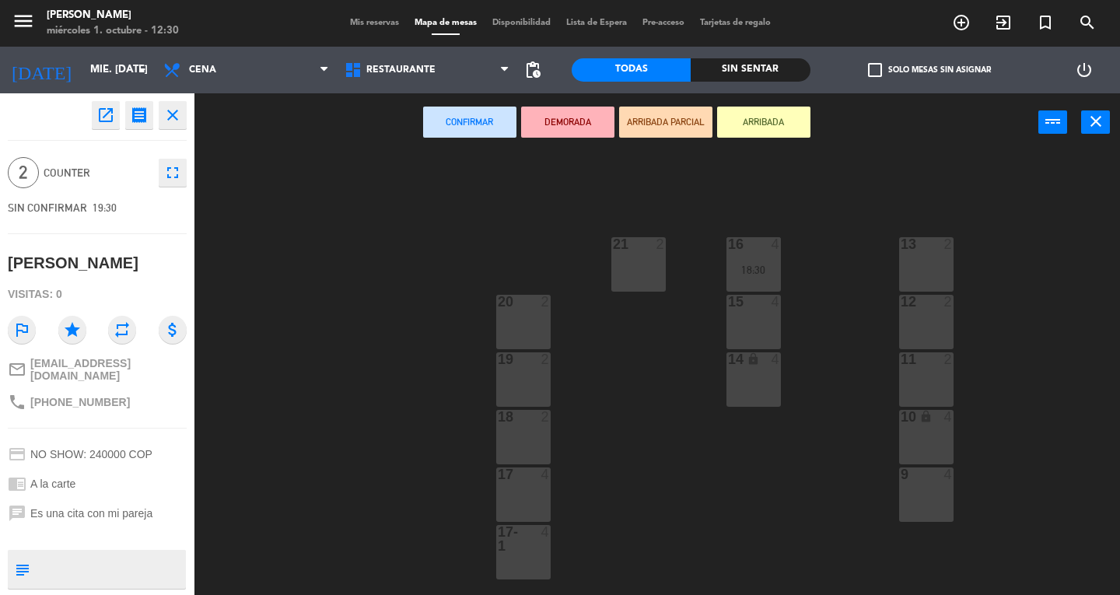
click at [535, 447] on div "18 2" at bounding box center [523, 437] width 54 height 54
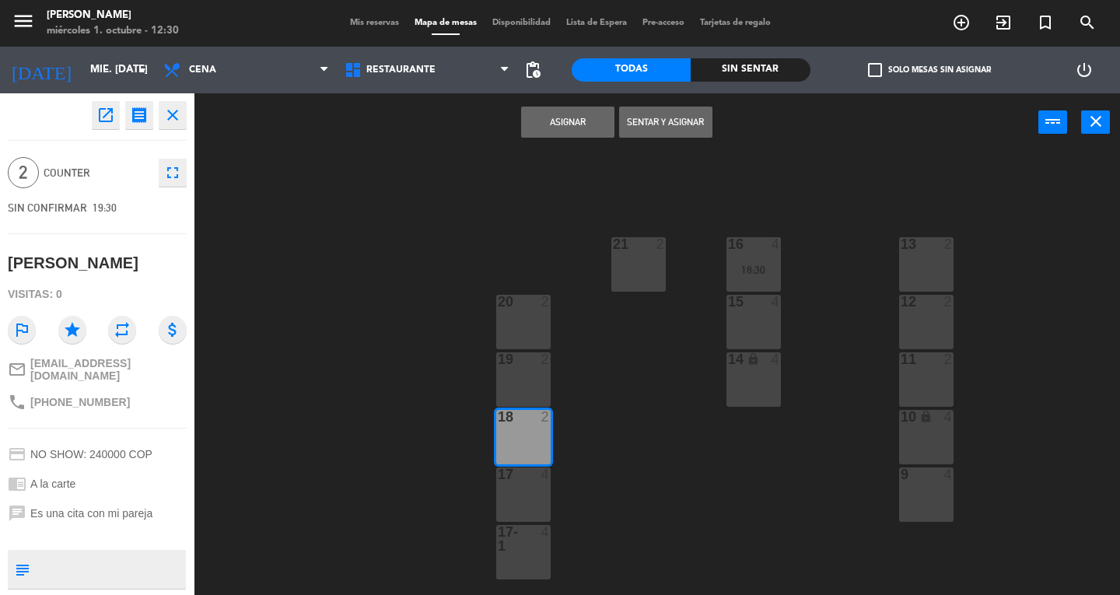
click at [534, 126] on button "Asignar" at bounding box center [567, 122] width 93 height 31
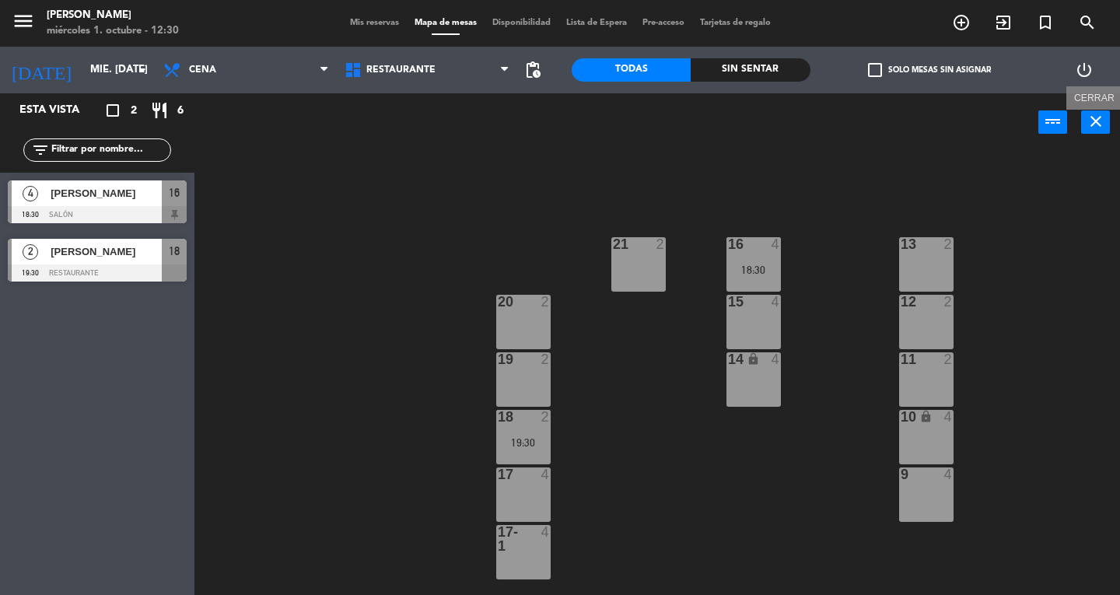
click at [1095, 127] on icon "close" at bounding box center [1096, 121] width 19 height 19
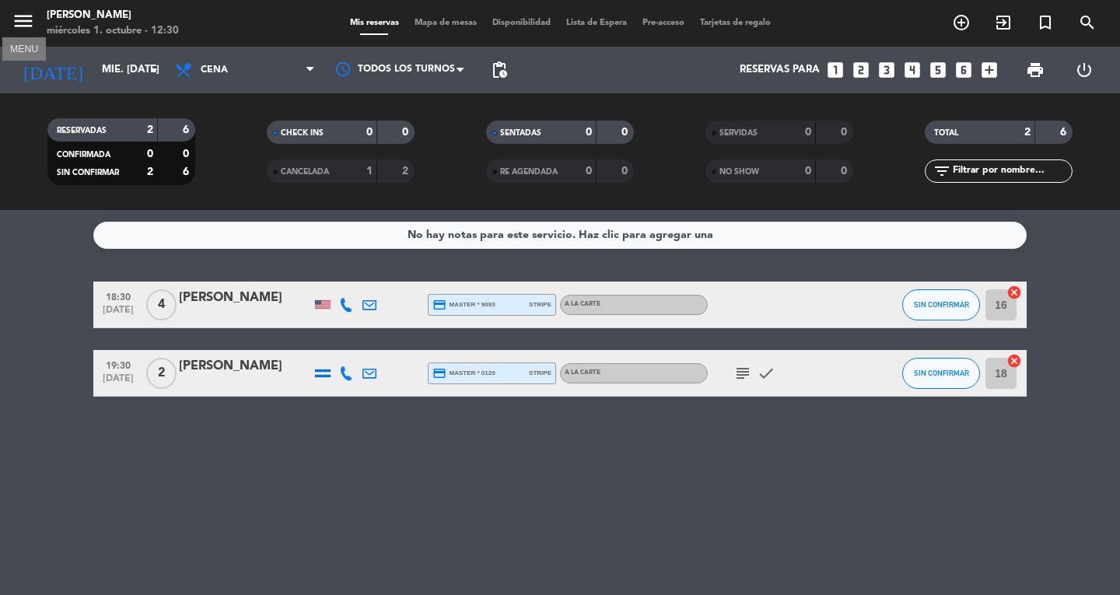
click at [31, 18] on icon "menu" at bounding box center [23, 20] width 23 height 23
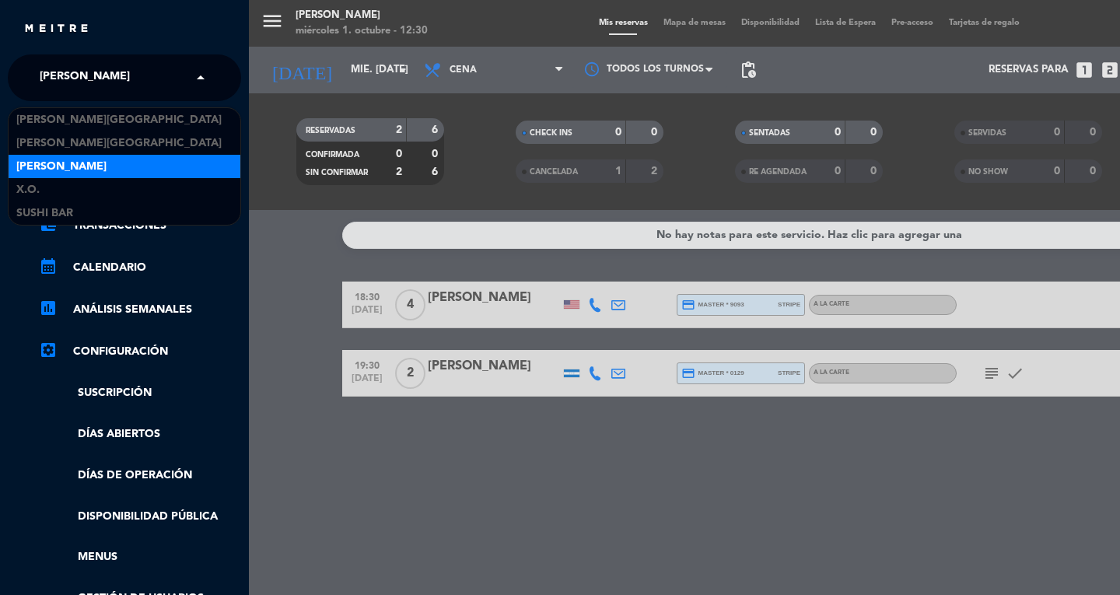
click at [112, 84] on div "× [PERSON_NAME]" at bounding box center [93, 77] width 120 height 33
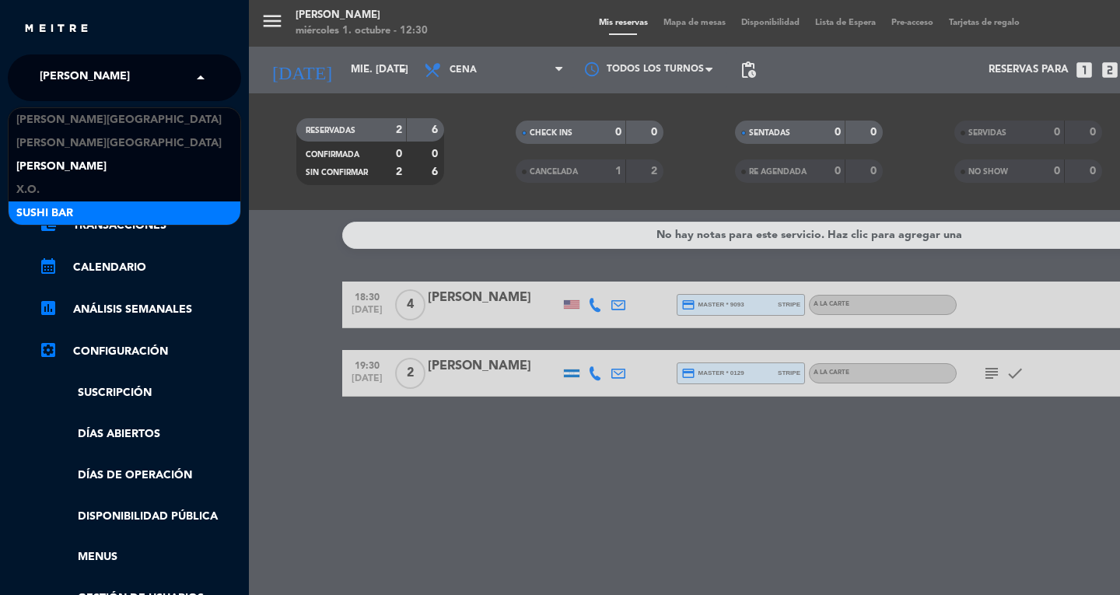
click at [591, 367] on div "menu Don Diablo miércoles 1. octubre - 12:30 Mis reservas Mapa de mesas Disponi…" at bounding box center [809, 297] width 1120 height 595
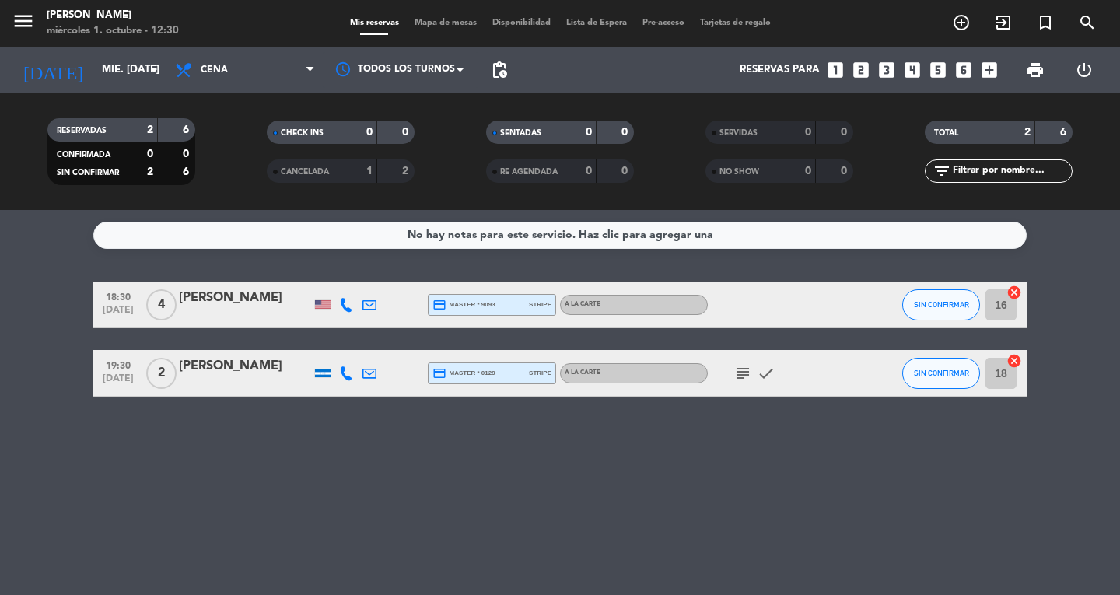
click at [344, 299] on icon at bounding box center [346, 305] width 14 height 14
click at [344, 273] on button "Copiar content_paste" at bounding box center [344, 279] width 47 height 16
click at [1049, 428] on div "No hay notas para este servicio. Haz clic para agregar una 18:30 [DATE] 4 [PERS…" at bounding box center [560, 402] width 1120 height 385
click at [227, 511] on div "No hay notas para este servicio. Haz clic para agregar una 18:30 [DATE] 4 [PERS…" at bounding box center [560, 402] width 1120 height 385
click at [345, 373] on icon at bounding box center [346, 373] width 14 height 14
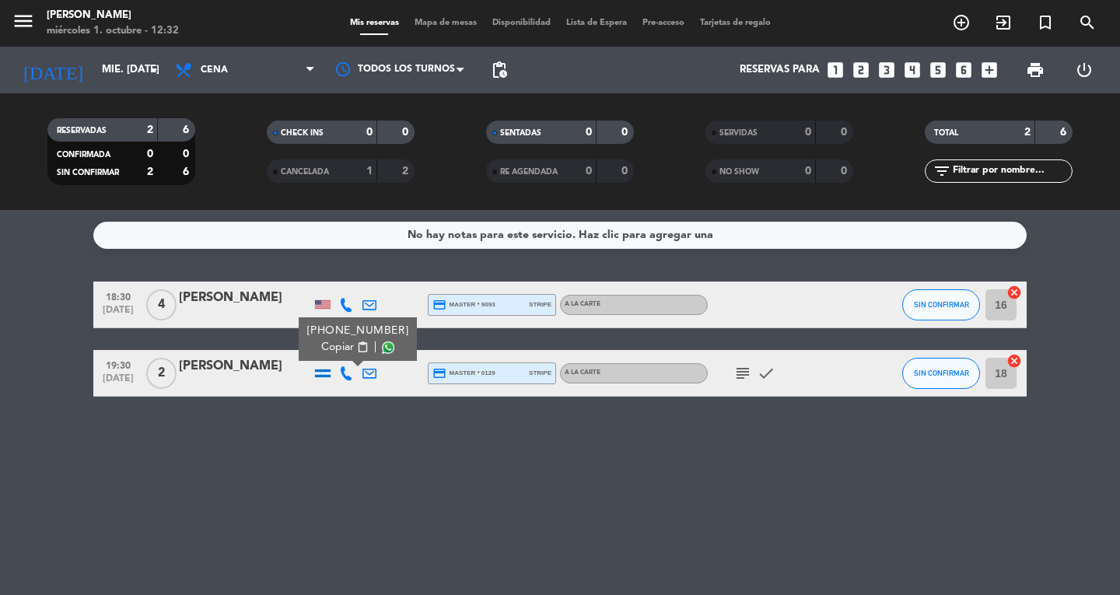
click at [340, 340] on span "Copiar" at bounding box center [337, 347] width 33 height 16
click at [103, 483] on div "No hay notas para este servicio. Haz clic para agregar una 18:30 [DATE] 4 [PERS…" at bounding box center [560, 402] width 1120 height 385
click at [26, 28] on icon "menu" at bounding box center [23, 20] width 23 height 23
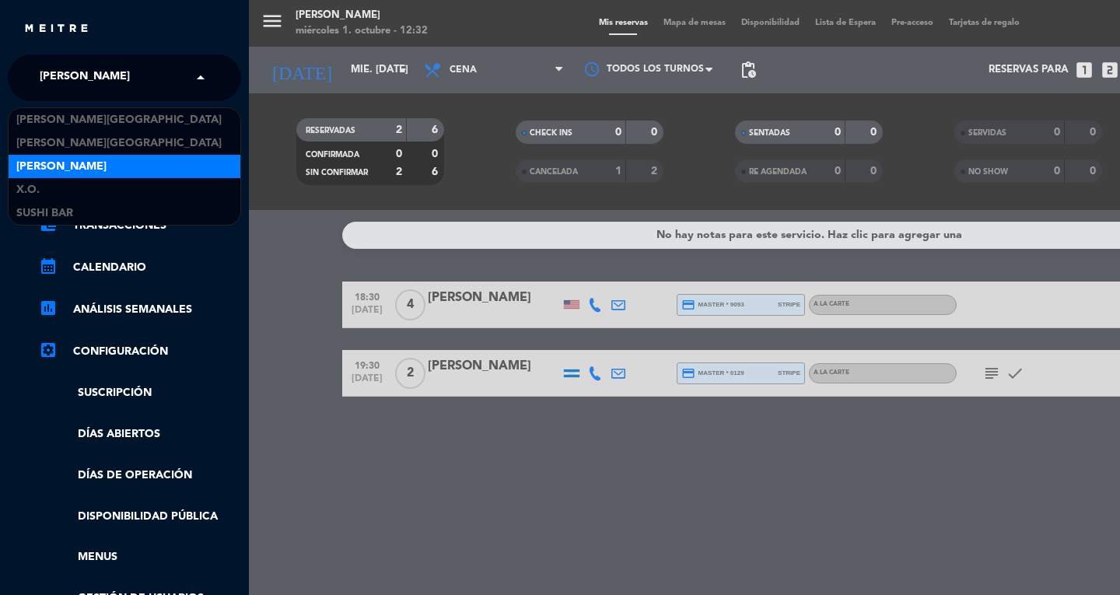
click at [89, 74] on span "[PERSON_NAME]" at bounding box center [85, 77] width 90 height 33
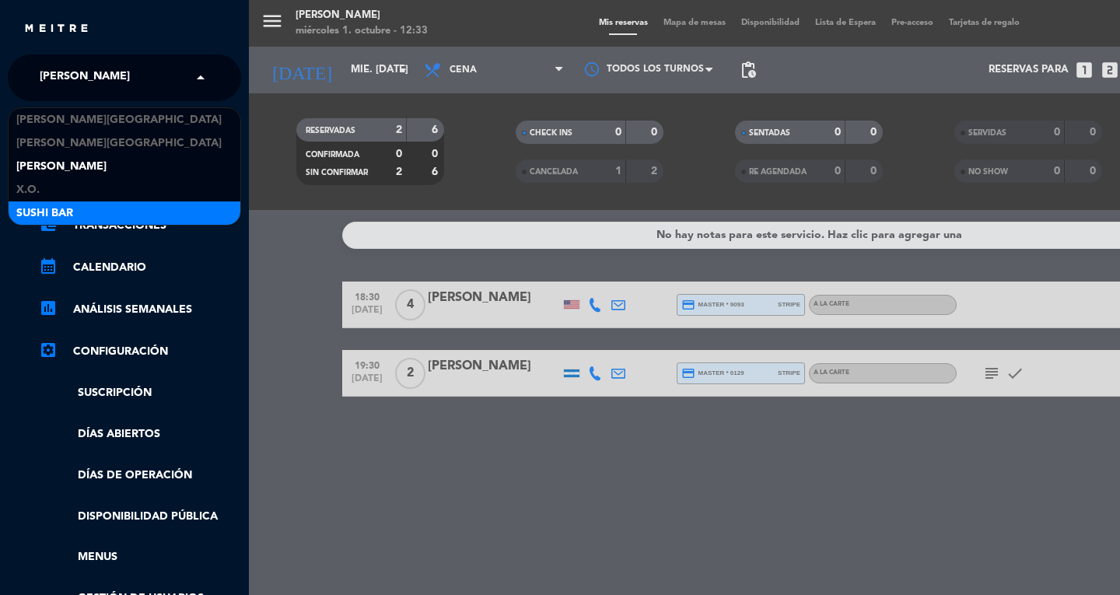
click at [695, 96] on div "menu Don Diablo miércoles 1. octubre - 12:33 Mis reservas Mapa de mesas Disponi…" at bounding box center [809, 297] width 1120 height 595
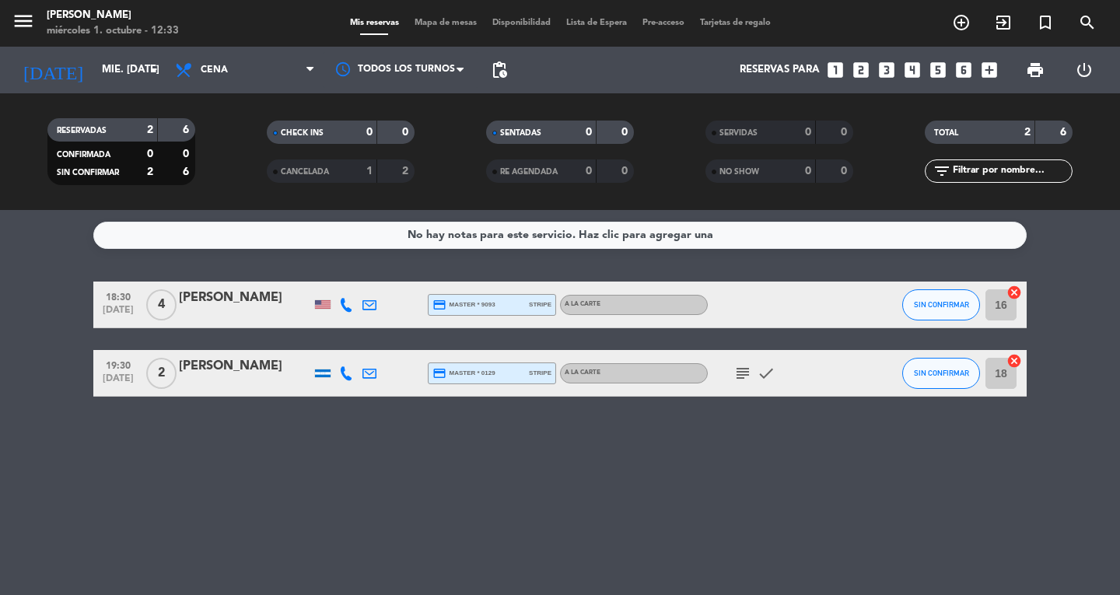
click at [26, 34] on button "menu" at bounding box center [23, 23] width 23 height 29
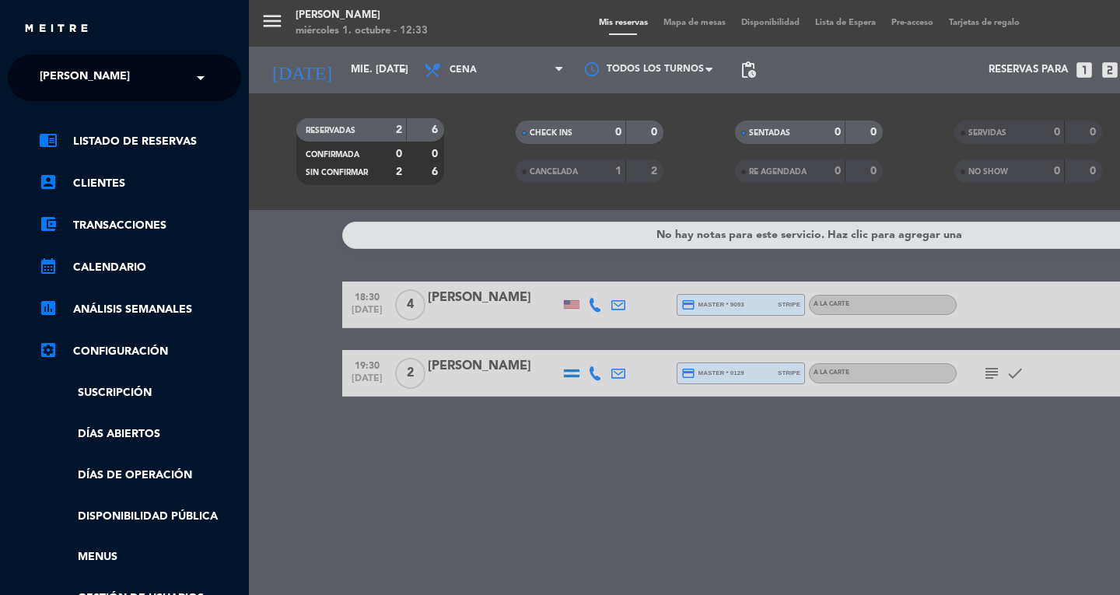
click at [59, 79] on span "[PERSON_NAME]" at bounding box center [85, 77] width 90 height 33
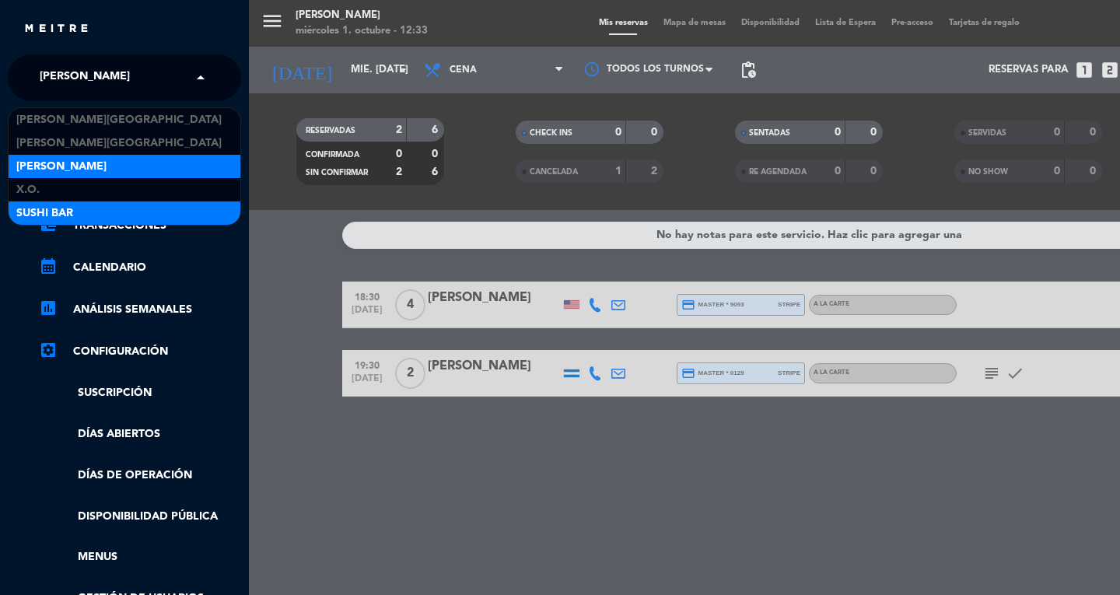
click at [21, 213] on span "SUSHI BAR" at bounding box center [44, 214] width 57 height 18
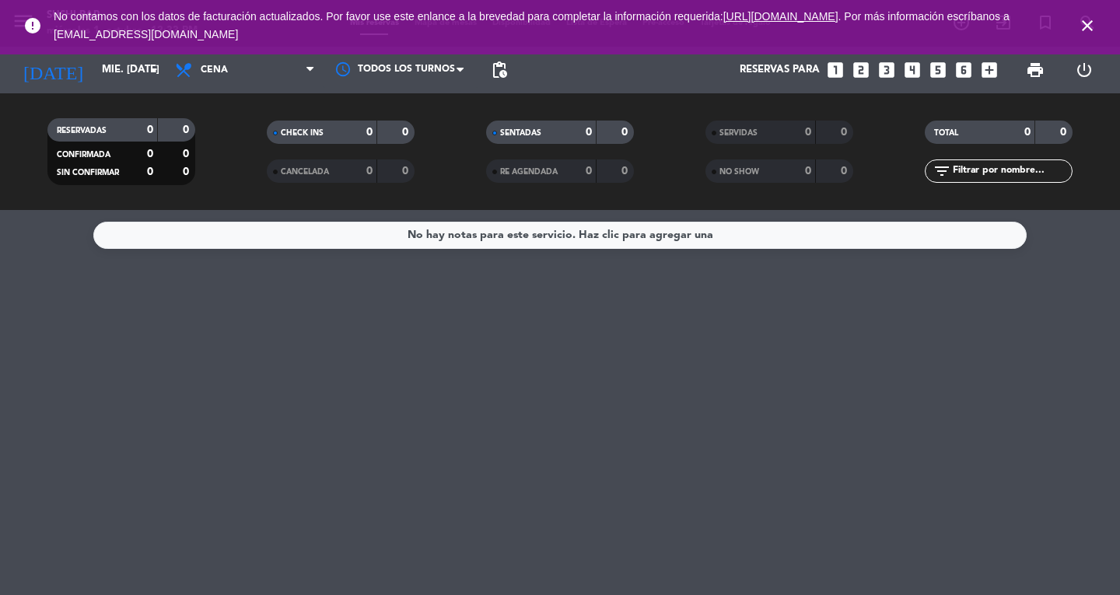
click at [1083, 28] on icon "close" at bounding box center [1087, 25] width 19 height 19
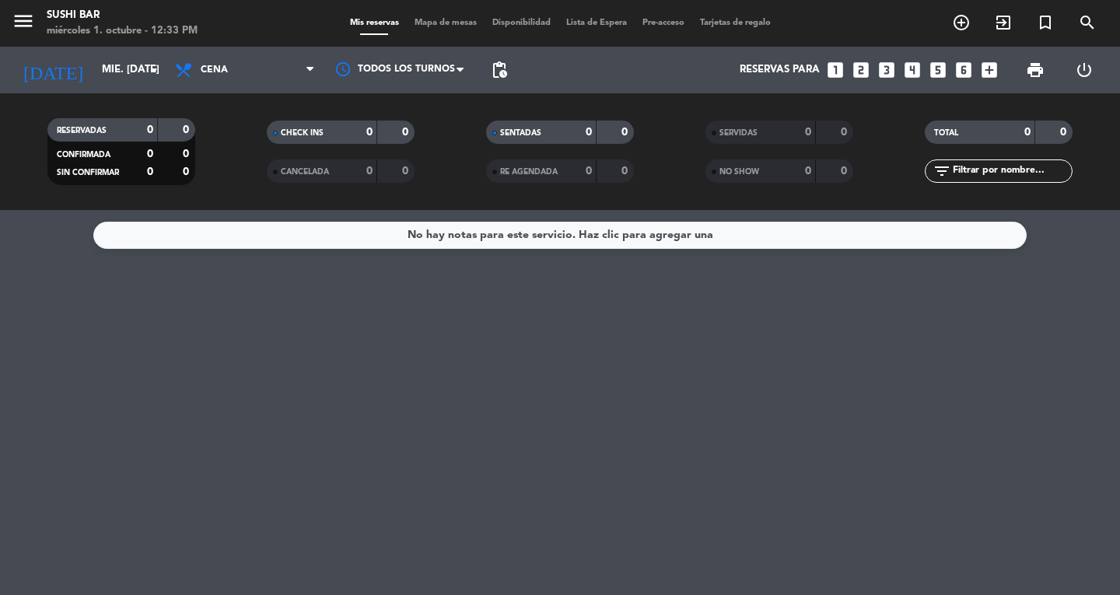
click at [23, 29] on icon "menu" at bounding box center [23, 20] width 23 height 23
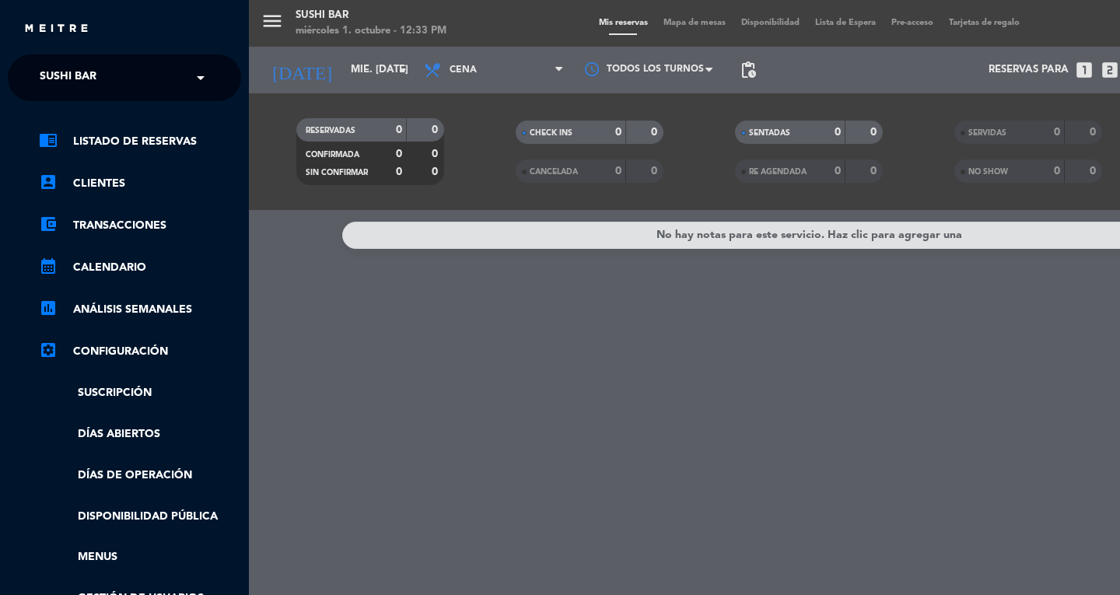
click at [44, 84] on span "SUSHI BAR" at bounding box center [68, 77] width 57 height 33
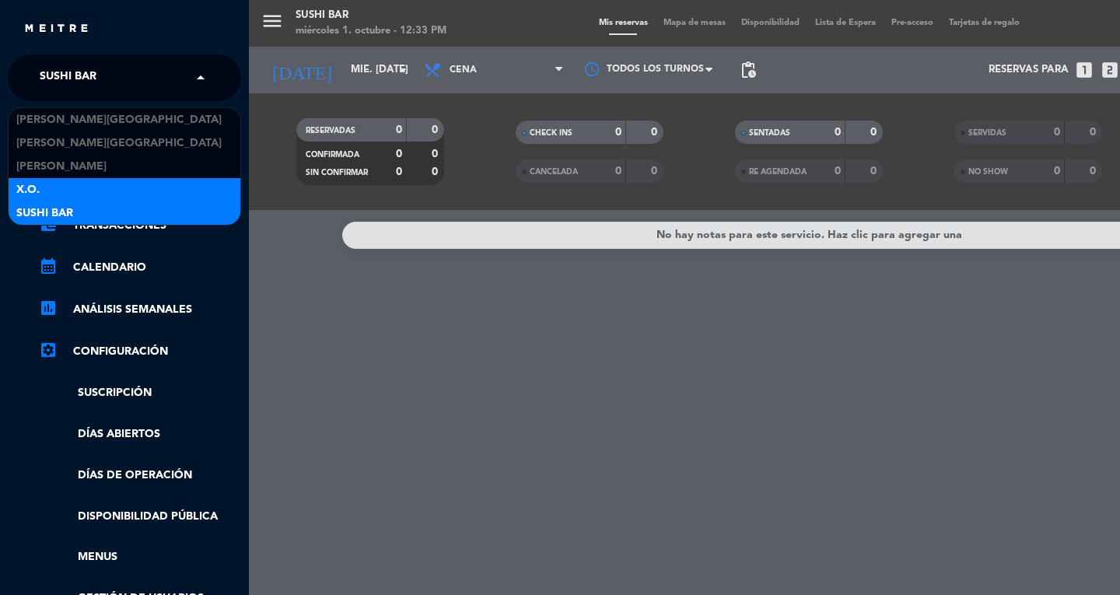
click at [16, 185] on div "X.O." at bounding box center [125, 189] width 232 height 23
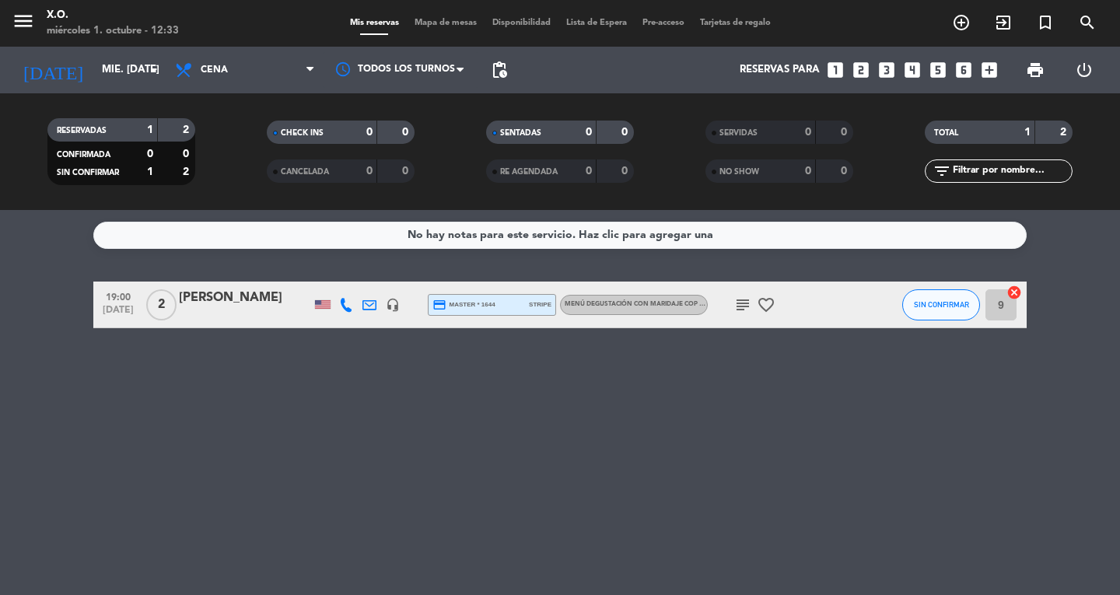
click at [347, 306] on icon at bounding box center [346, 305] width 14 height 14
click at [357, 277] on span "content_paste" at bounding box center [363, 279] width 12 height 12
click at [235, 419] on div "No hay notas para este servicio. Haz clic para agregar una 19:00 [DATE] 2 [PERS…" at bounding box center [560, 402] width 1120 height 385
click at [745, 306] on icon "subject" at bounding box center [742, 305] width 19 height 19
click at [173, 419] on div "No hay notas para este servicio. Haz clic para agregar una 19:00 [DATE] 2 [PERS…" at bounding box center [560, 402] width 1120 height 385
